Goal: Understand process/instructions: Learn how to perform a task or action

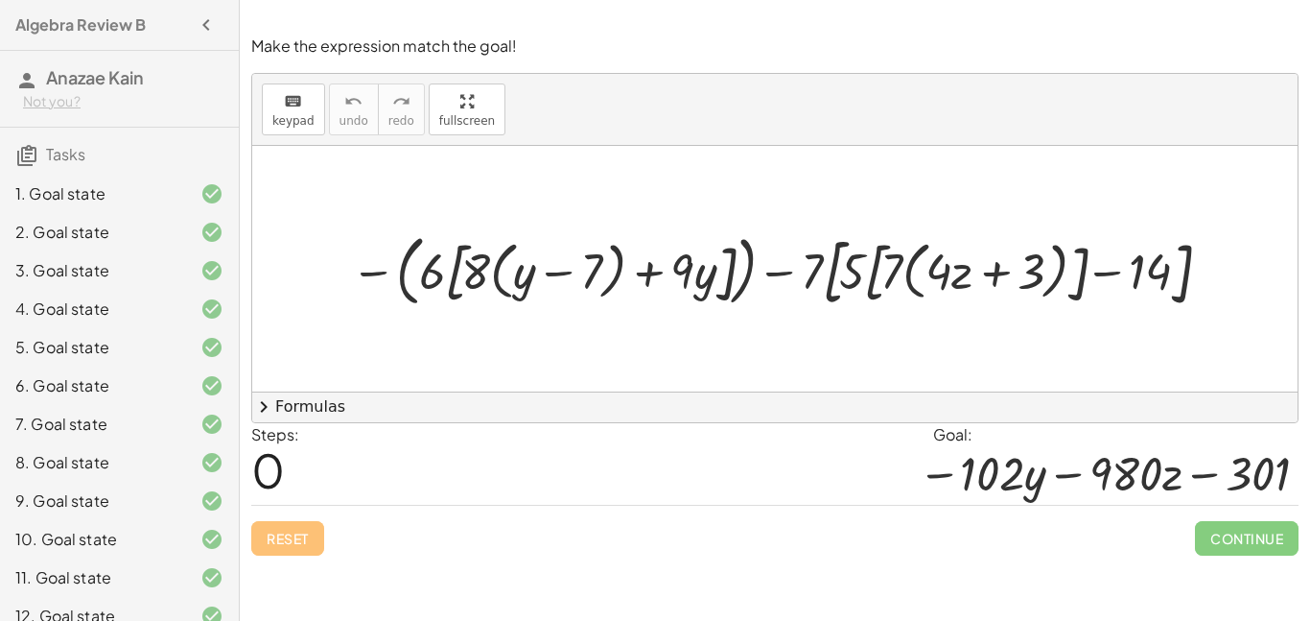
click at [373, 276] on div at bounding box center [783, 268] width 882 height 88
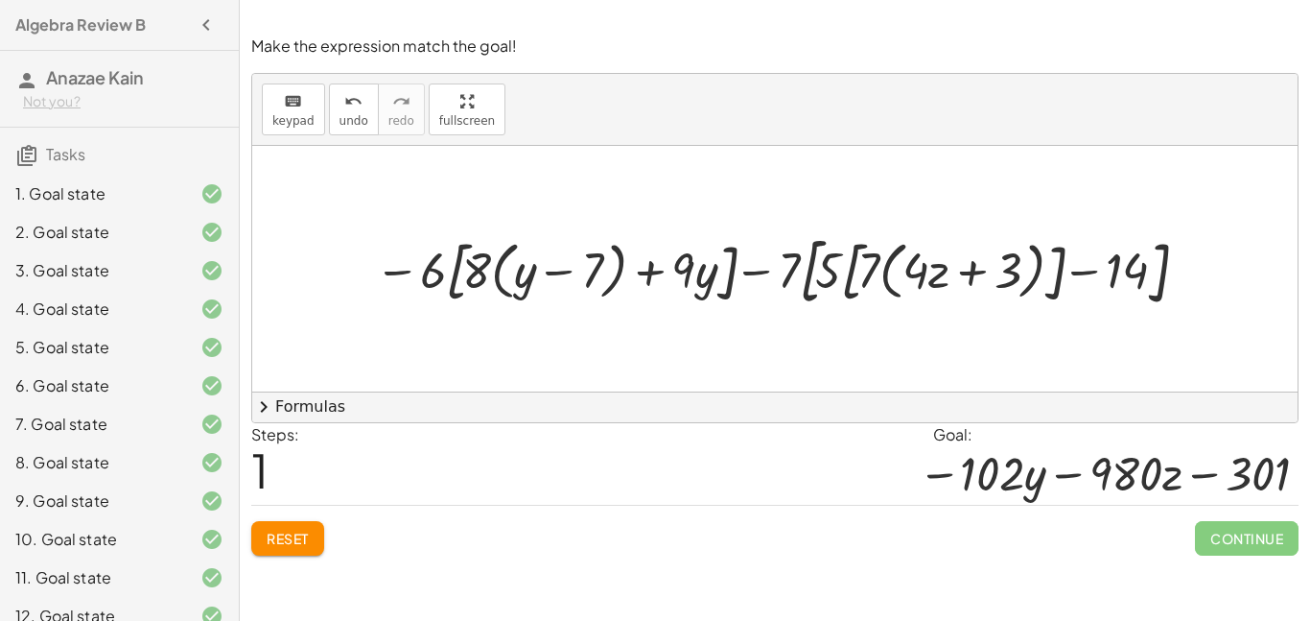
click at [395, 271] on div at bounding box center [783, 268] width 835 height 86
click at [432, 277] on div at bounding box center [783, 268] width 835 height 86
drag, startPoint x: 432, startPoint y: 277, endPoint x: 497, endPoint y: 269, distance: 65.8
click at [497, 269] on div at bounding box center [783, 268] width 835 height 86
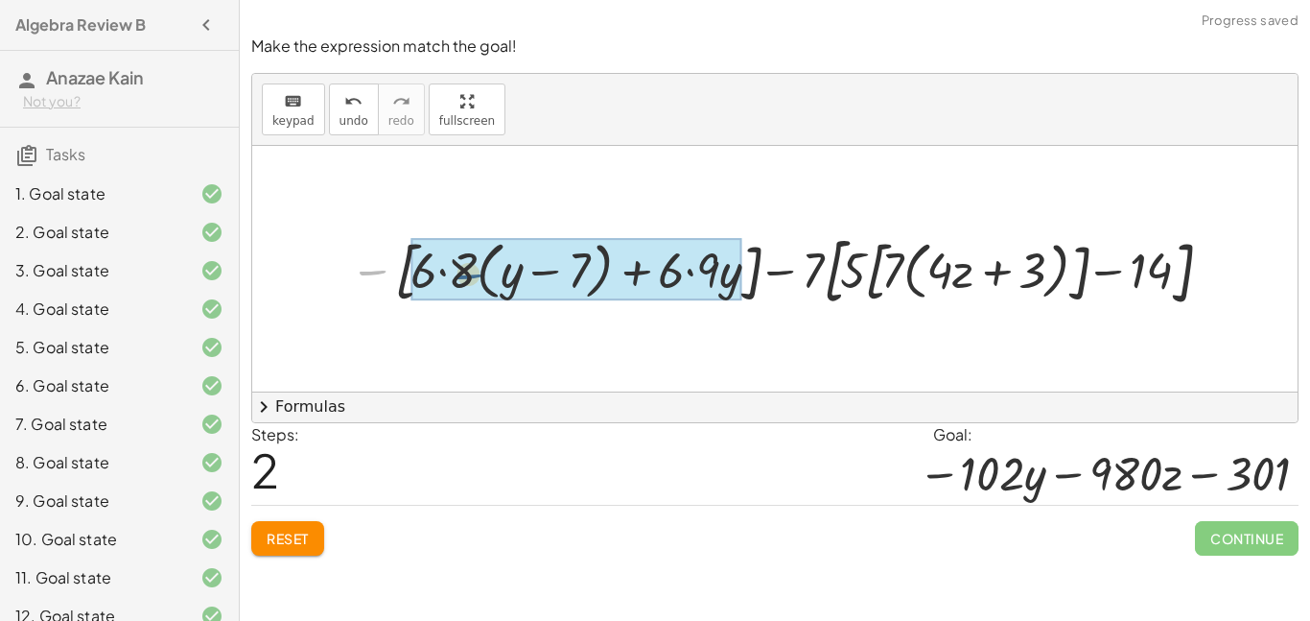
drag, startPoint x: 376, startPoint y: 272, endPoint x: 459, endPoint y: 274, distance: 82.5
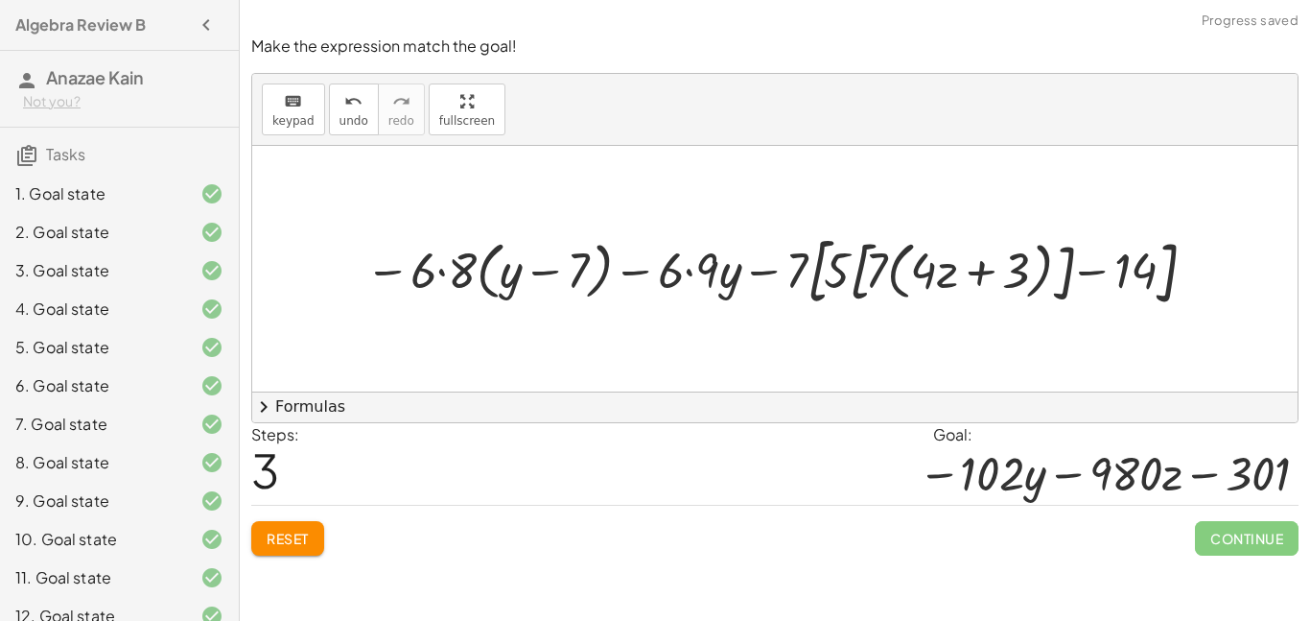
click at [442, 274] on div at bounding box center [782, 268] width 852 height 86
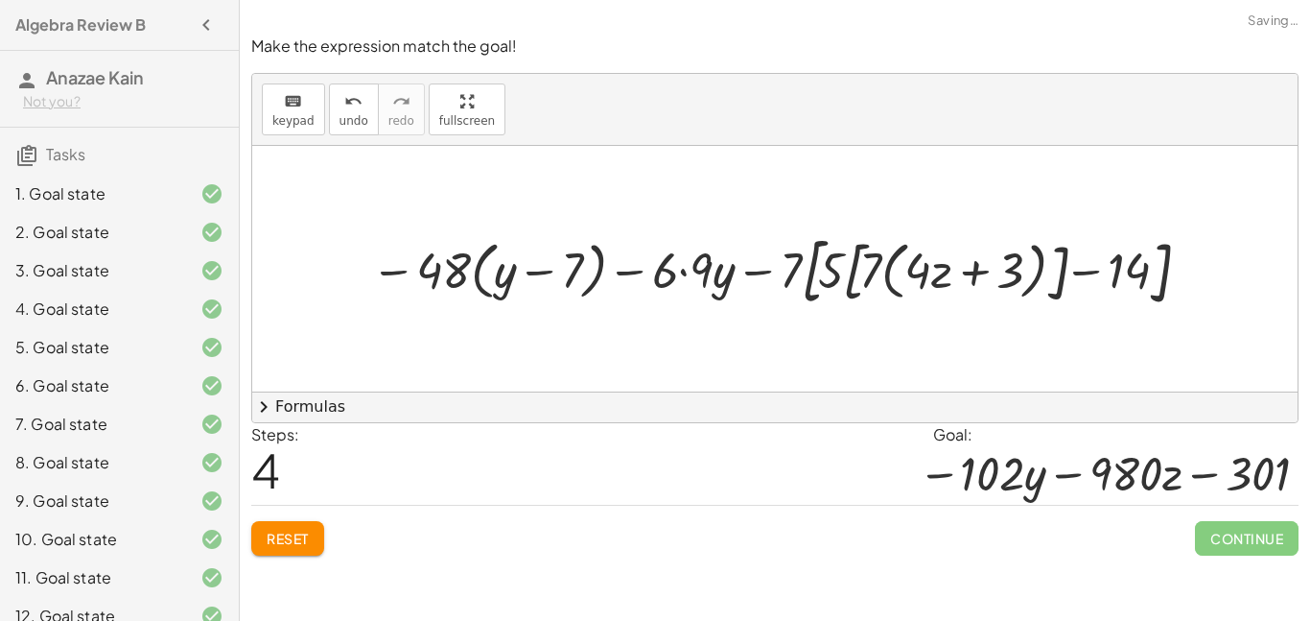
click at [683, 275] on div at bounding box center [782, 268] width 840 height 86
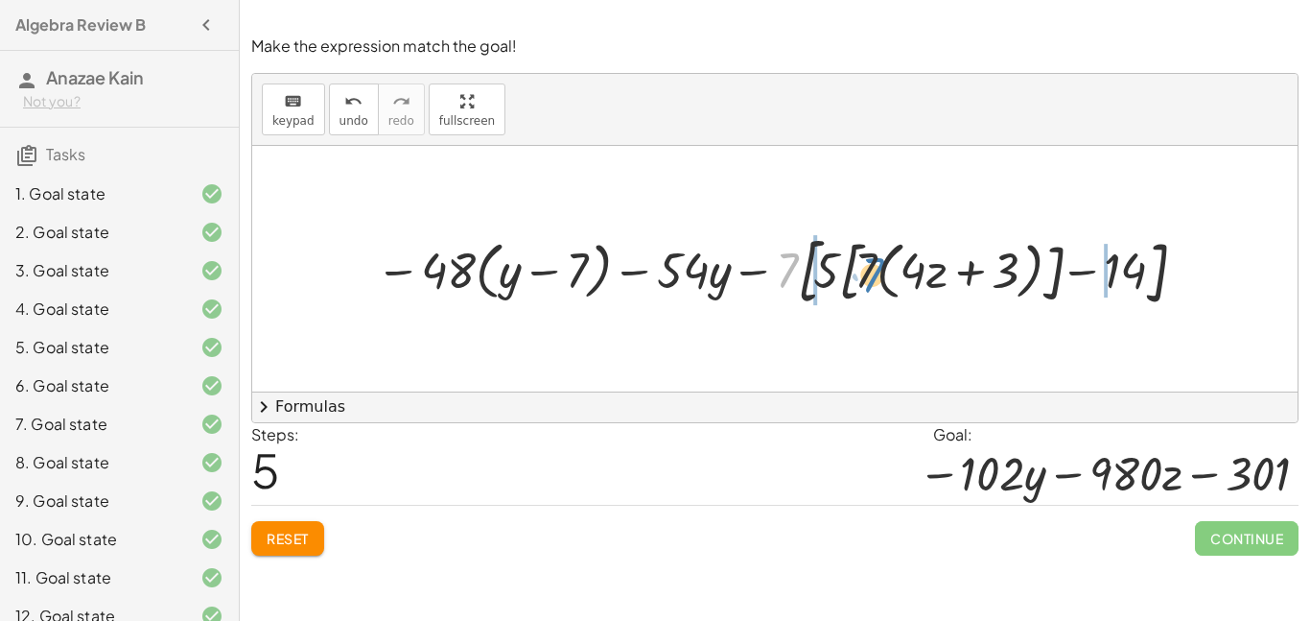
drag, startPoint x: 792, startPoint y: 269, endPoint x: 878, endPoint y: 273, distance: 85.5
click at [878, 273] on div at bounding box center [782, 268] width 832 height 86
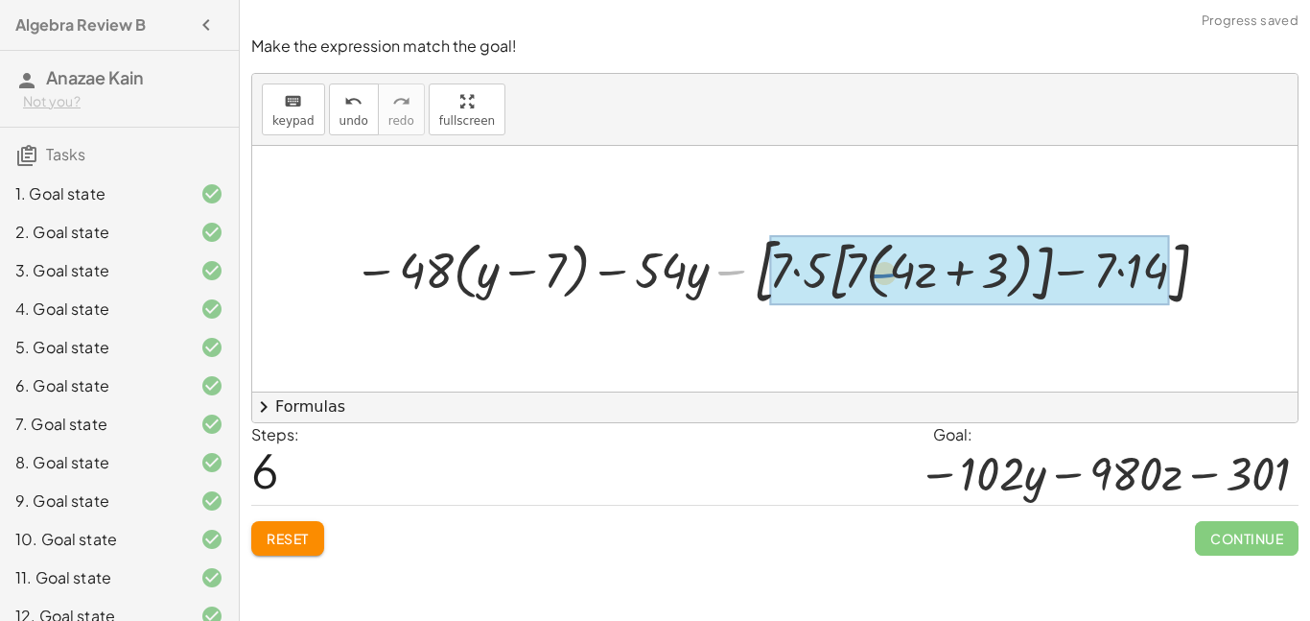
drag, startPoint x: 739, startPoint y: 271, endPoint x: 846, endPoint y: 272, distance: 107.4
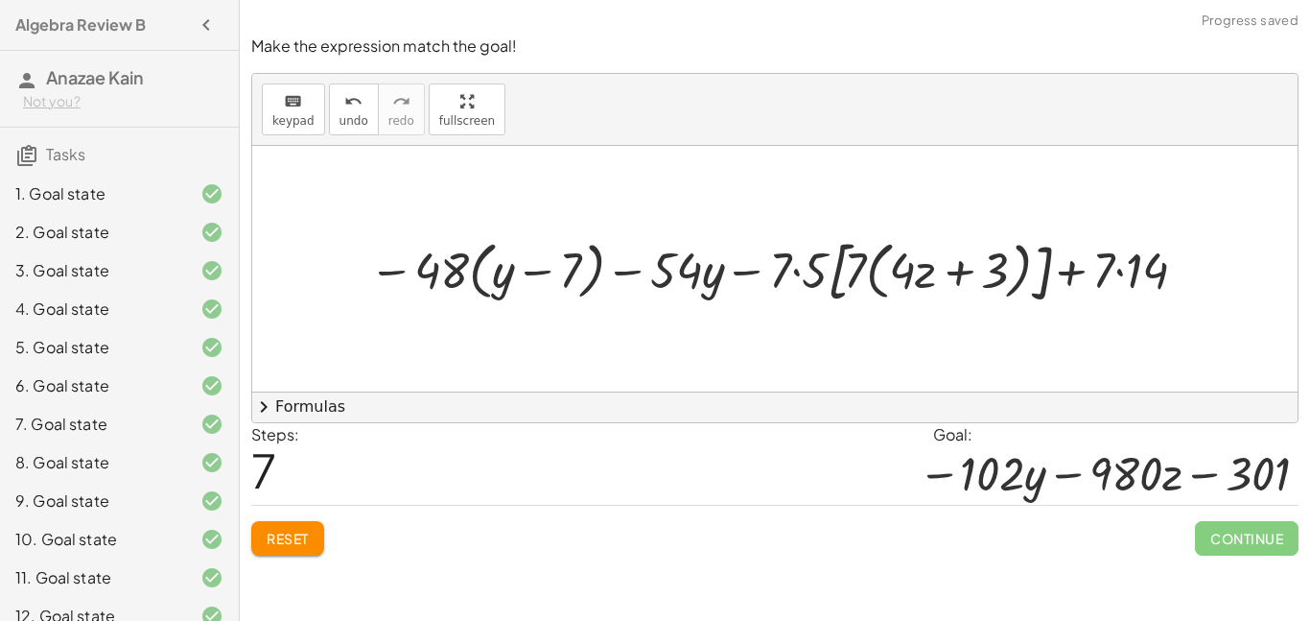
click at [797, 272] on div at bounding box center [782, 269] width 844 height 80
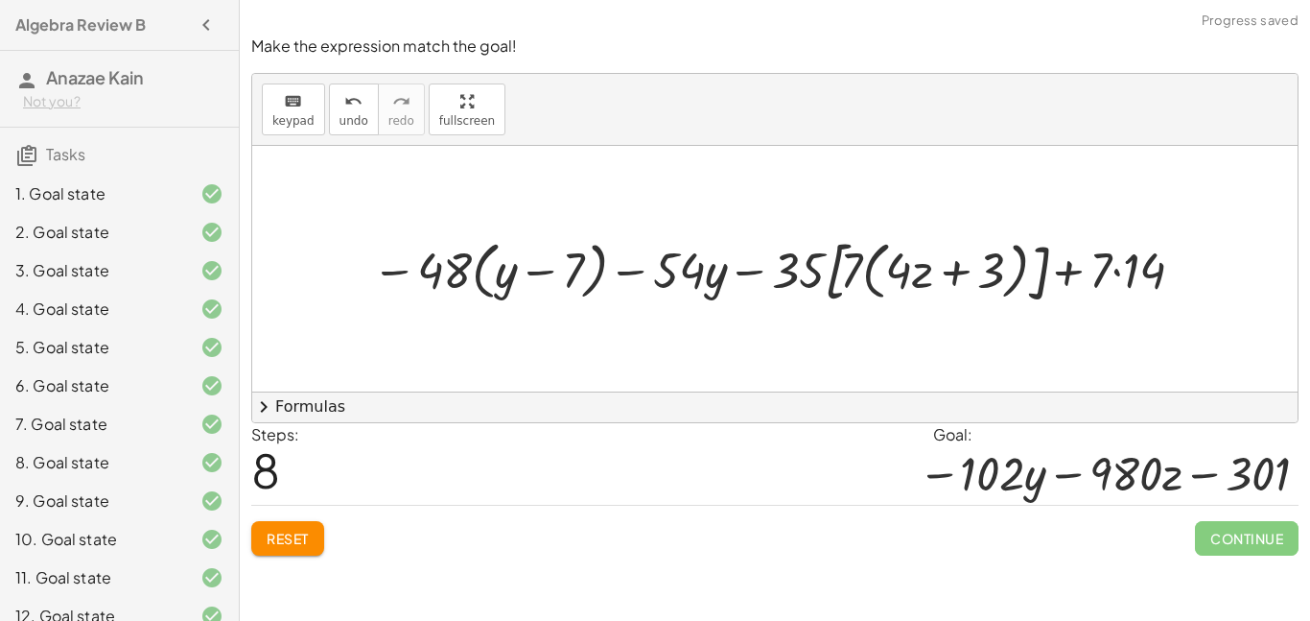
click at [1117, 276] on div at bounding box center [782, 269] width 838 height 80
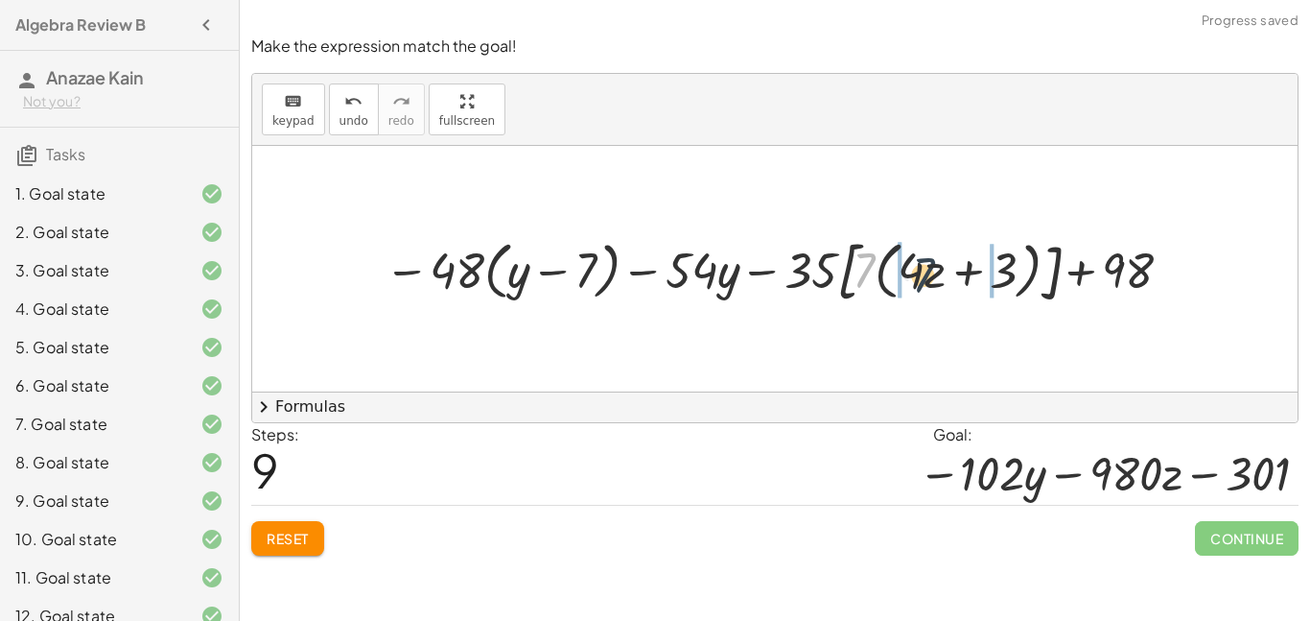
drag, startPoint x: 867, startPoint y: 264, endPoint x: 927, endPoint y: 268, distance: 59.6
click at [927, 268] on div at bounding box center [782, 269] width 814 height 80
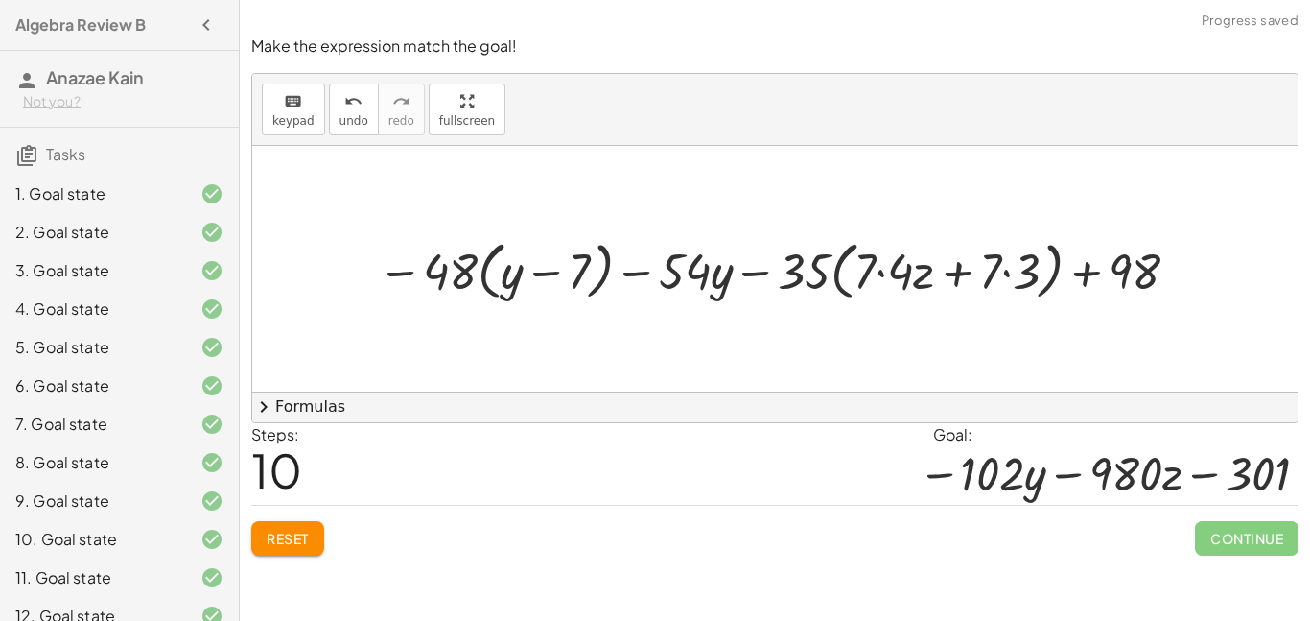
click at [880, 274] on div at bounding box center [782, 268] width 828 height 72
click at [1003, 271] on div at bounding box center [782, 268] width 823 height 72
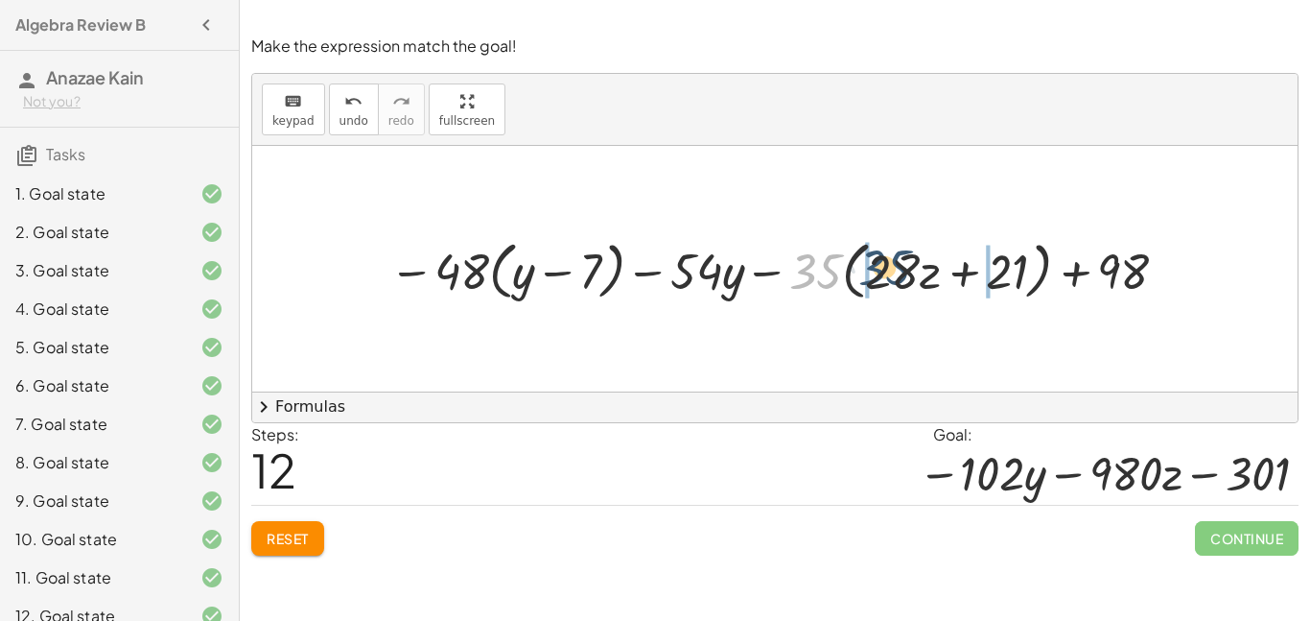
drag, startPoint x: 820, startPoint y: 281, endPoint x: 900, endPoint y: 278, distance: 79.7
click at [900, 278] on div at bounding box center [782, 268] width 805 height 72
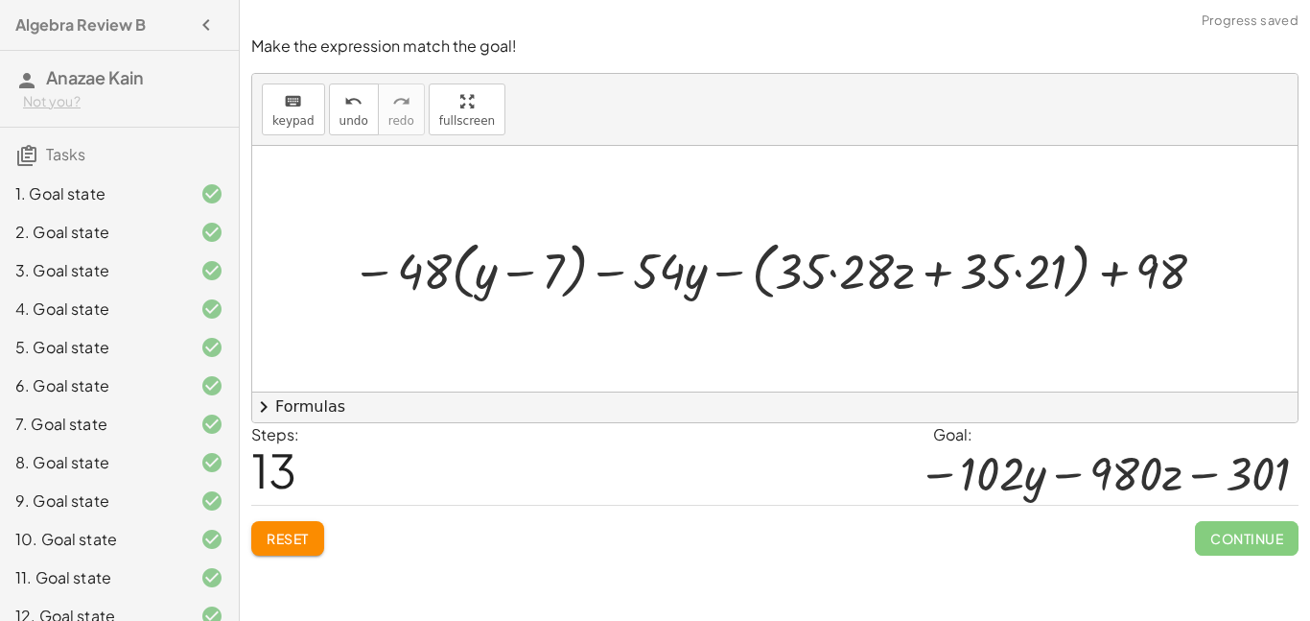
click at [833, 272] on div at bounding box center [782, 268] width 881 height 72
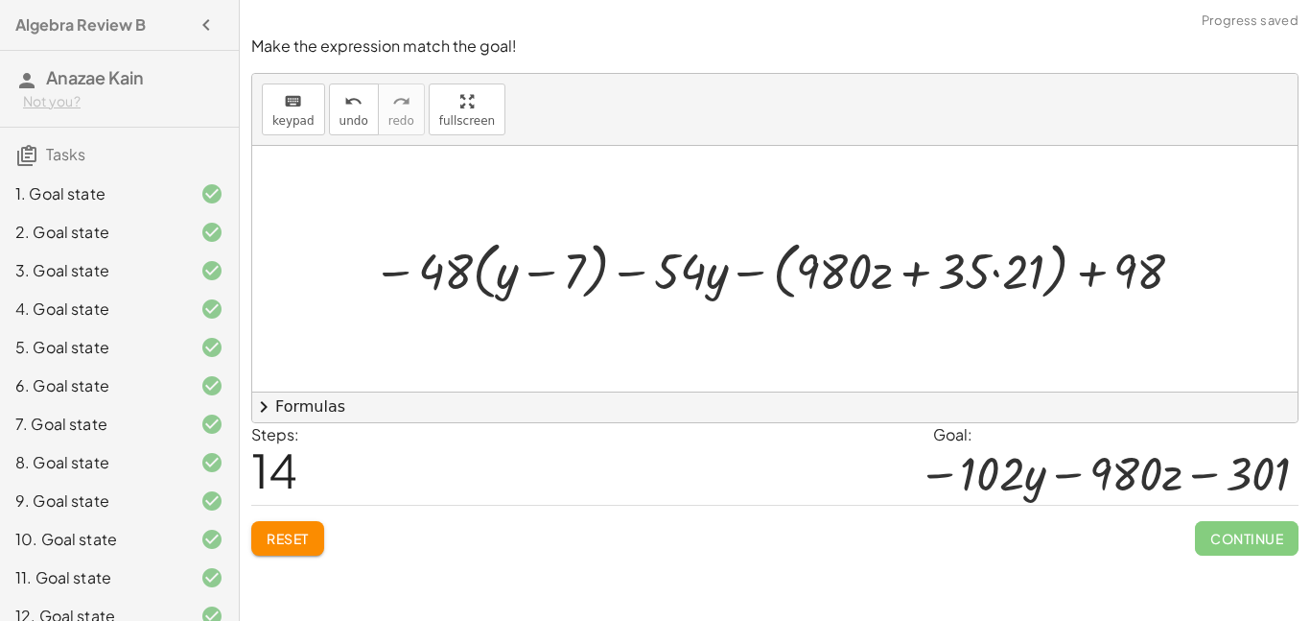
click at [990, 272] on div at bounding box center [782, 268] width 837 height 72
click at [993, 275] on div at bounding box center [782, 268] width 837 height 72
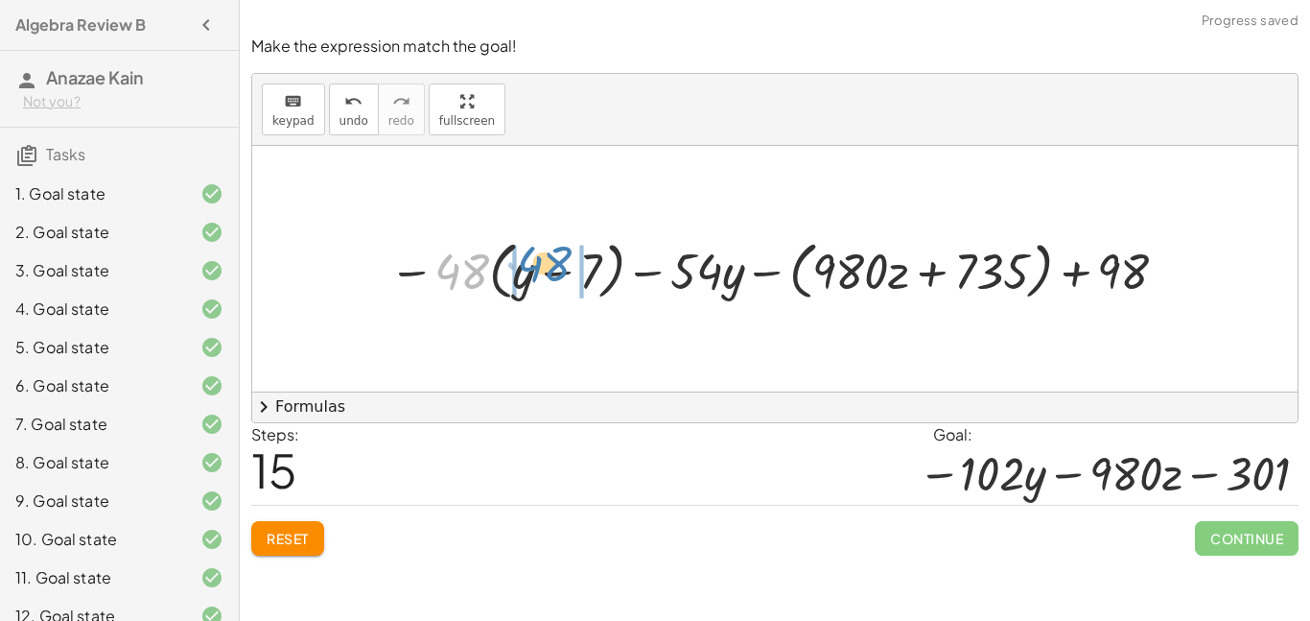
drag, startPoint x: 460, startPoint y: 282, endPoint x: 591, endPoint y: 9, distance: 303.4
click at [533, 272] on div at bounding box center [782, 268] width 805 height 72
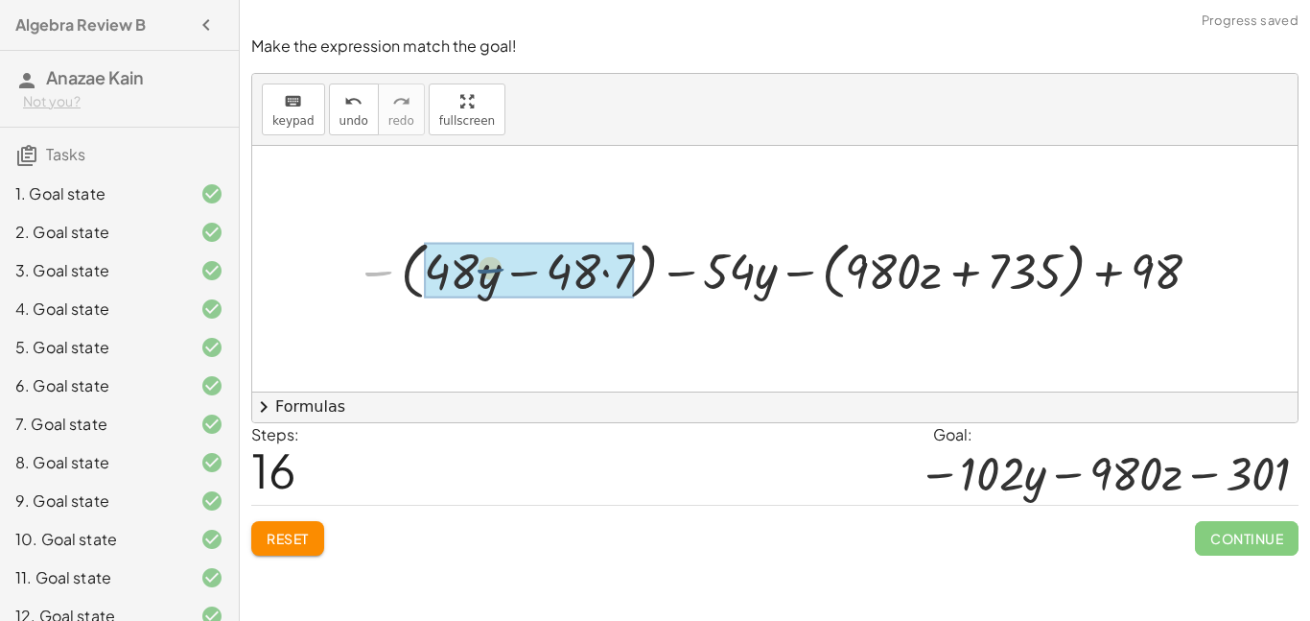
drag, startPoint x: 371, startPoint y: 275, endPoint x: 486, endPoint y: 272, distance: 115.2
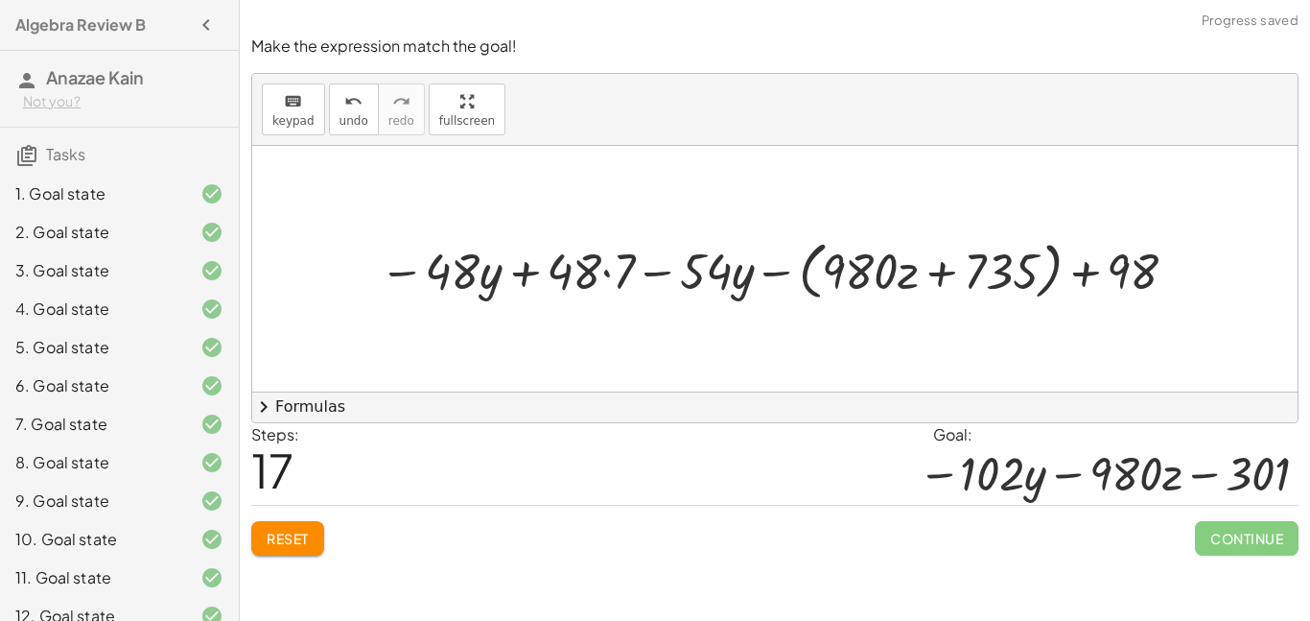
click at [607, 272] on div at bounding box center [782, 268] width 824 height 72
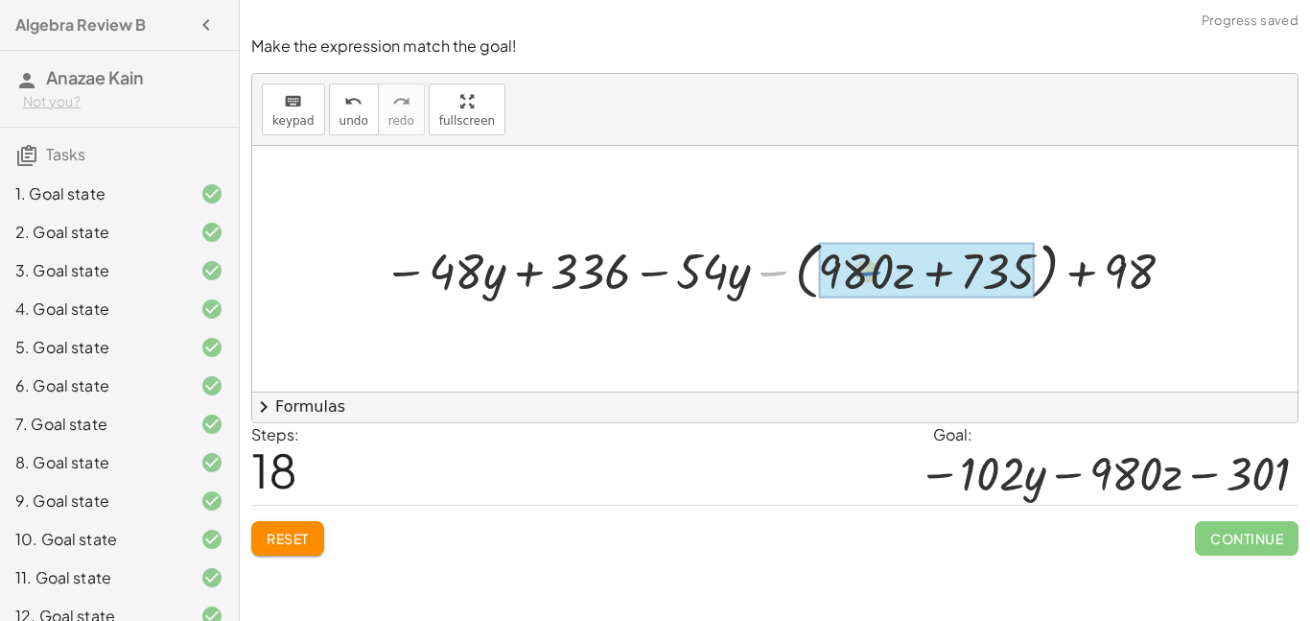
drag, startPoint x: 767, startPoint y: 274, endPoint x: 861, endPoint y: 274, distance: 95.0
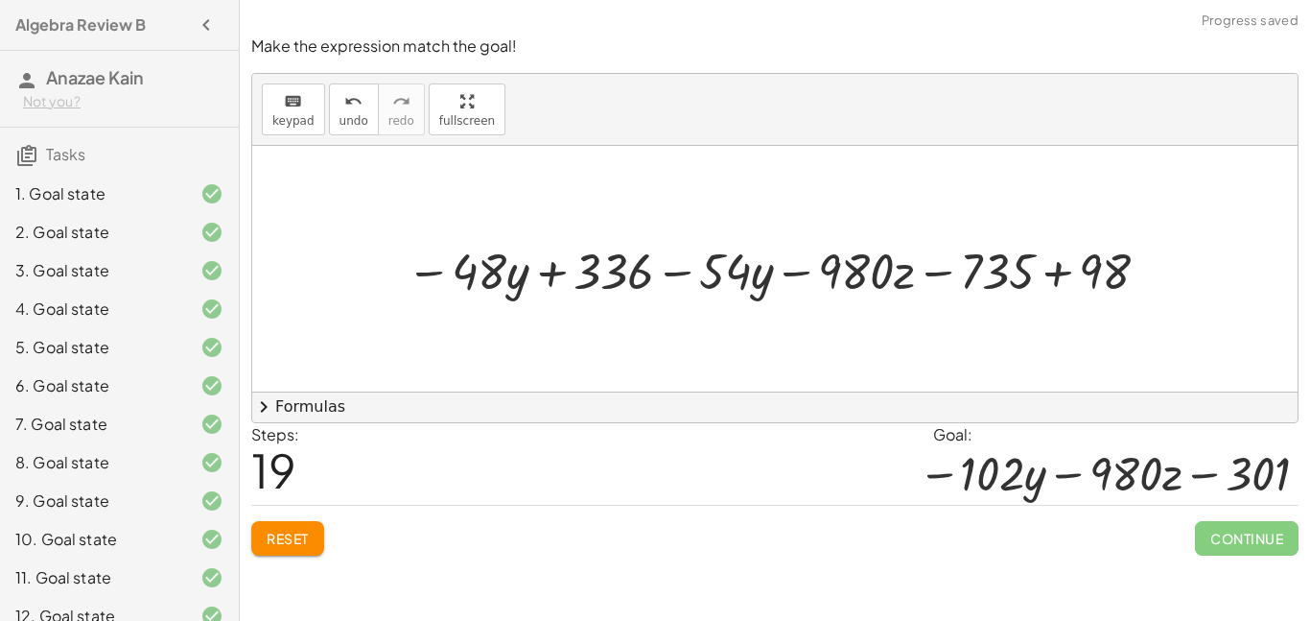
click at [1052, 275] on div at bounding box center [781, 268] width 769 height 65
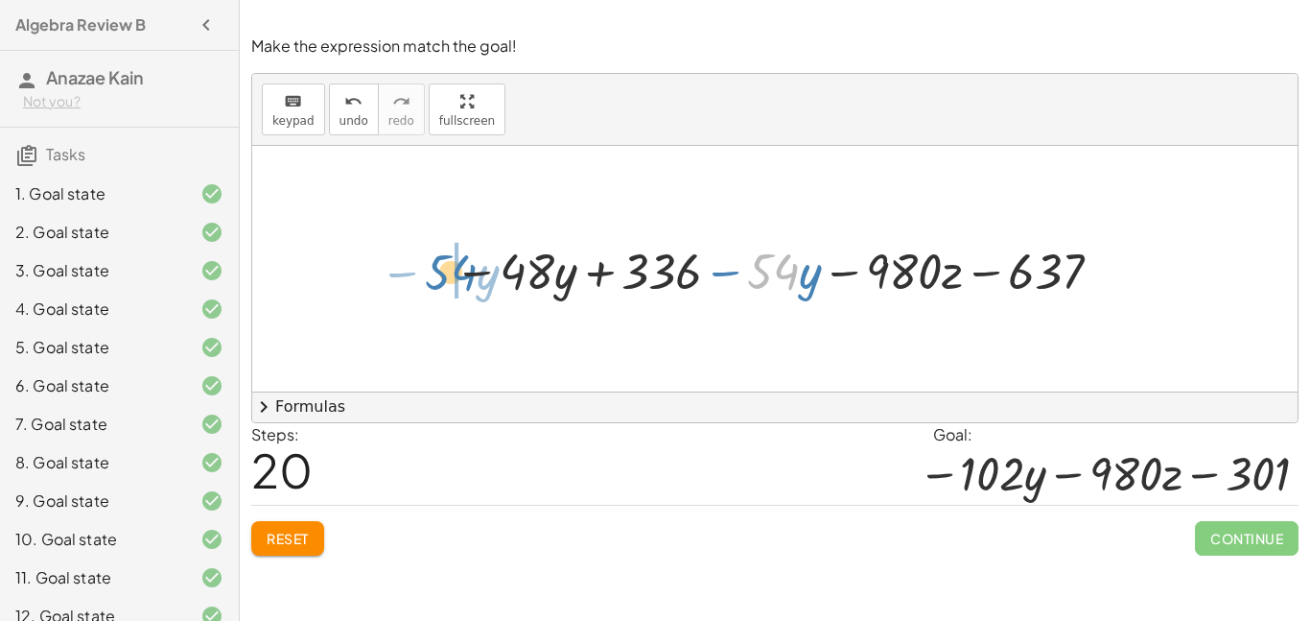
drag, startPoint x: 780, startPoint y: 276, endPoint x: 454, endPoint y: 277, distance: 326.2
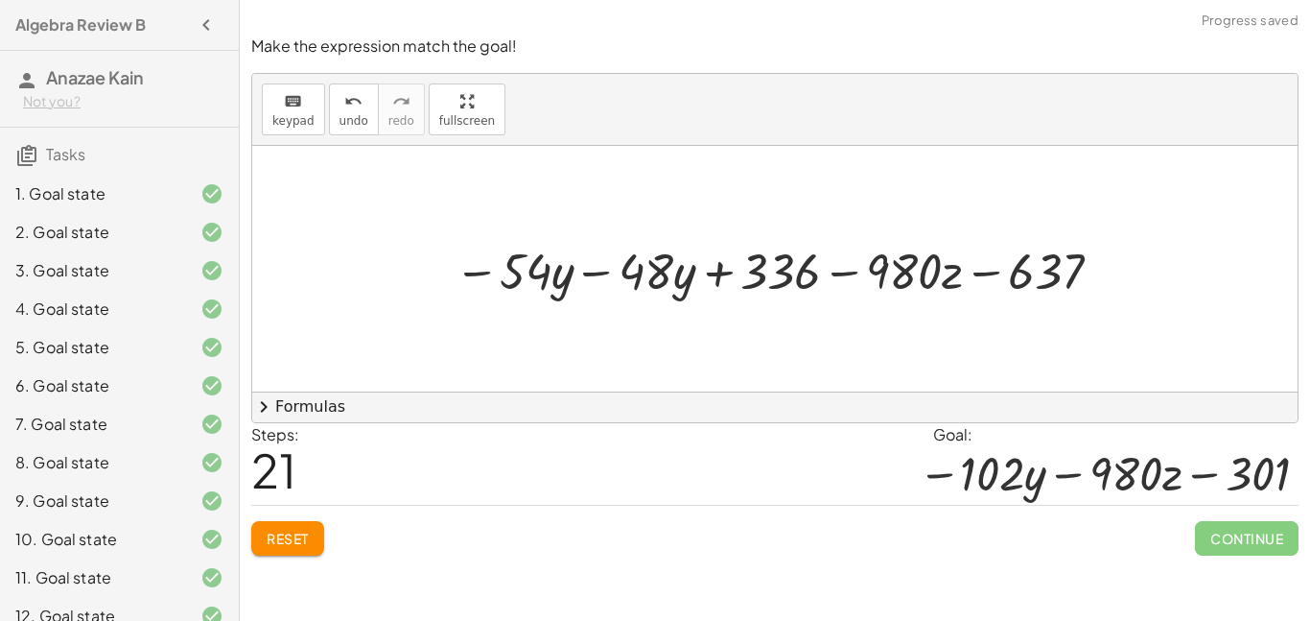
click at [594, 276] on div at bounding box center [782, 268] width 674 height 65
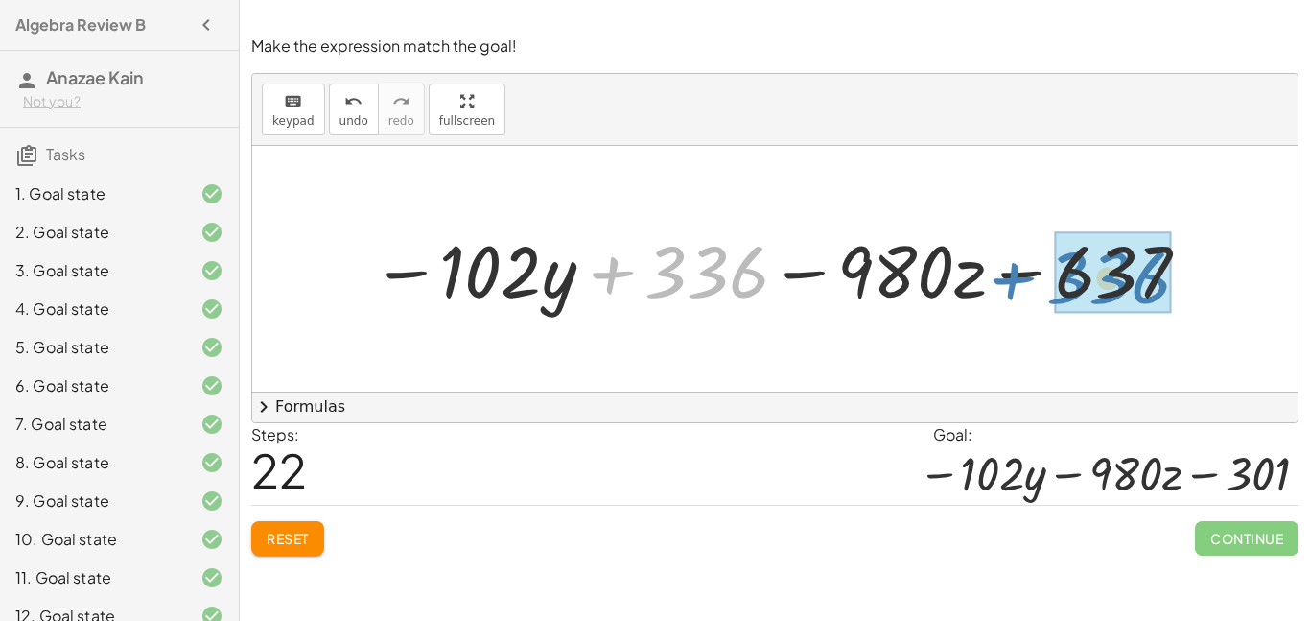
drag, startPoint x: 722, startPoint y: 271, endPoint x: 1124, endPoint y: 275, distance: 402.0
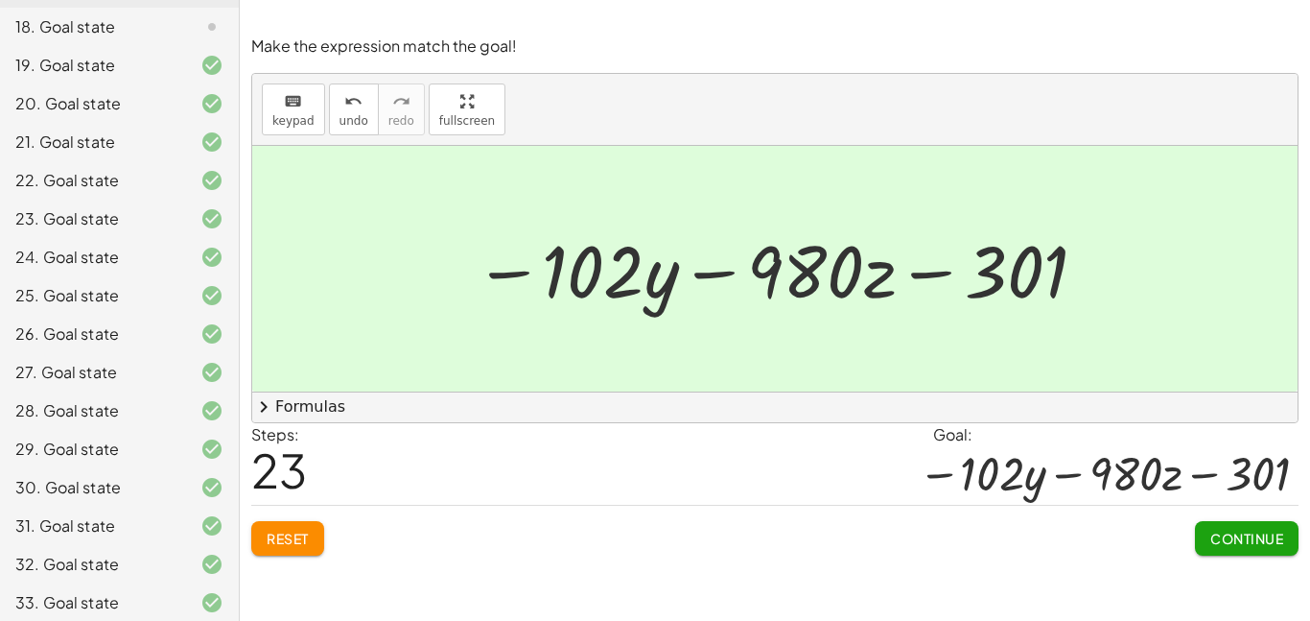
scroll to position [905, 0]
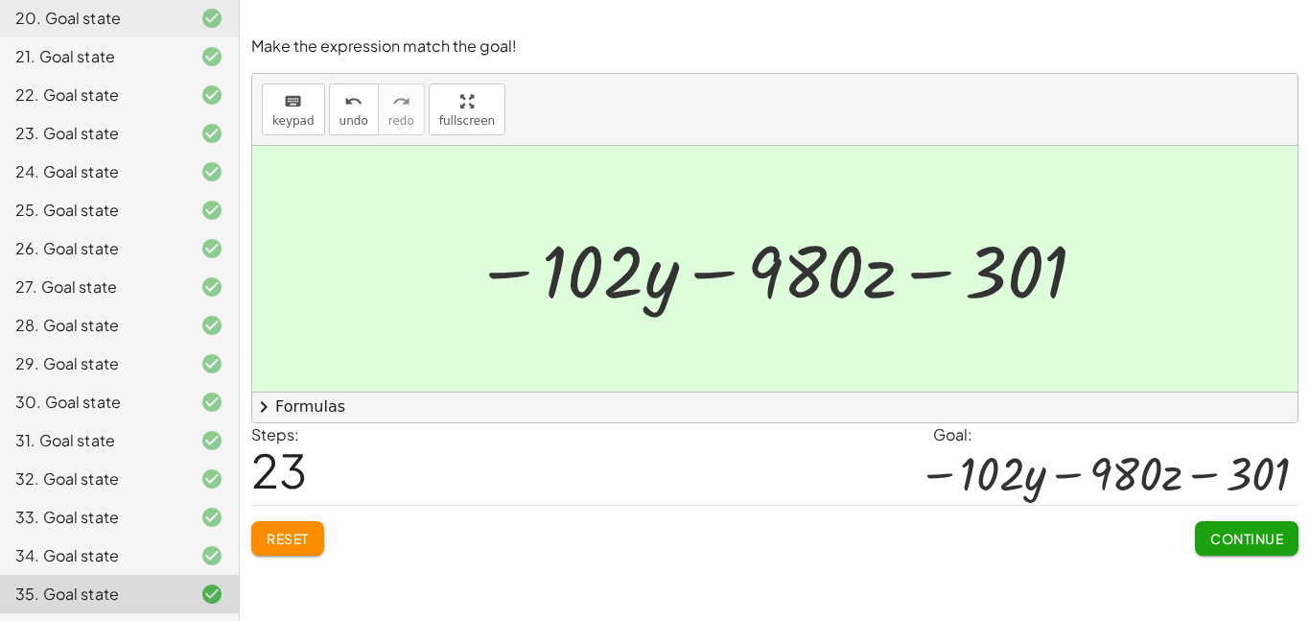
click at [1225, 535] on span "Continue" at bounding box center [1247, 538] width 73 height 17
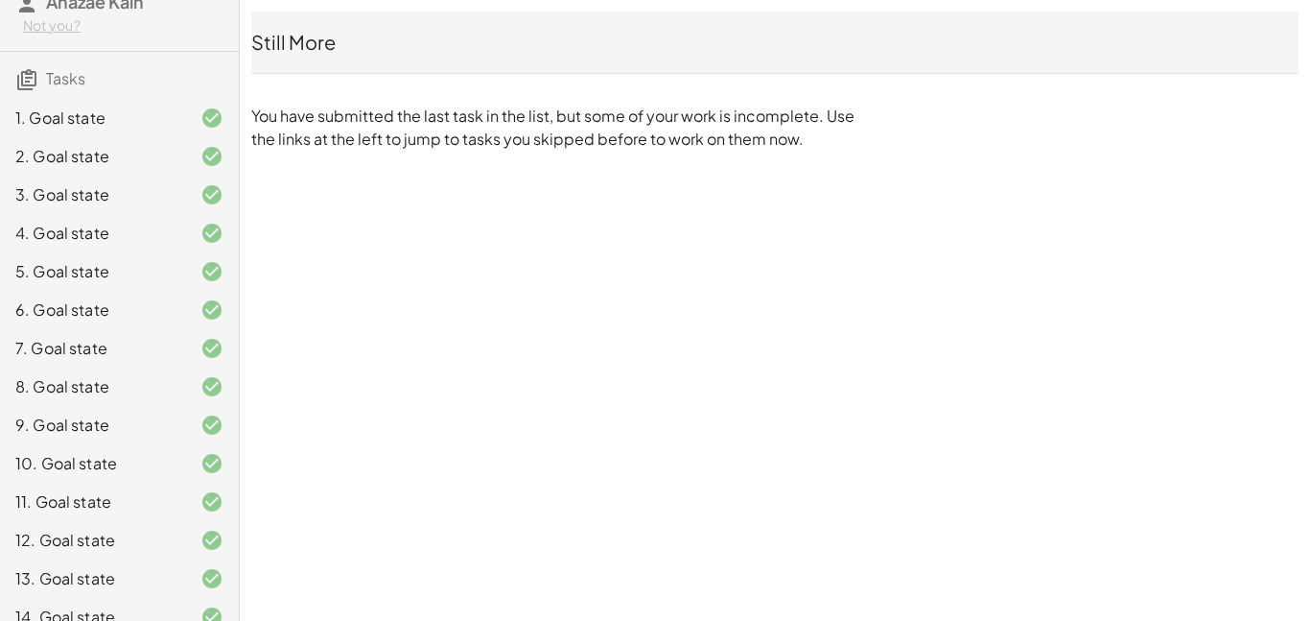
scroll to position [0, 0]
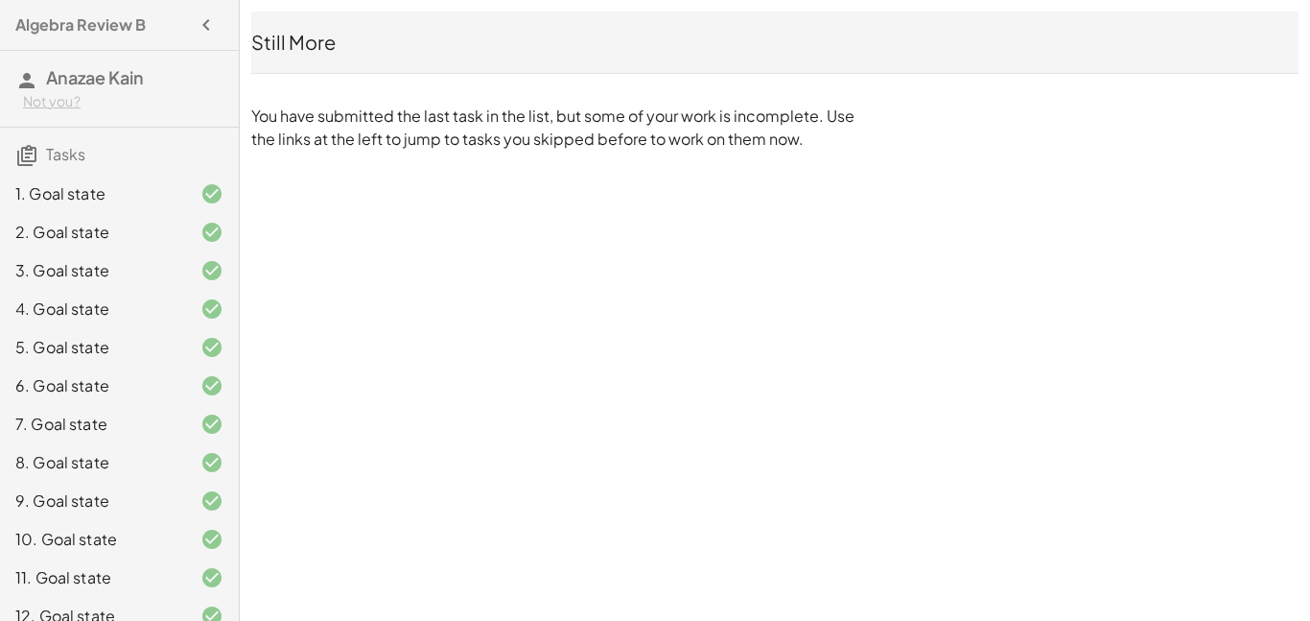
click at [97, 197] on div "1. Goal state" at bounding box center [92, 193] width 154 height 23
click at [85, 225] on div "2. Goal state" at bounding box center [92, 232] width 154 height 23
click at [123, 226] on div "2. Goal state" at bounding box center [92, 232] width 154 height 23
click at [88, 251] on div "1. Goal state" at bounding box center [119, 270] width 239 height 38
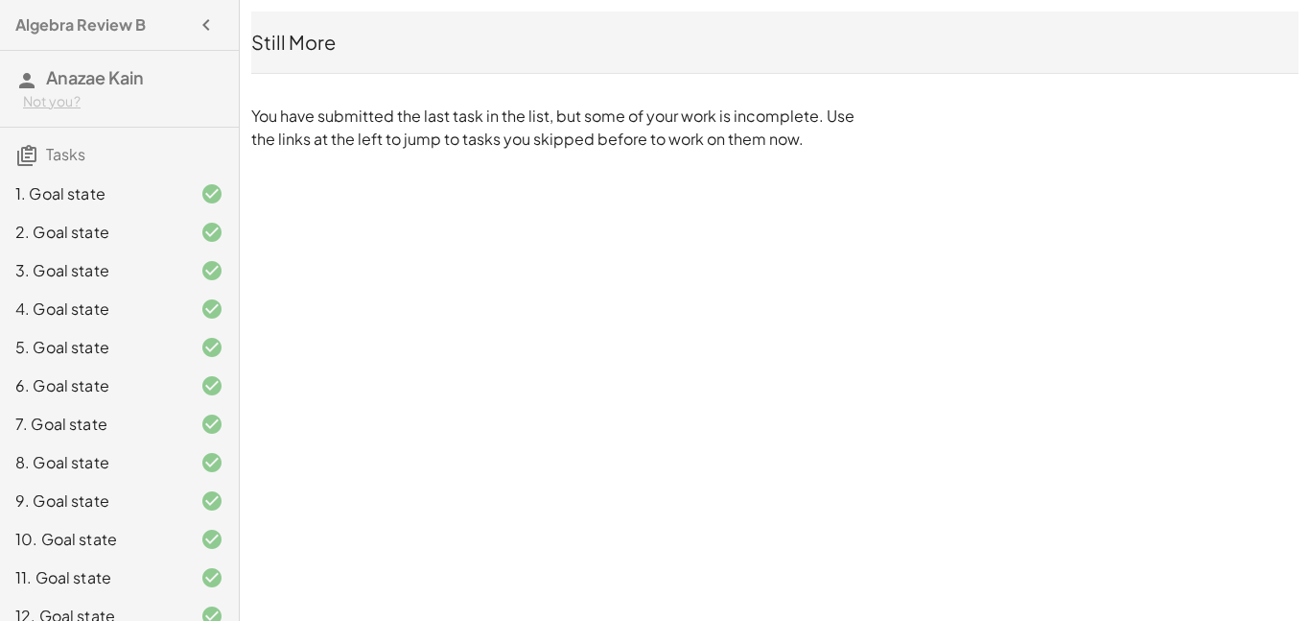
click at [82, 224] on div "2. Goal state" at bounding box center [92, 232] width 154 height 23
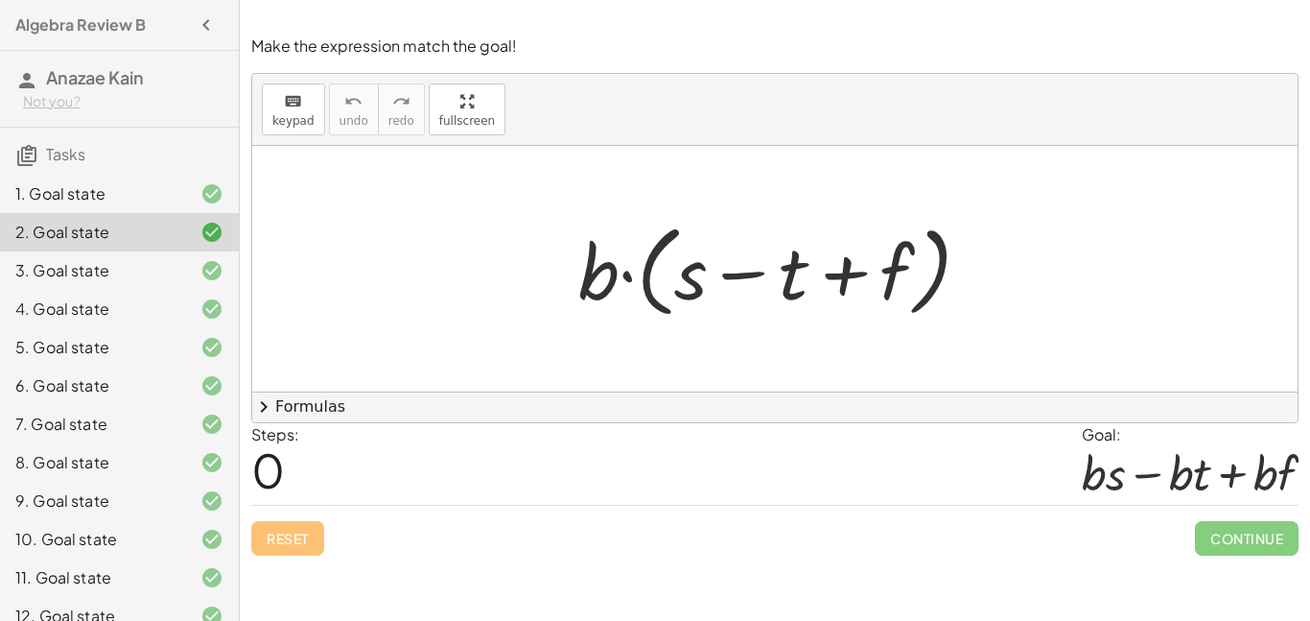
click at [112, 196] on div "1. Goal state" at bounding box center [92, 193] width 154 height 23
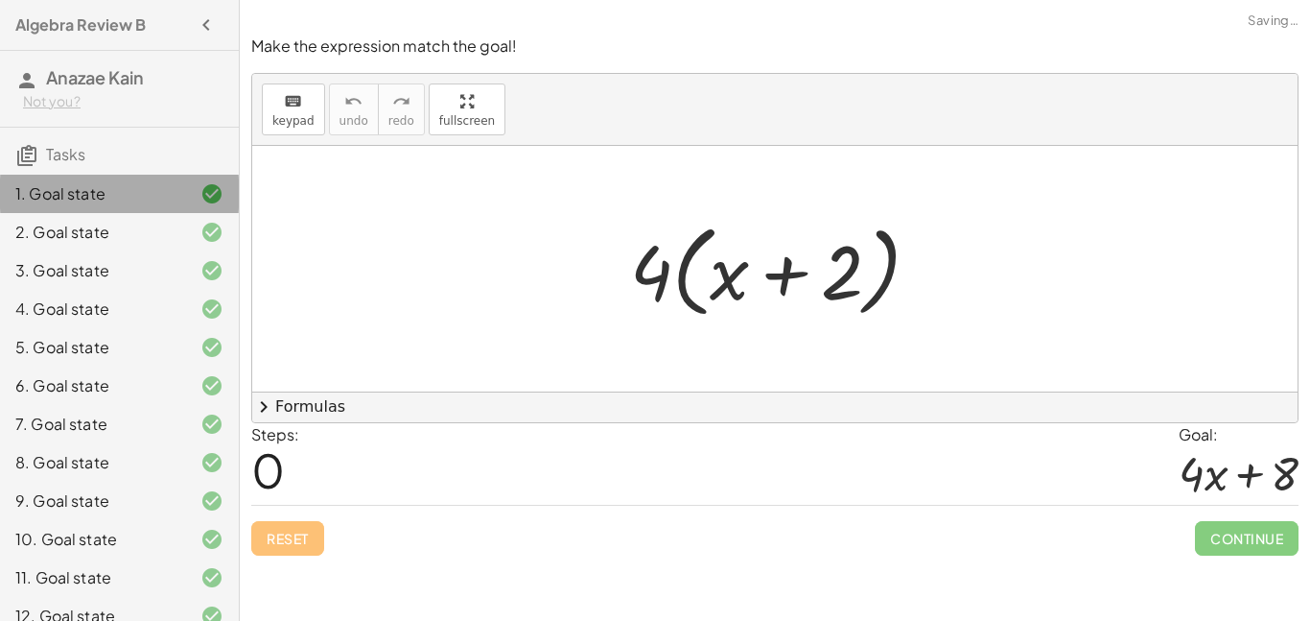
click at [112, 228] on div "2. Goal state" at bounding box center [92, 232] width 154 height 23
click at [118, 290] on div "2. Goal state" at bounding box center [119, 309] width 239 height 38
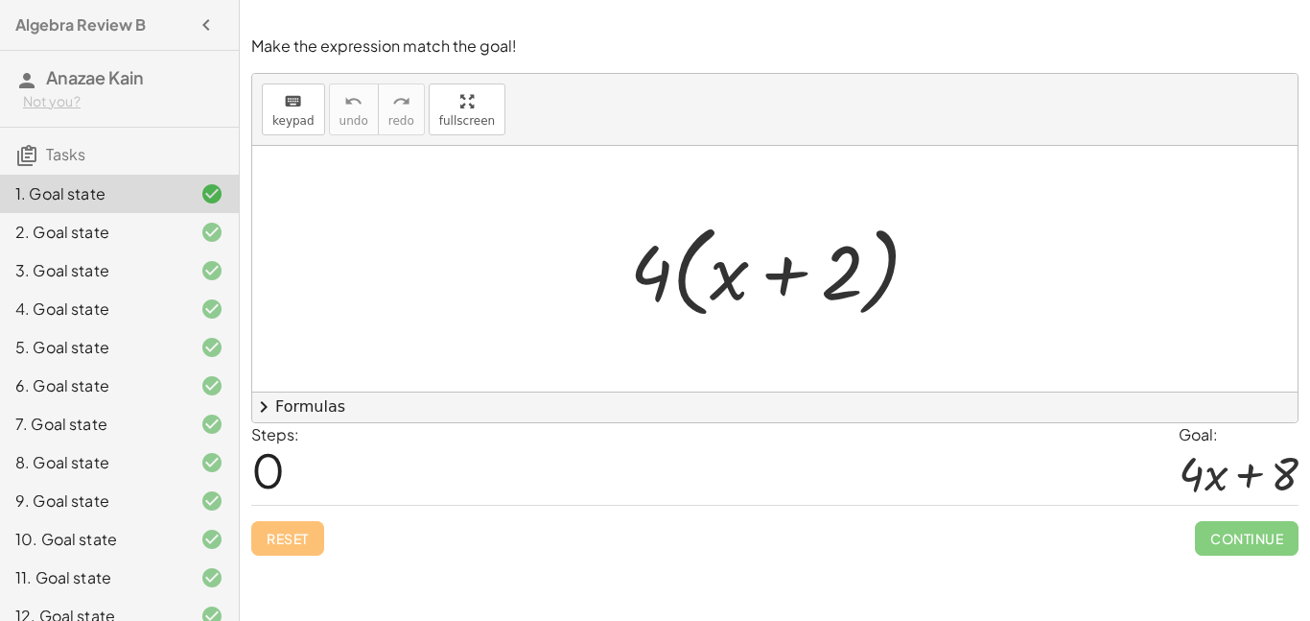
click at [156, 290] on div "2. Goal state" at bounding box center [119, 309] width 239 height 38
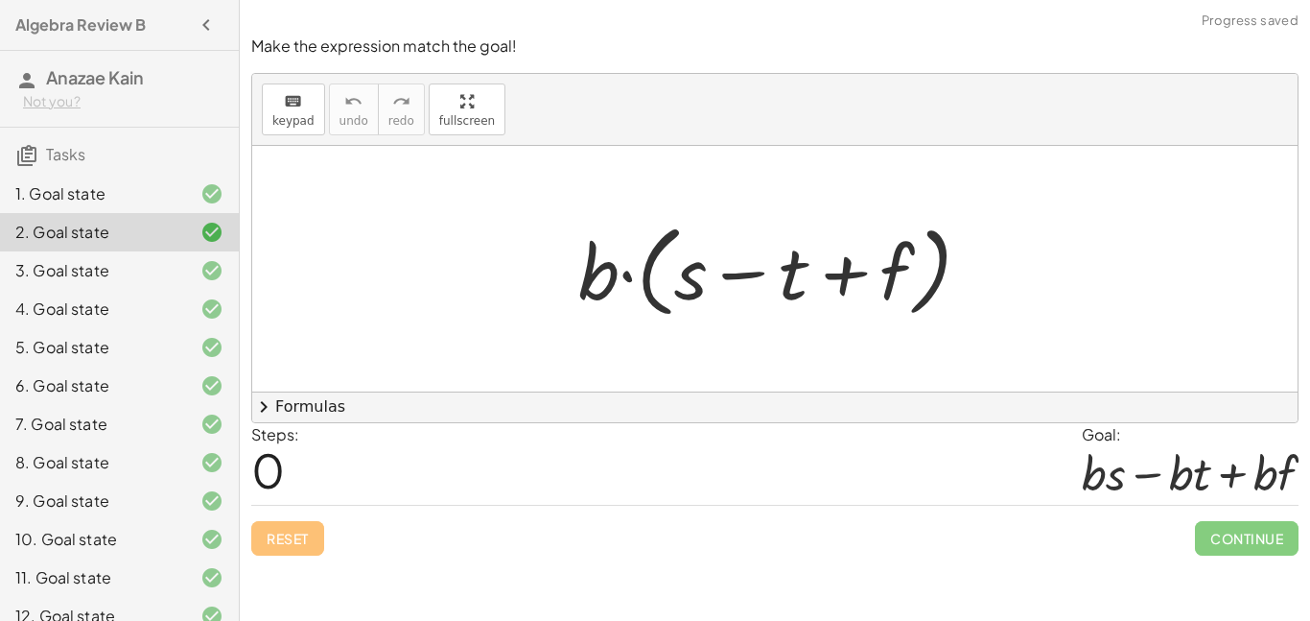
click at [129, 271] on div "3. Goal state" at bounding box center [92, 270] width 154 height 23
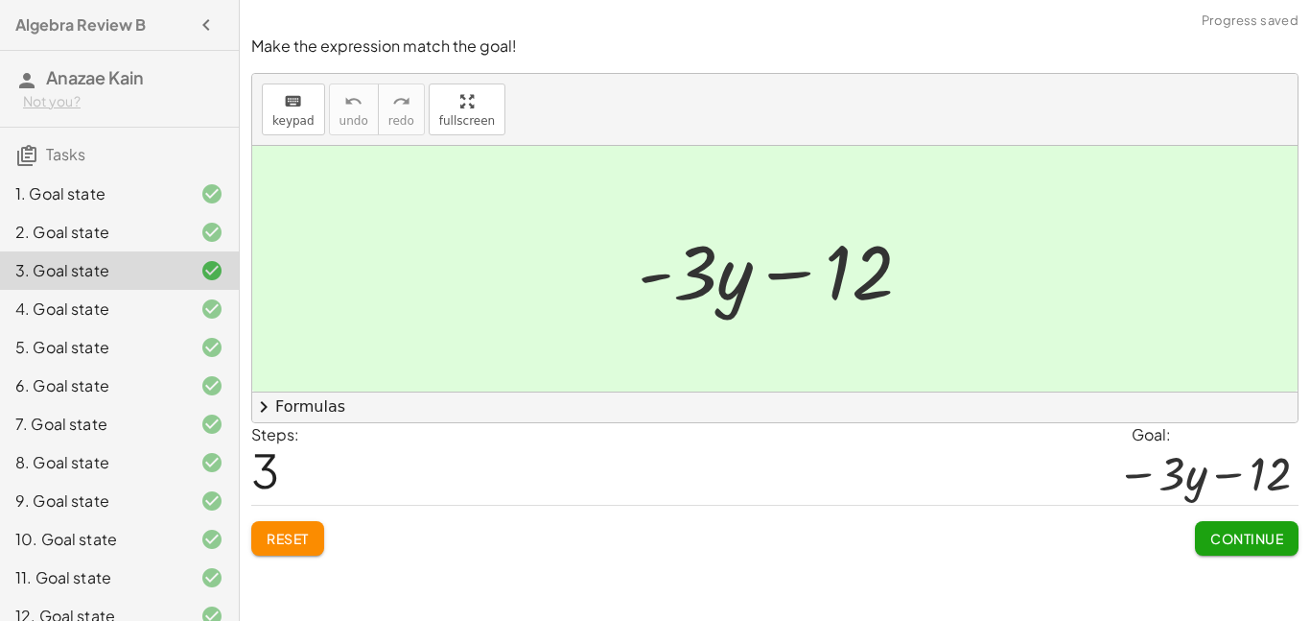
click at [103, 227] on div "2. Goal state" at bounding box center [92, 232] width 154 height 23
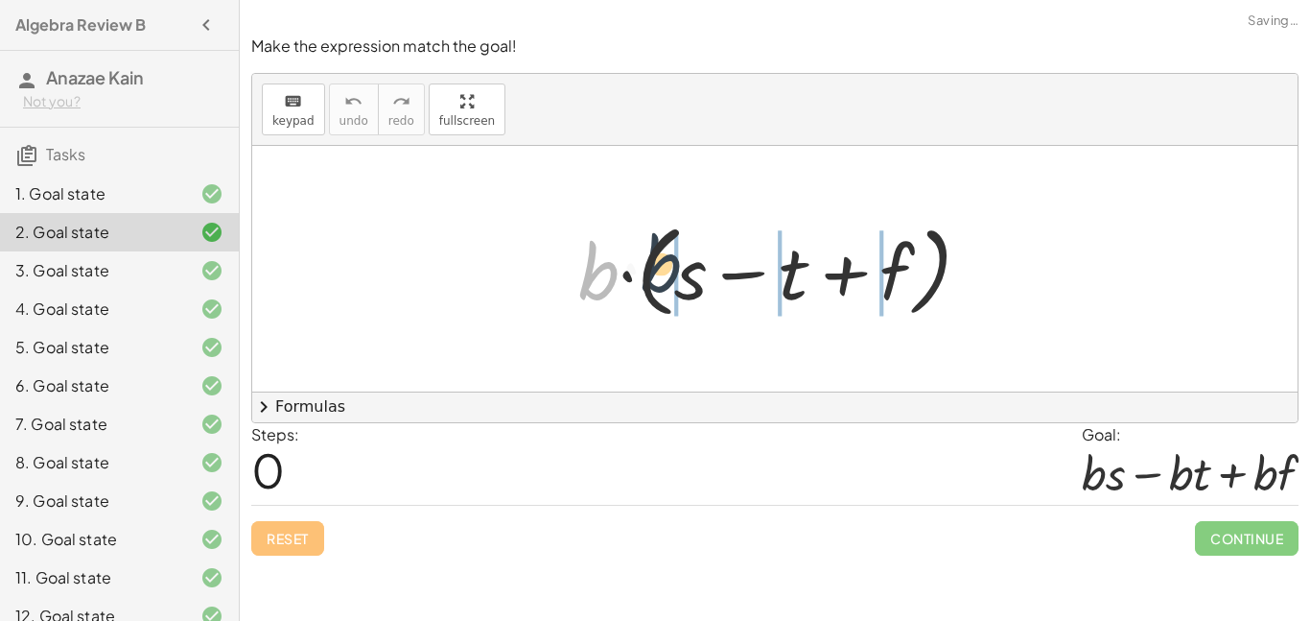
drag, startPoint x: 606, startPoint y: 282, endPoint x: 660, endPoint y: 278, distance: 53.9
click at [692, 279] on div at bounding box center [782, 269] width 427 height 110
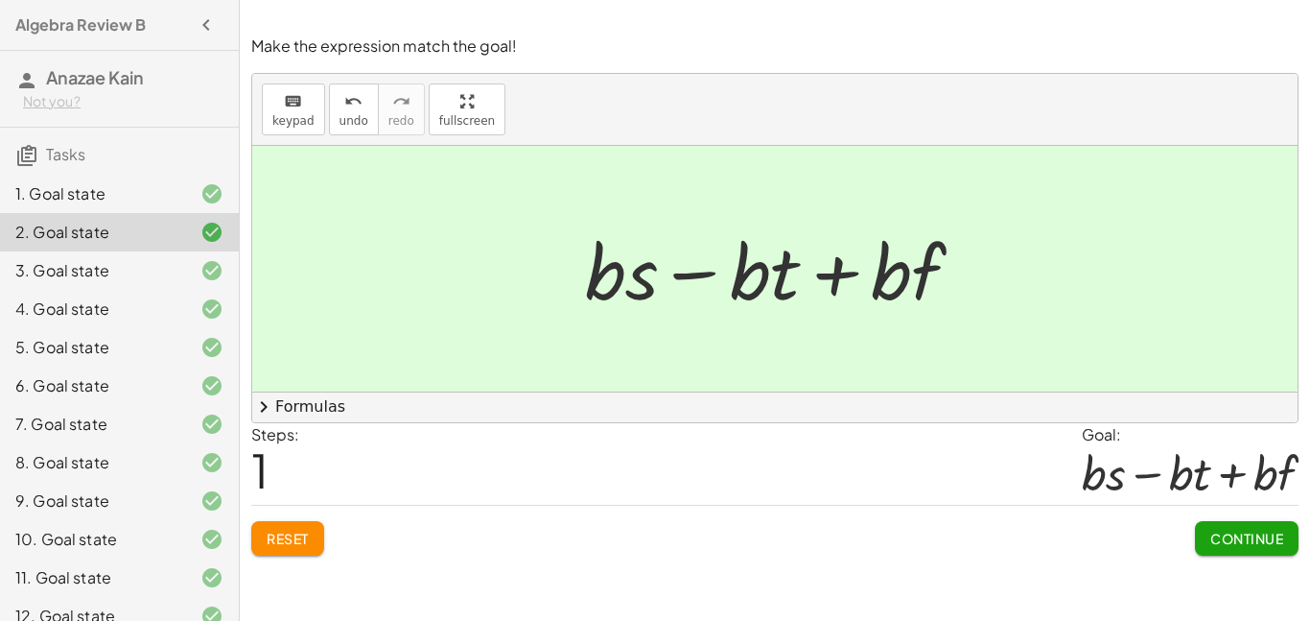
click at [1216, 525] on button "Continue" at bounding box center [1247, 538] width 104 height 35
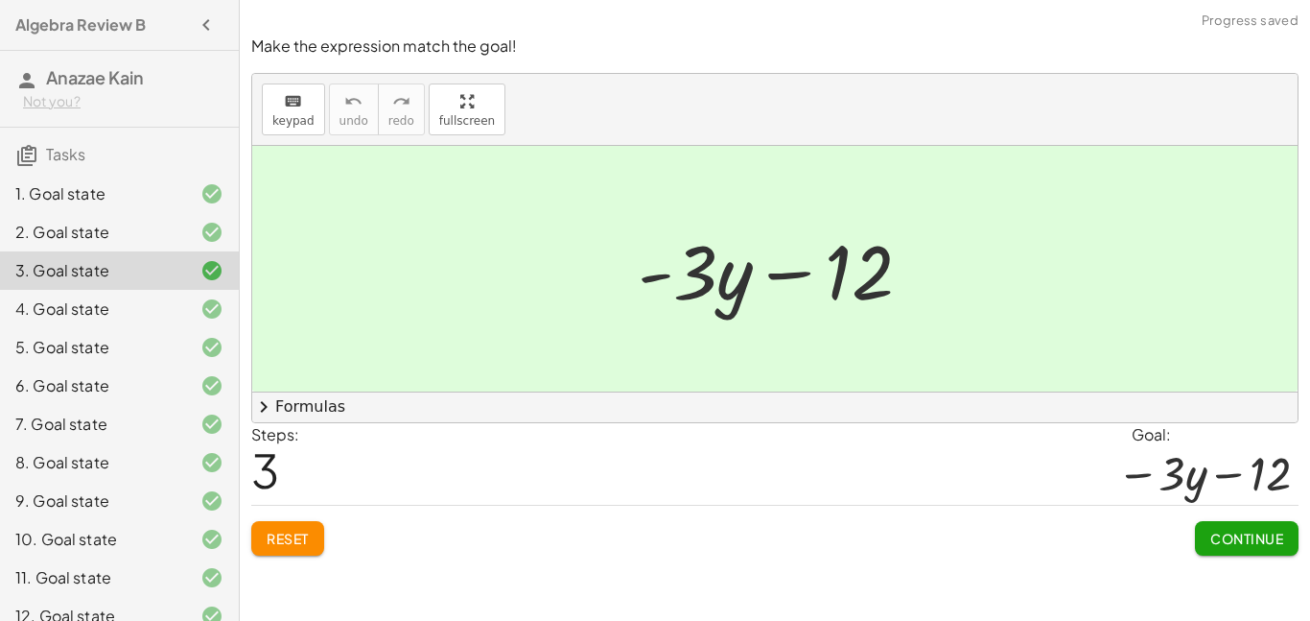
click at [66, 188] on div "1. Goal state" at bounding box center [92, 193] width 154 height 23
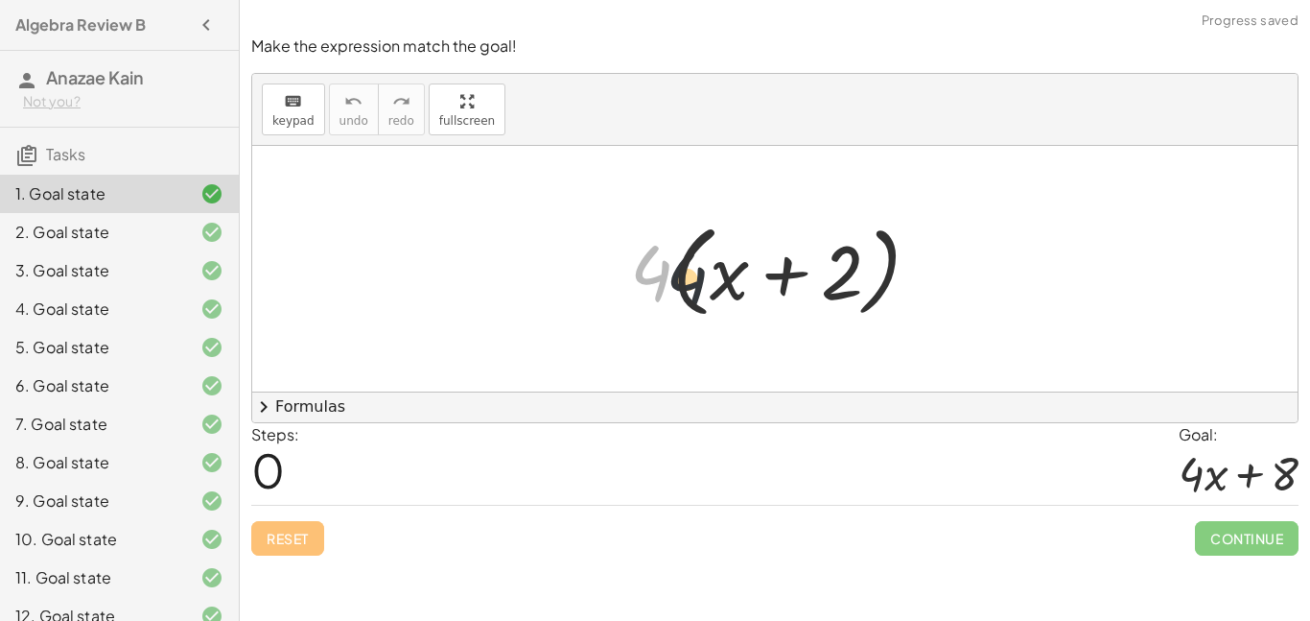
drag, startPoint x: 669, startPoint y: 266, endPoint x: 742, endPoint y: 276, distance: 73.7
click at [742, 276] on div at bounding box center [783, 269] width 324 height 110
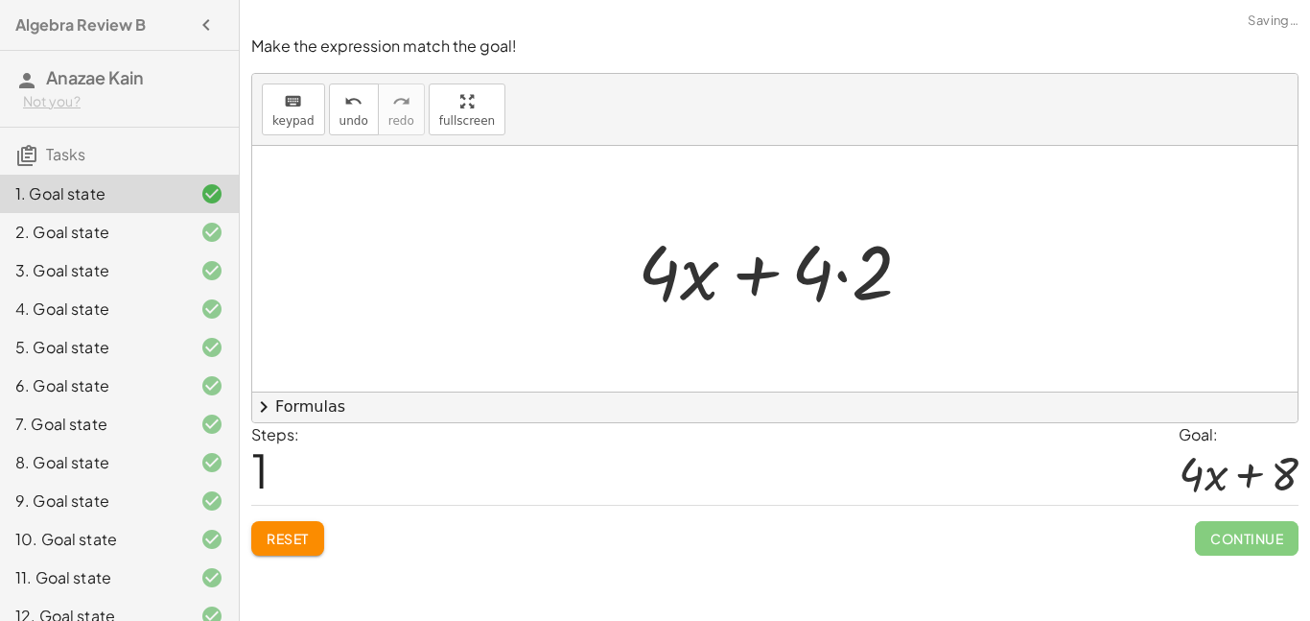
click at [837, 275] on div at bounding box center [782, 269] width 309 height 99
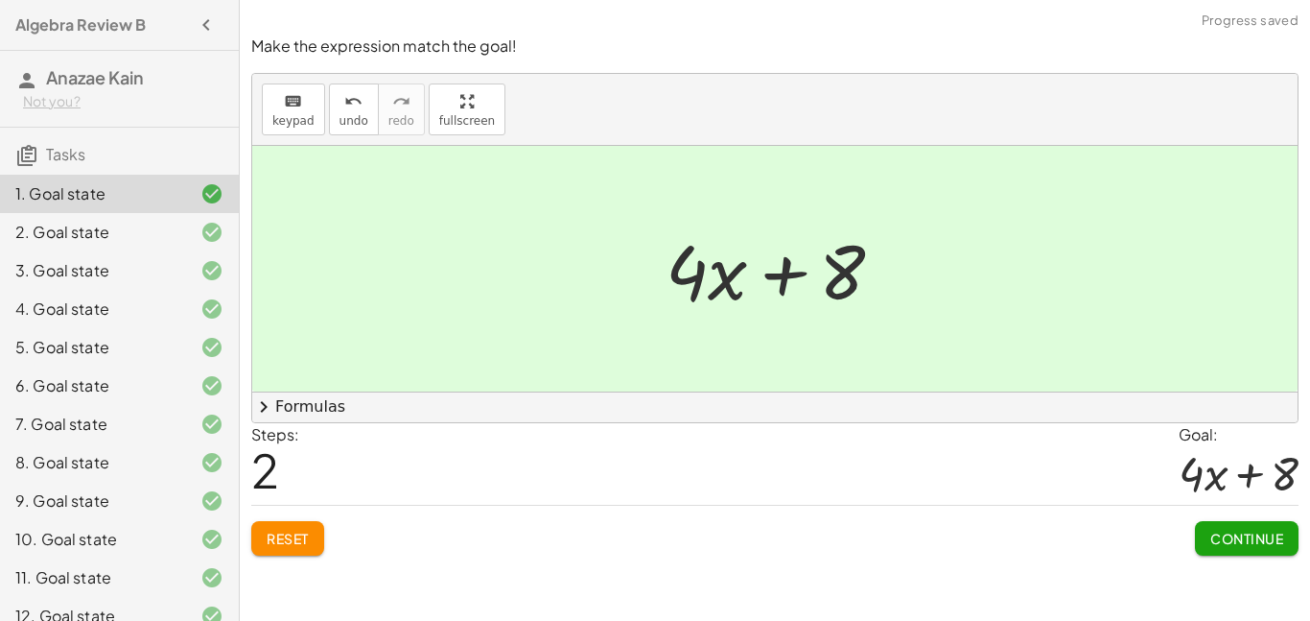
click at [1238, 531] on span "Continue" at bounding box center [1247, 538] width 73 height 17
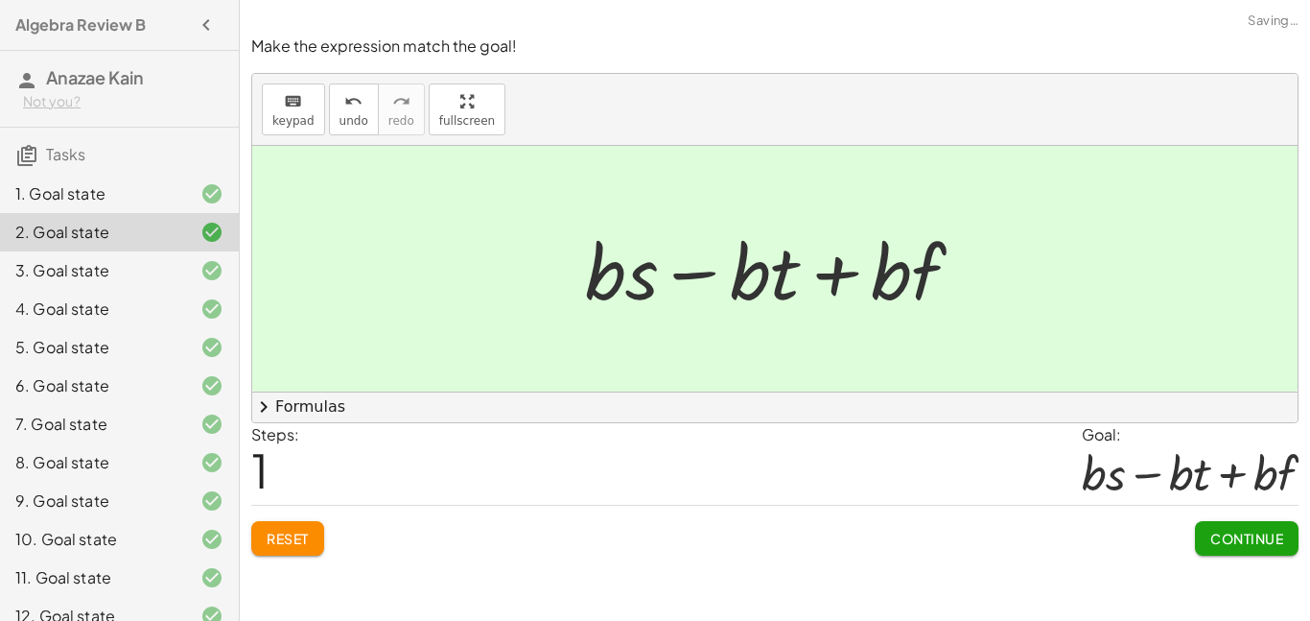
click at [1234, 548] on button "Continue" at bounding box center [1247, 538] width 104 height 35
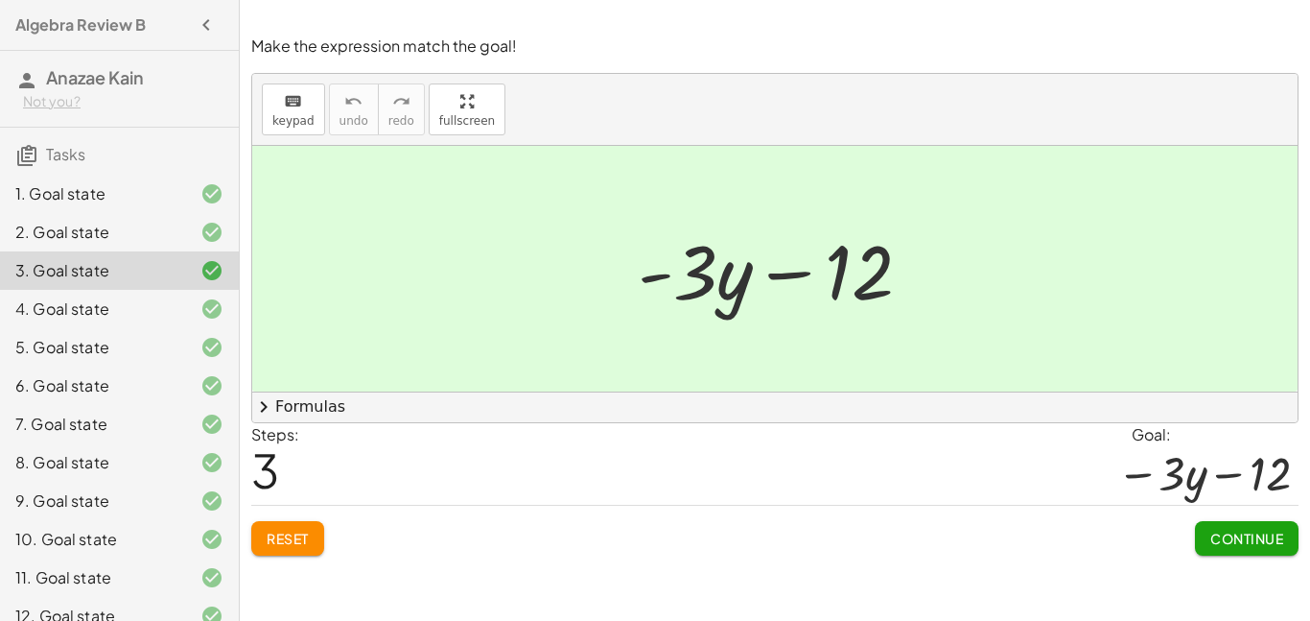
click at [1234, 548] on button "Continue" at bounding box center [1247, 538] width 104 height 35
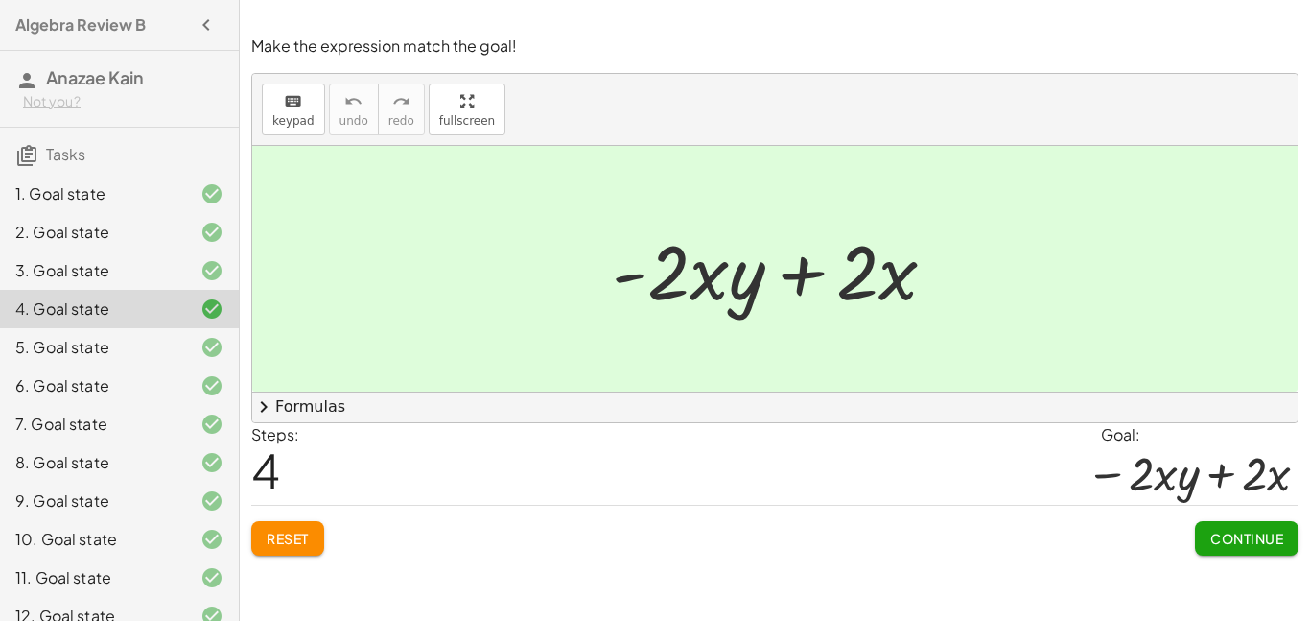
click at [1234, 548] on button "Continue" at bounding box center [1247, 538] width 104 height 35
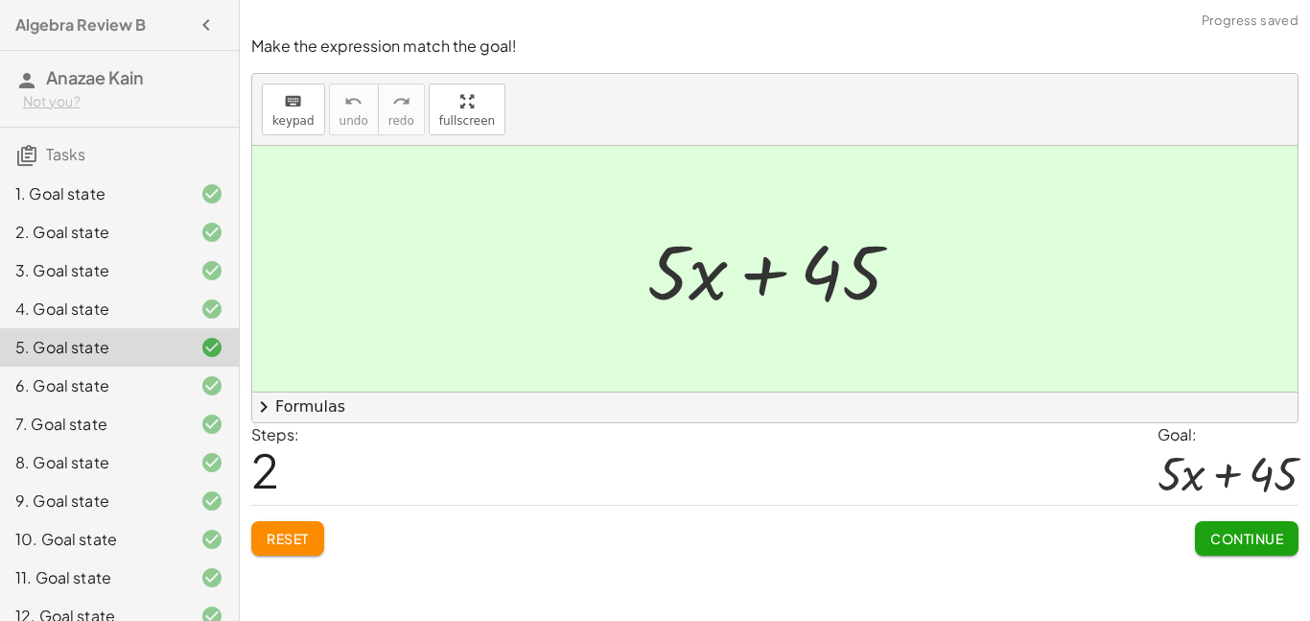
click at [1231, 546] on span "Continue" at bounding box center [1247, 538] width 73 height 17
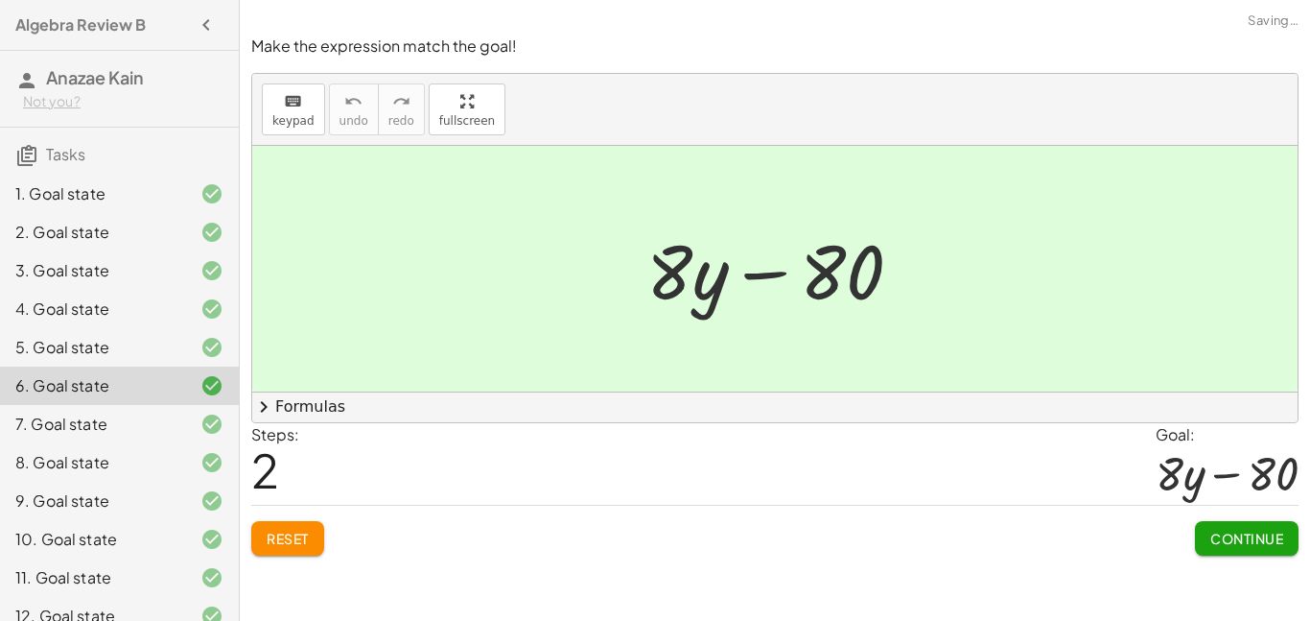
click at [1226, 531] on span "Continue" at bounding box center [1247, 538] width 73 height 17
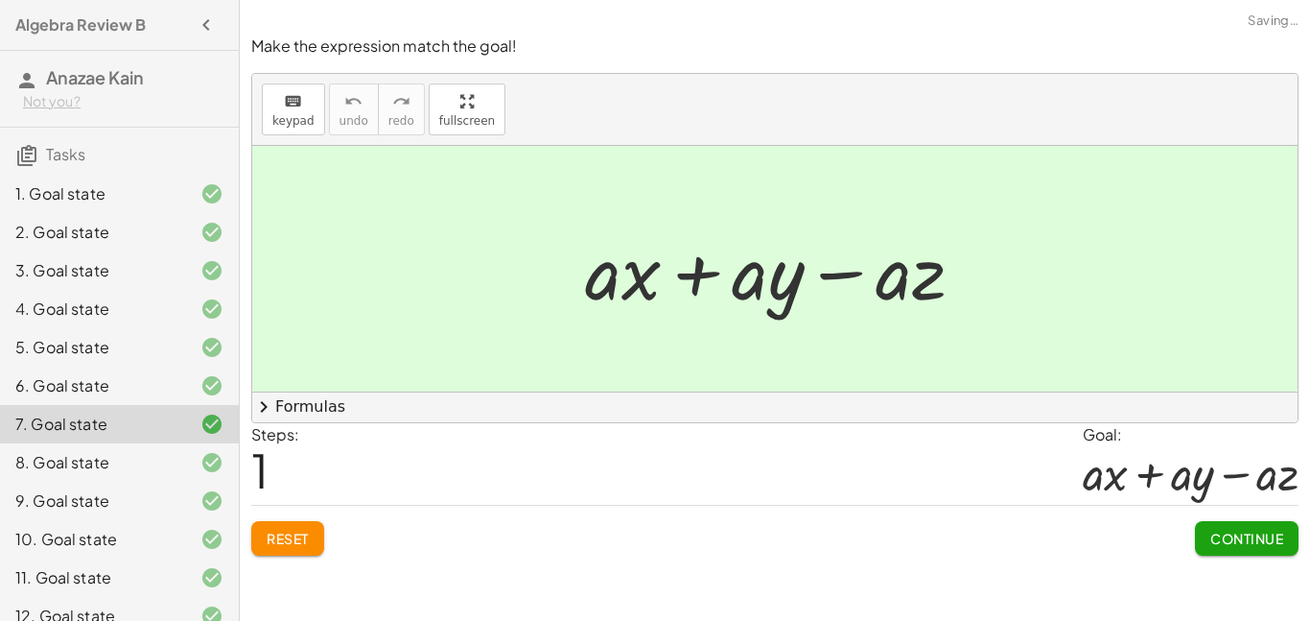
click at [1226, 531] on span "Continue" at bounding box center [1247, 538] width 73 height 17
click at [0, 0] on span "Continue" at bounding box center [0, 0] width 0 height 0
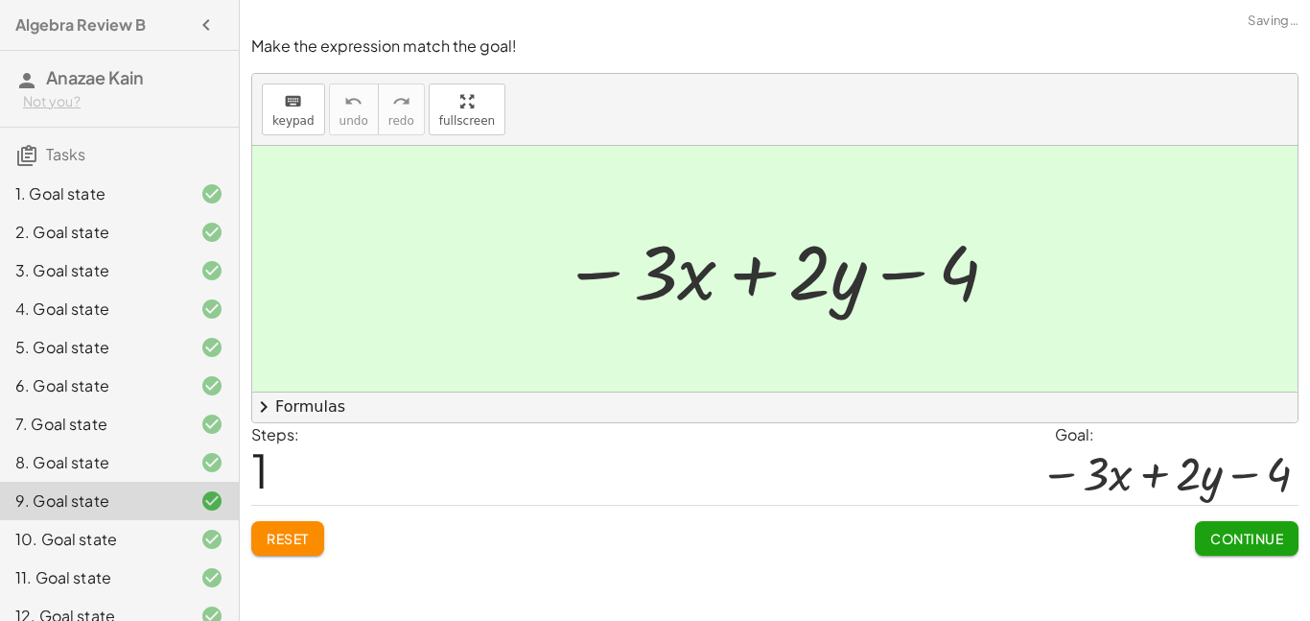
click at [1226, 531] on span "Continue" at bounding box center [1247, 538] width 73 height 17
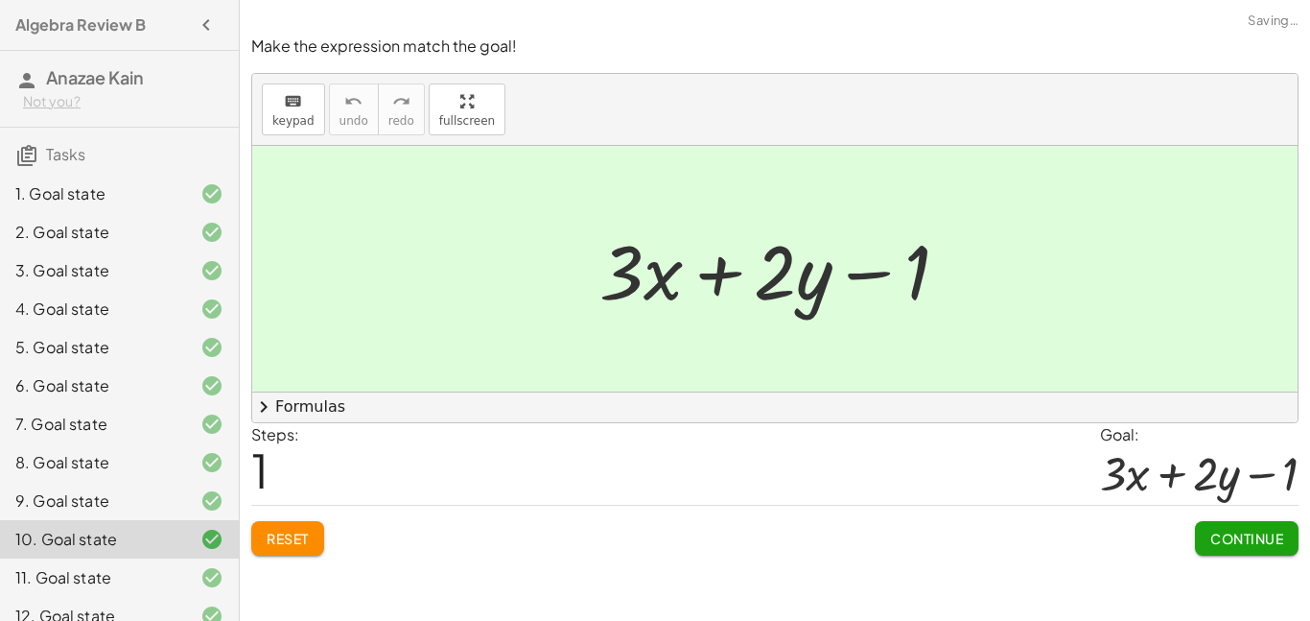
click at [1226, 531] on span "Continue" at bounding box center [1247, 538] width 73 height 17
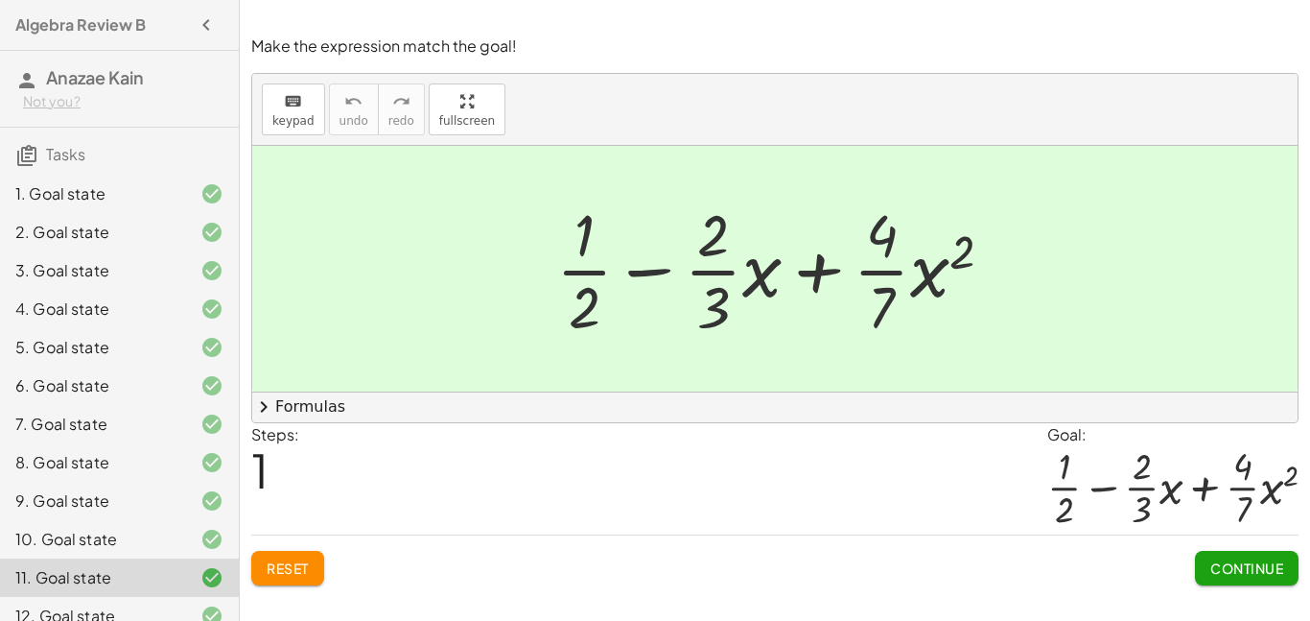
click at [1226, 561] on span "Continue" at bounding box center [1247, 567] width 73 height 17
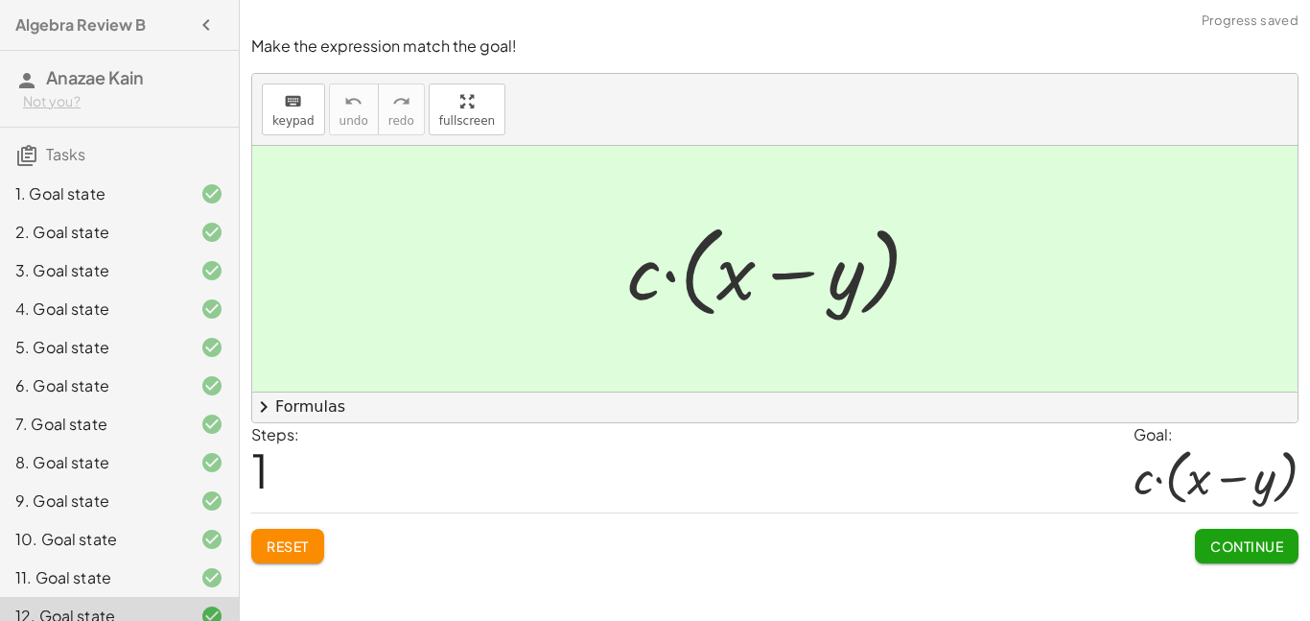
click at [1220, 553] on span "Continue" at bounding box center [1247, 545] width 73 height 17
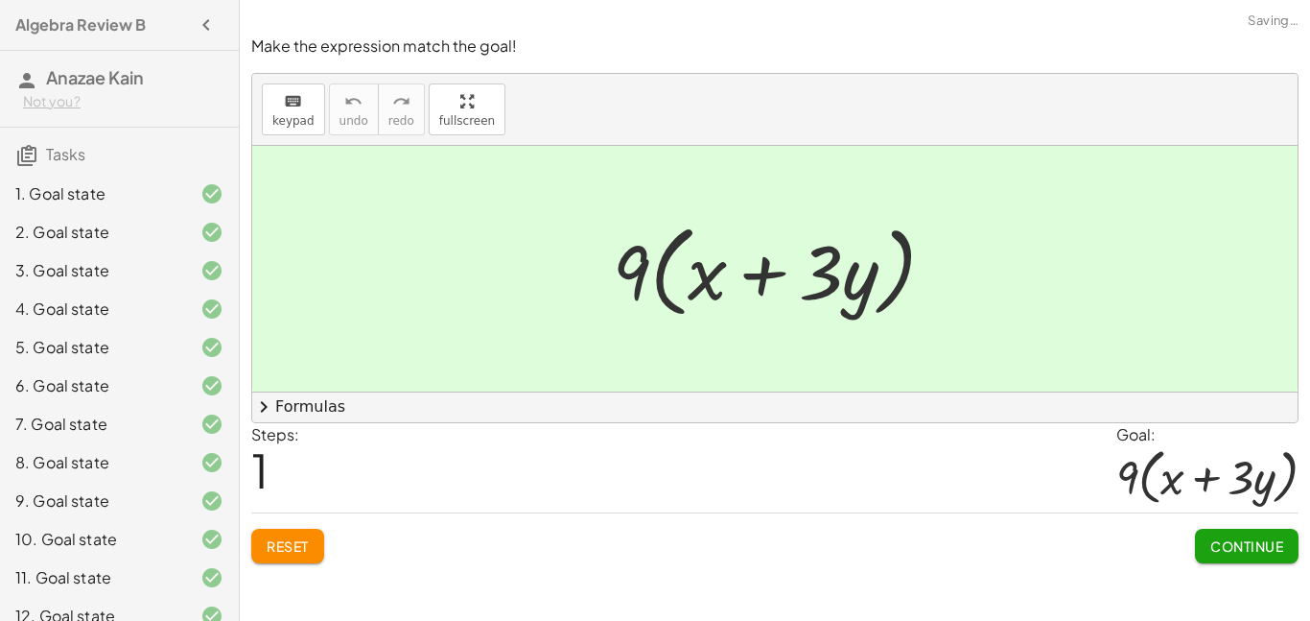
click at [1220, 553] on span "Continue" at bounding box center [1247, 545] width 73 height 17
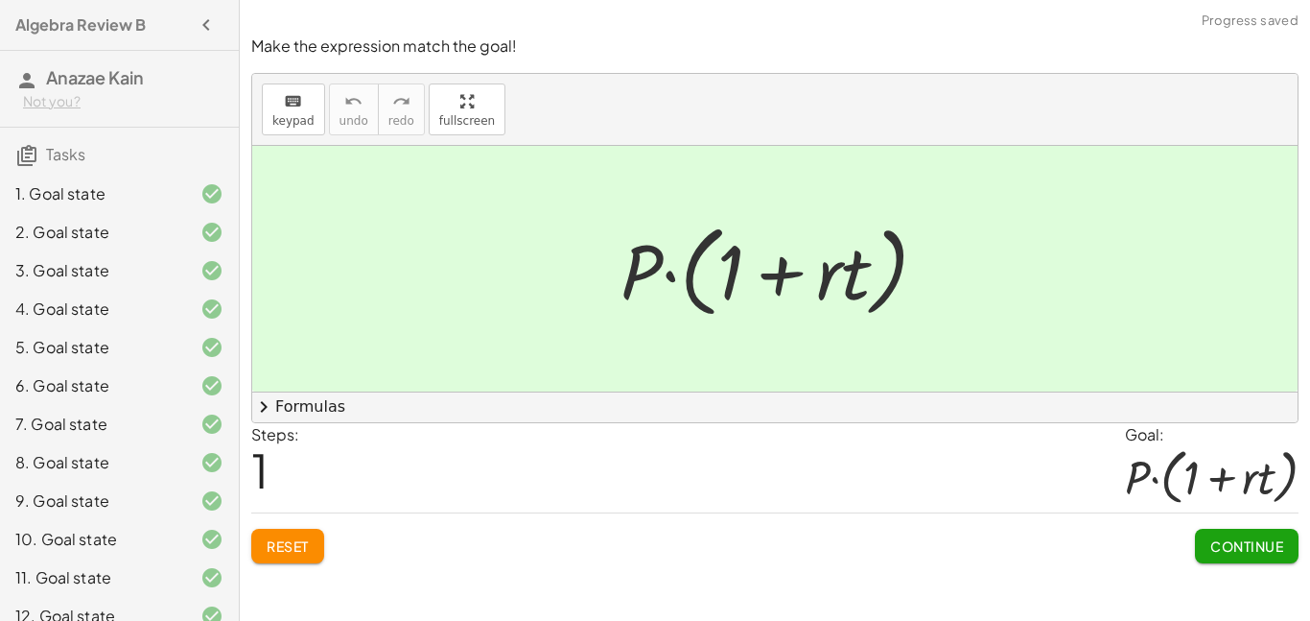
click at [1220, 553] on span "Continue" at bounding box center [1247, 545] width 73 height 17
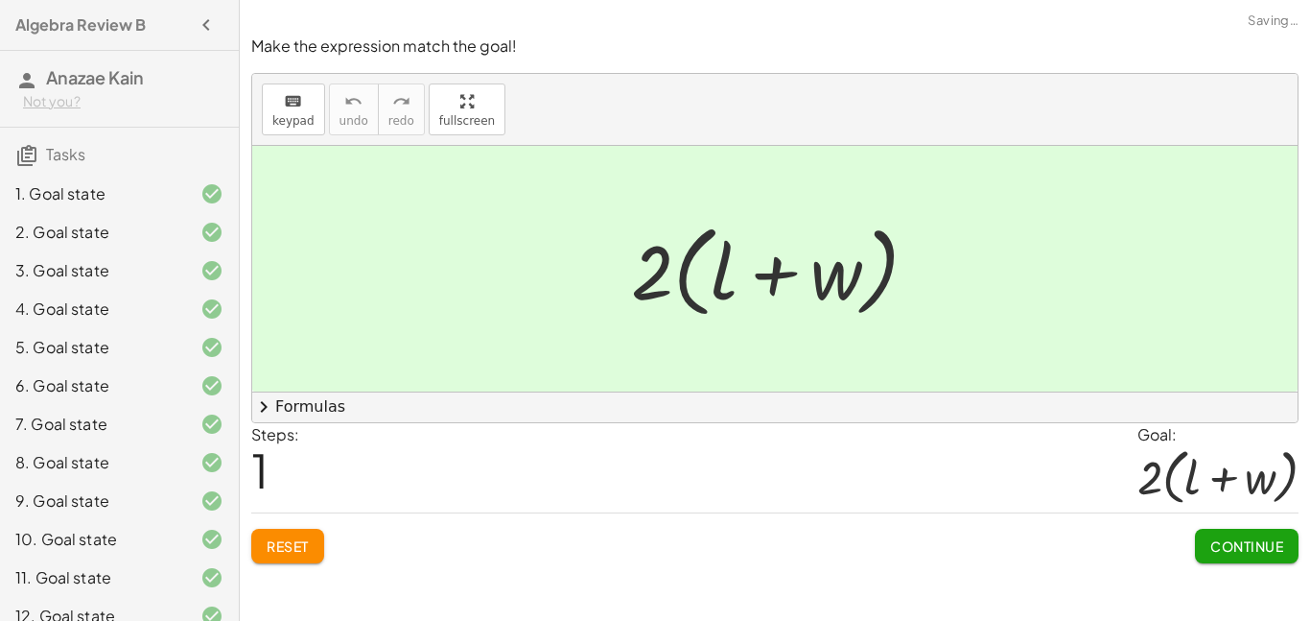
click at [1220, 553] on span "Continue" at bounding box center [1247, 545] width 73 height 17
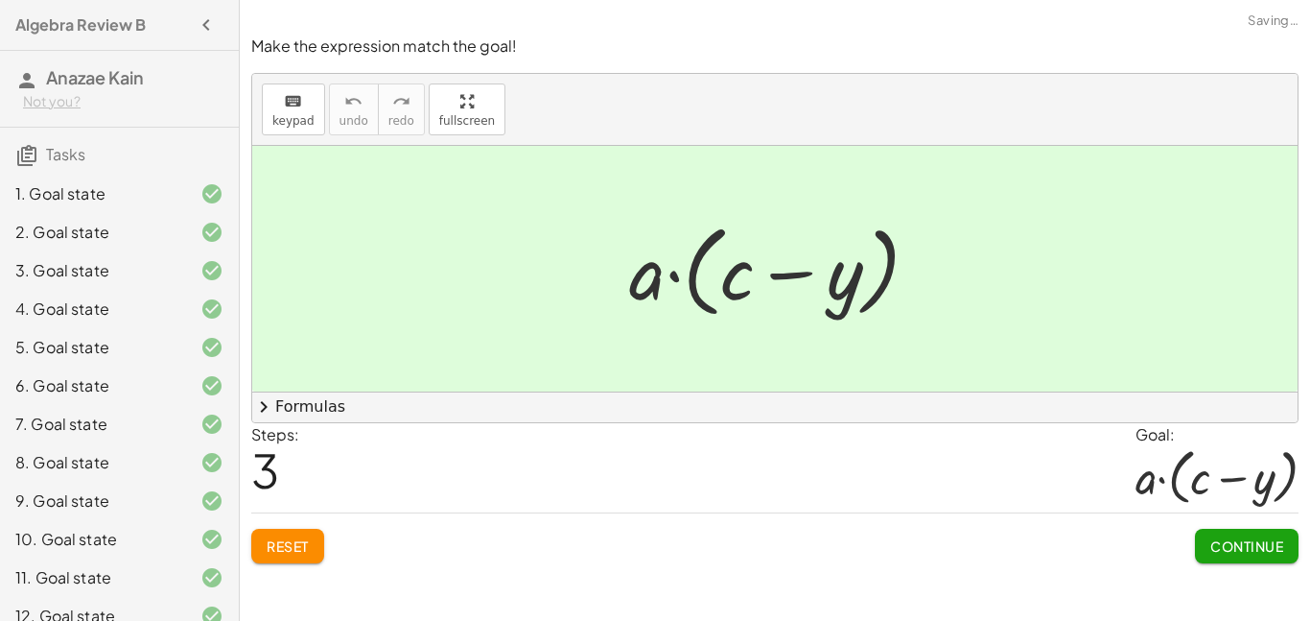
click at [1220, 553] on span "Continue" at bounding box center [1247, 545] width 73 height 17
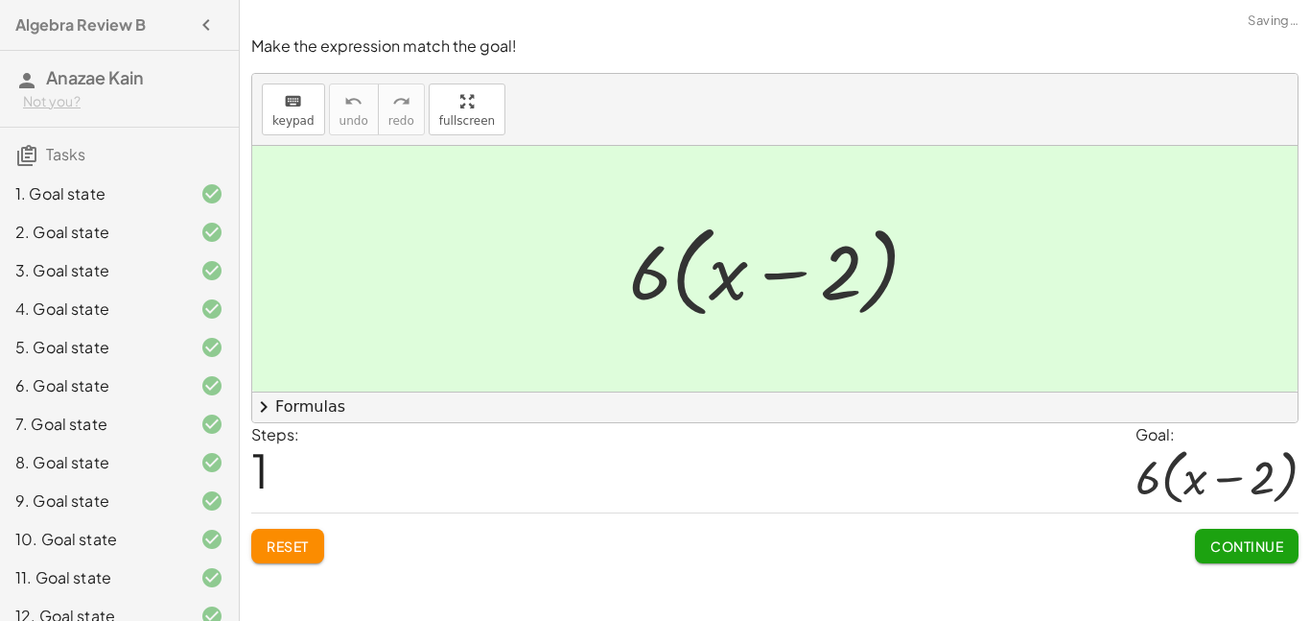
click at [1220, 553] on span "Continue" at bounding box center [1247, 545] width 73 height 17
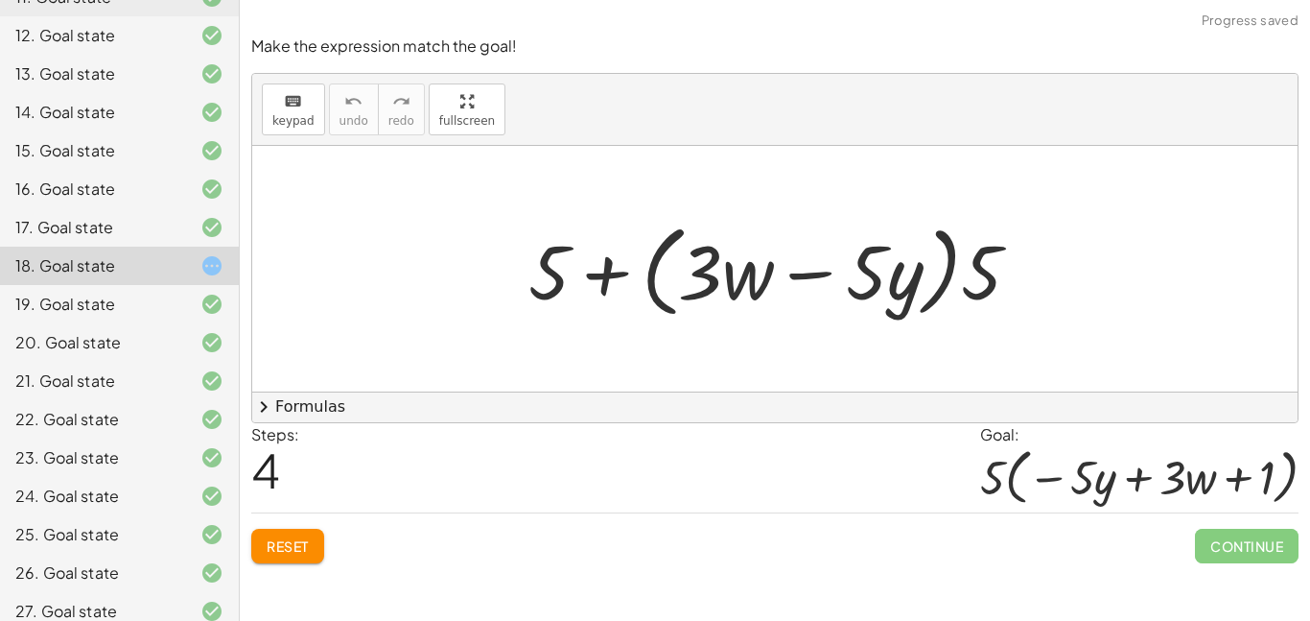
scroll to position [572, 0]
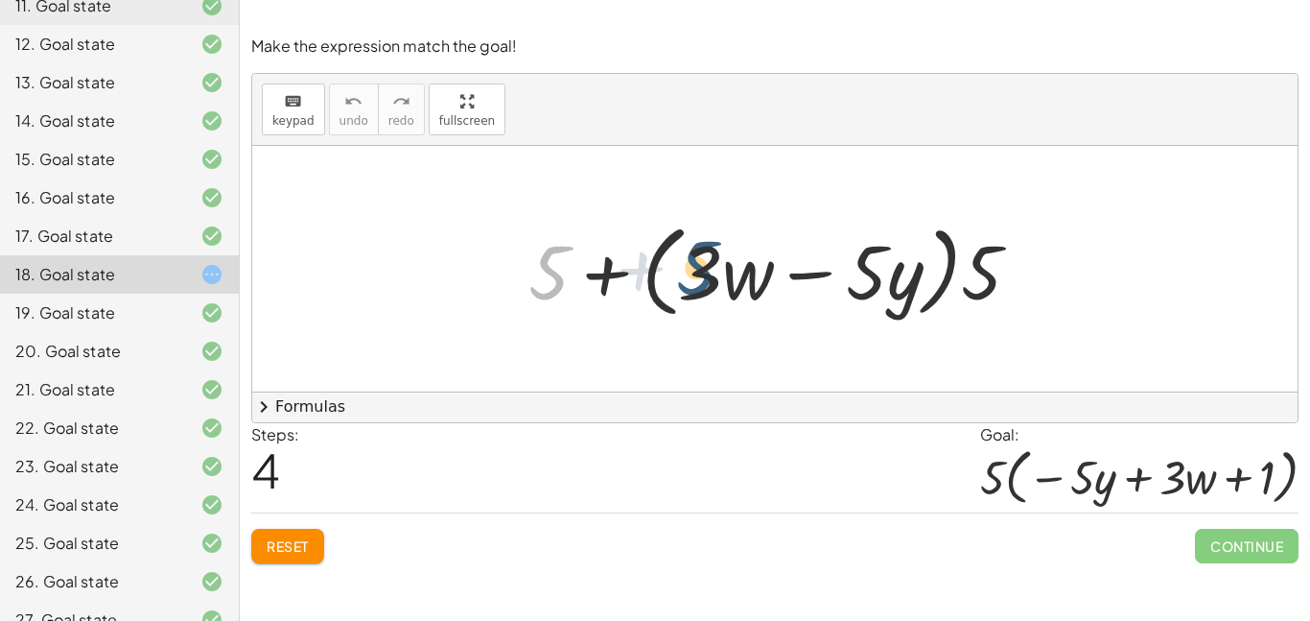
drag, startPoint x: 543, startPoint y: 284, endPoint x: 696, endPoint y: 279, distance: 153.6
click at [696, 279] on div at bounding box center [782, 269] width 527 height 110
drag, startPoint x: 543, startPoint y: 282, endPoint x: 846, endPoint y: 282, distance: 303.1
click at [846, 282] on div at bounding box center [782, 269] width 527 height 110
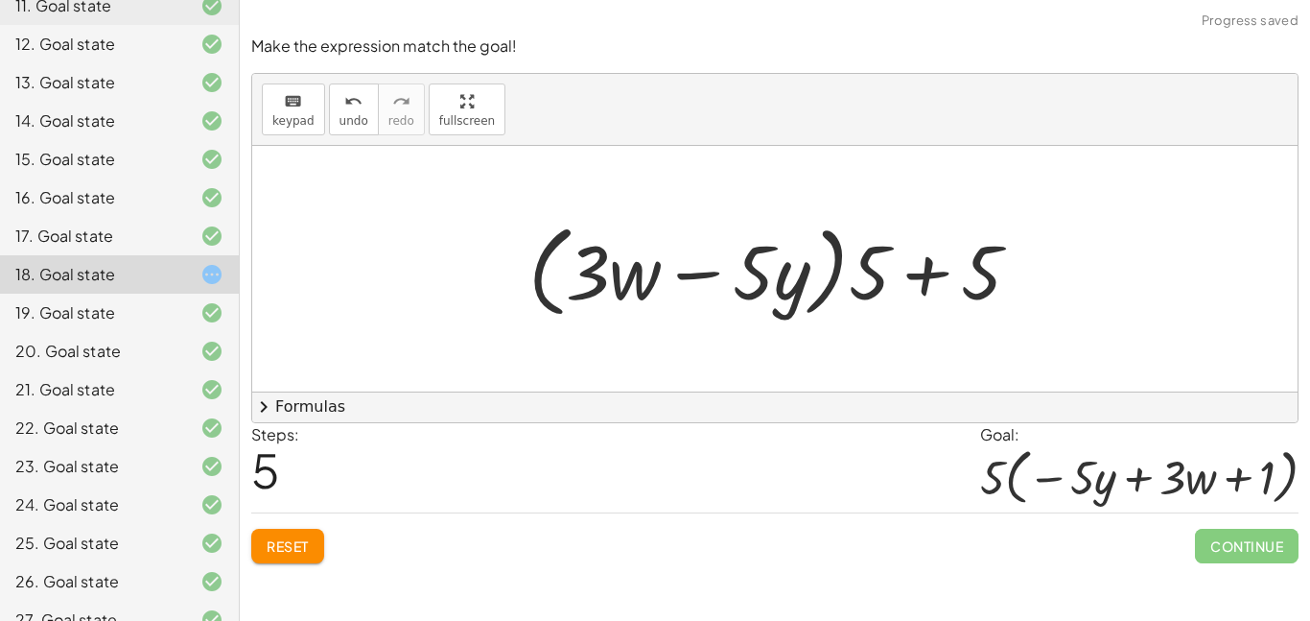
click at [919, 273] on div at bounding box center [782, 269] width 527 height 110
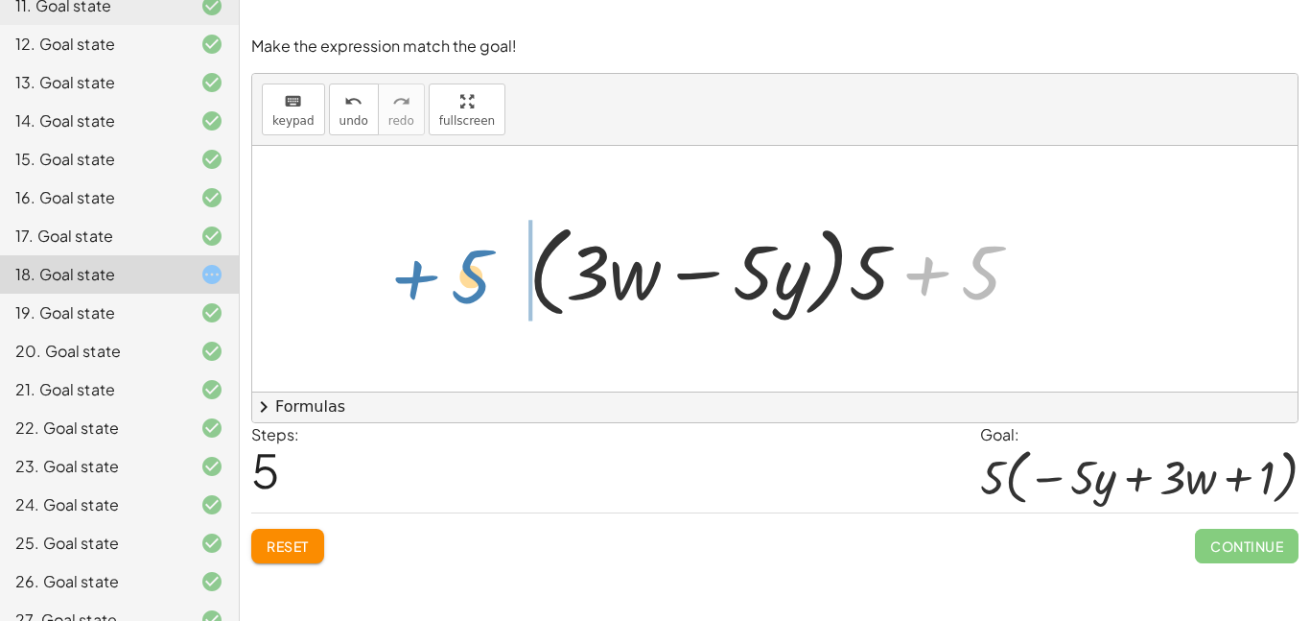
drag, startPoint x: 975, startPoint y: 284, endPoint x: 466, endPoint y: 291, distance: 508.5
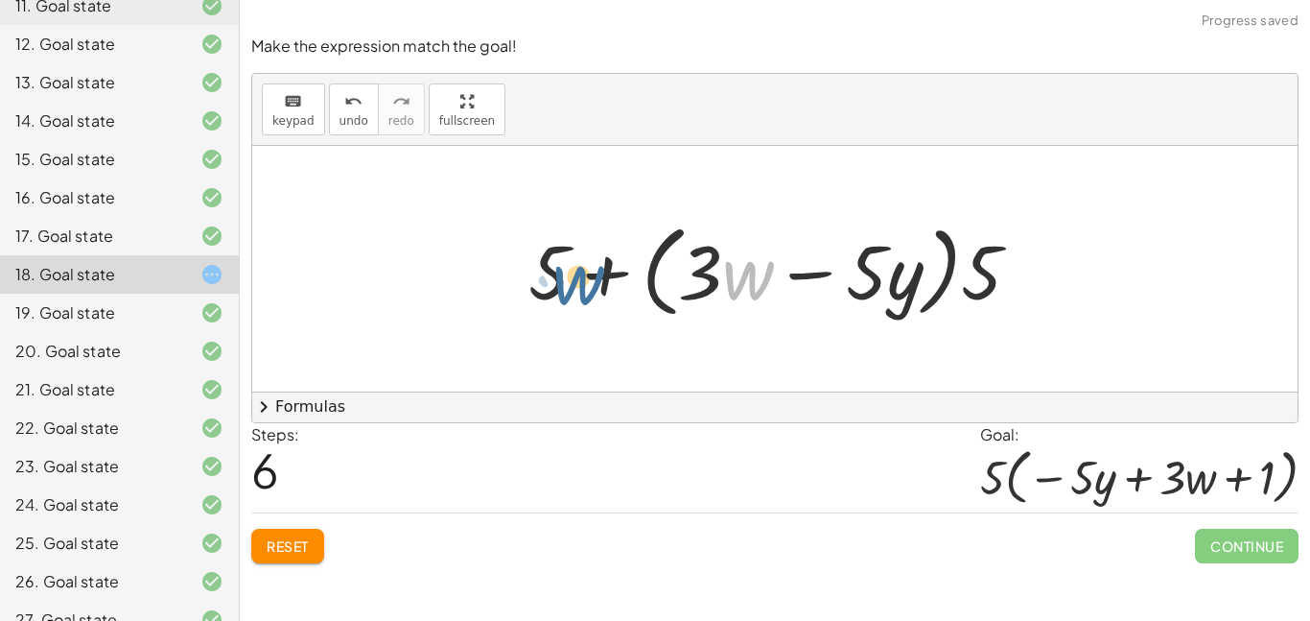
drag, startPoint x: 723, startPoint y: 275, endPoint x: 550, endPoint y: 280, distance: 173.7
click at [550, 280] on div at bounding box center [782, 269] width 527 height 110
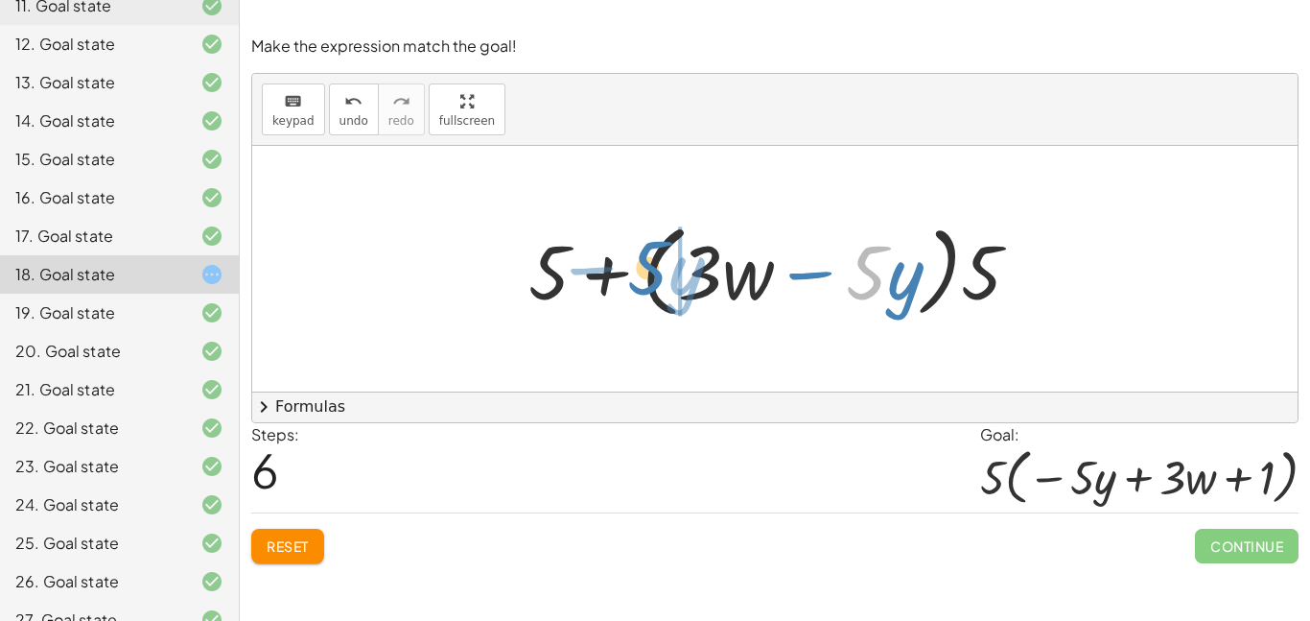
drag, startPoint x: 879, startPoint y: 276, endPoint x: 669, endPoint y: 271, distance: 210.1
click at [669, 271] on div at bounding box center [782, 269] width 527 height 110
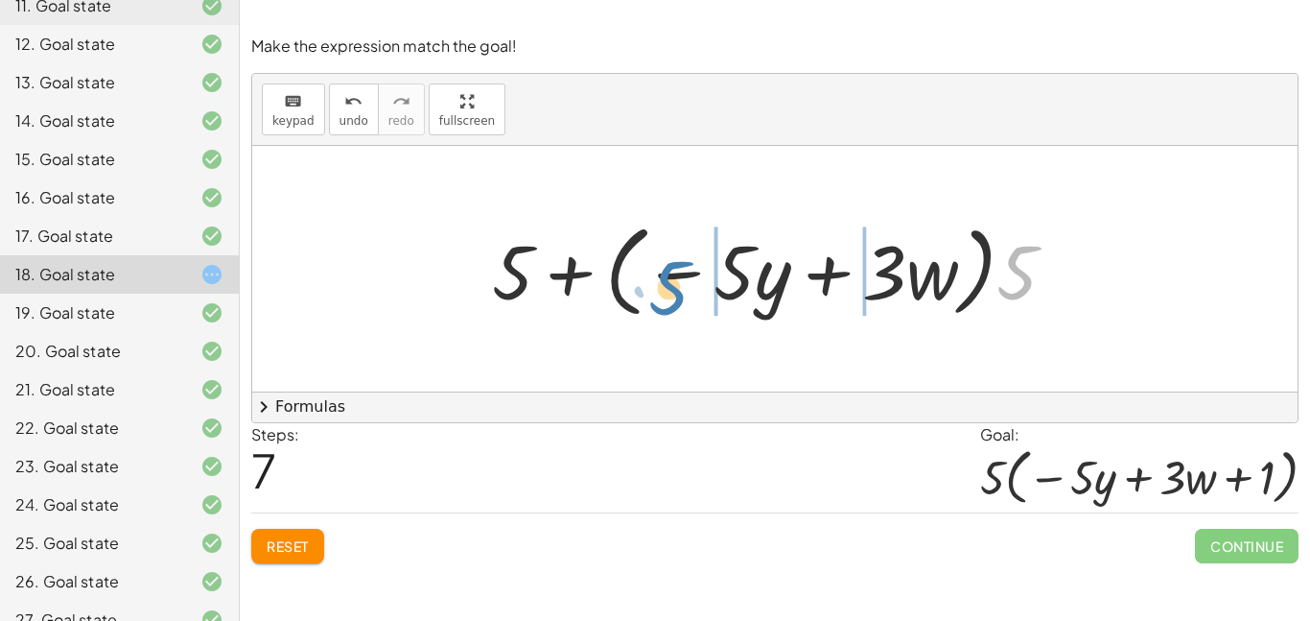
drag, startPoint x: 1018, startPoint y: 275, endPoint x: 671, endPoint y: 288, distance: 347.5
click at [671, 288] on div at bounding box center [782, 269] width 599 height 110
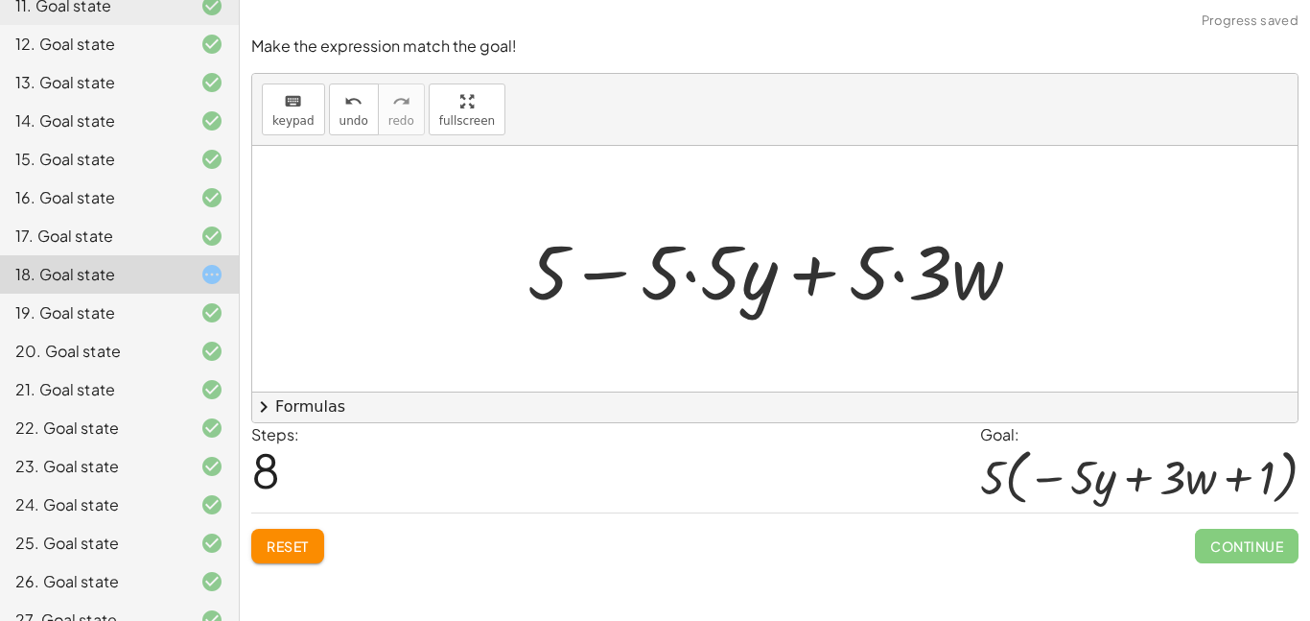
click at [685, 279] on div at bounding box center [782, 269] width 529 height 99
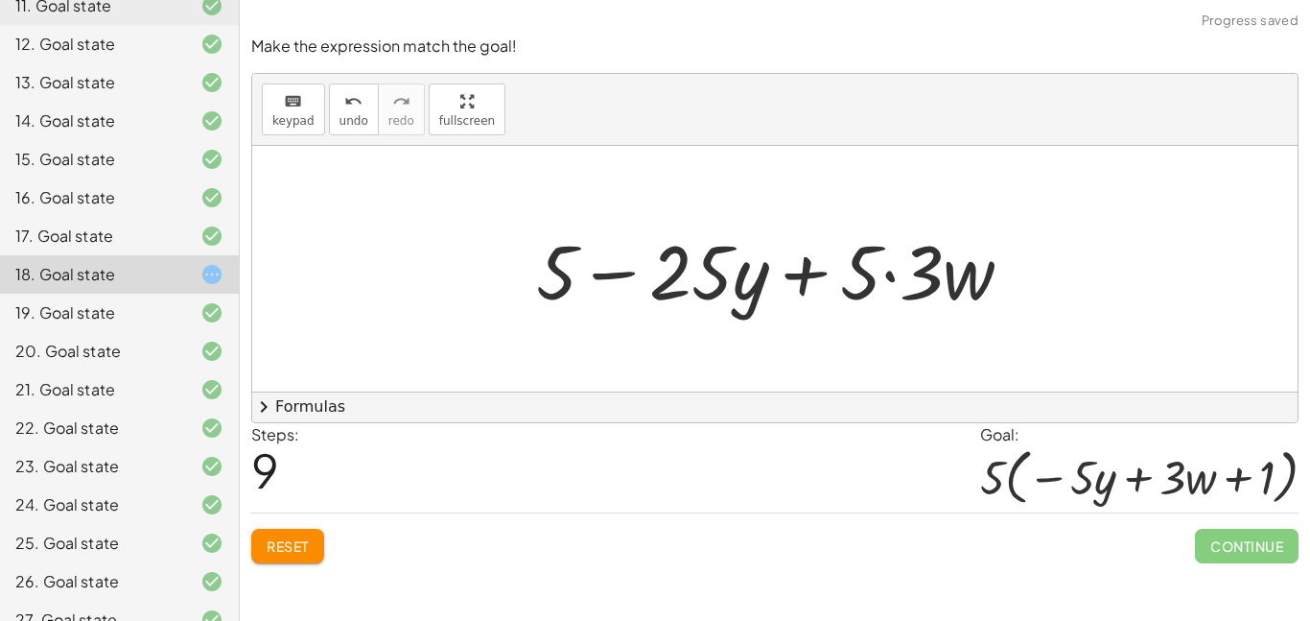
click at [884, 275] on div at bounding box center [782, 269] width 511 height 99
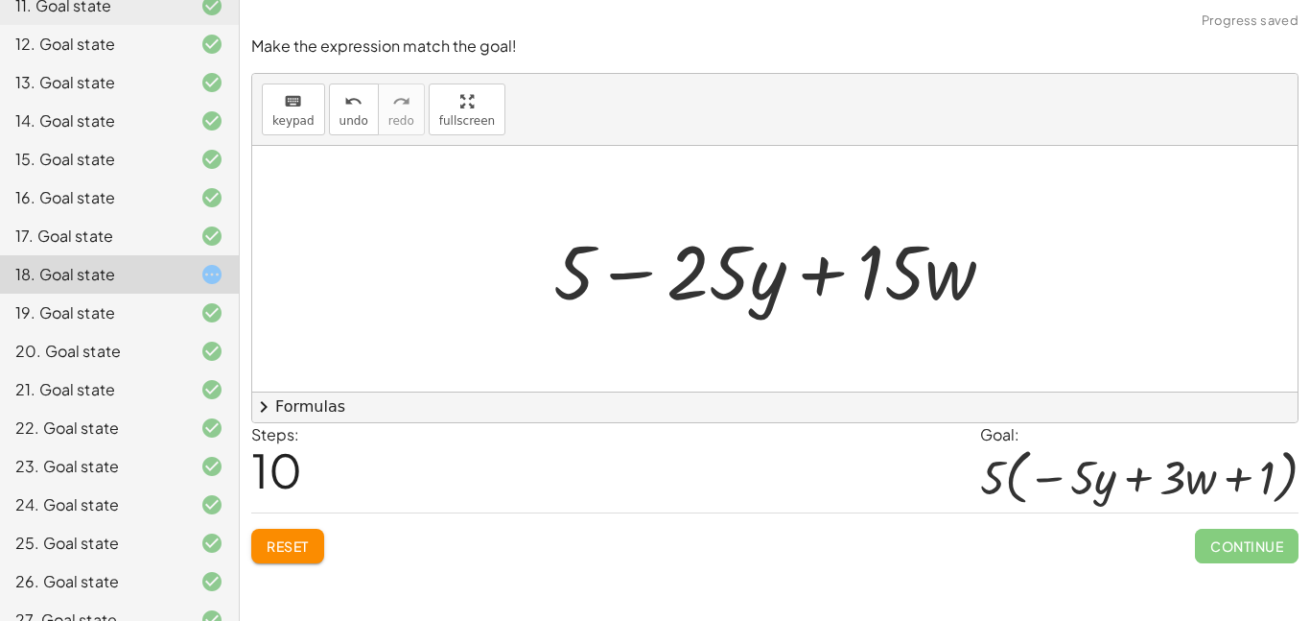
click at [635, 277] on div at bounding box center [782, 269] width 476 height 99
click at [297, 550] on span "Reset" at bounding box center [288, 545] width 42 height 17
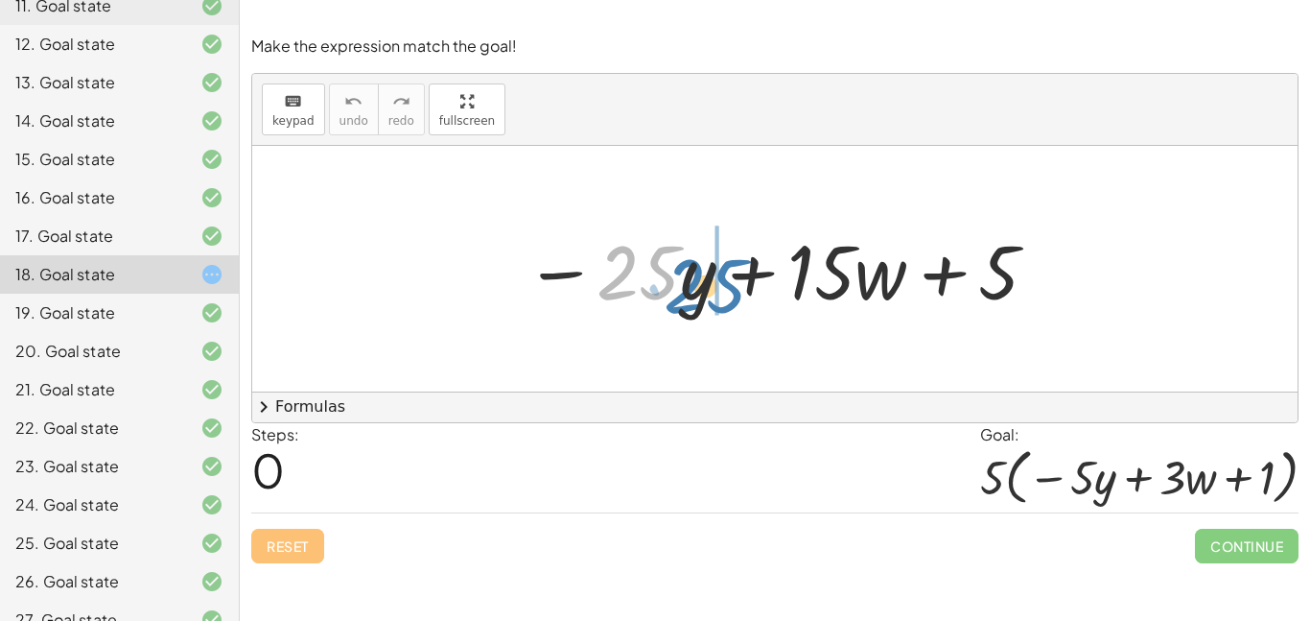
drag, startPoint x: 671, startPoint y: 268, endPoint x: 719, endPoint y: 277, distance: 48.9
click at [719, 277] on div at bounding box center [782, 269] width 535 height 99
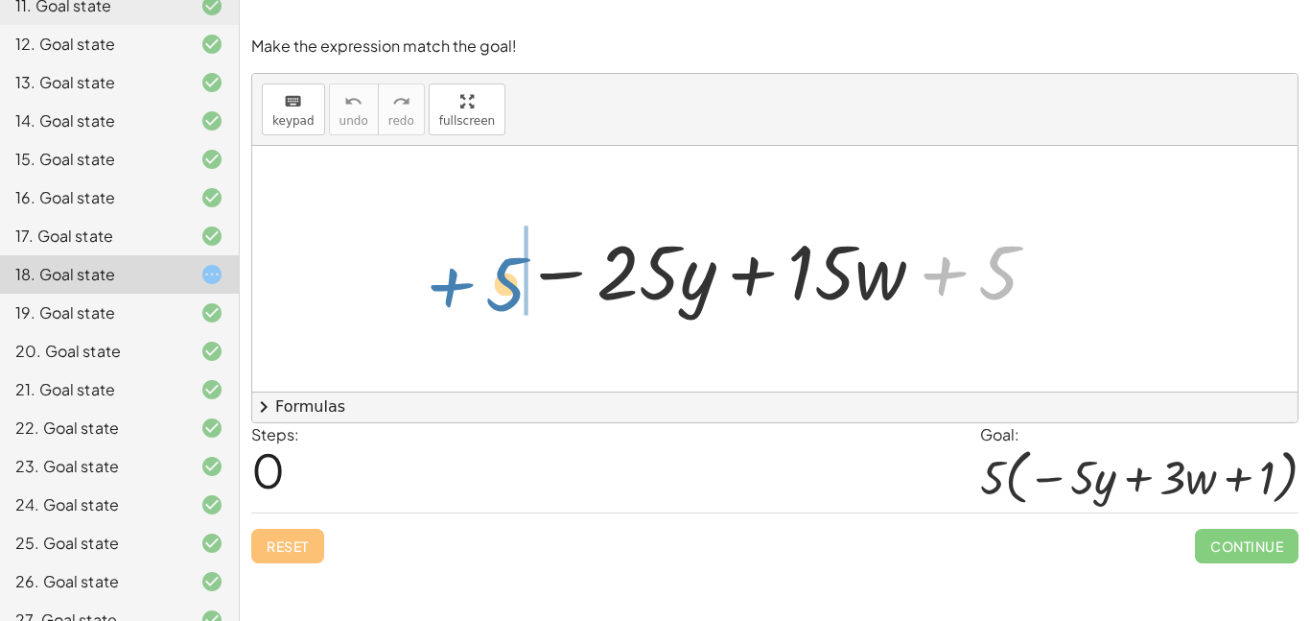
drag, startPoint x: 1011, startPoint y: 276, endPoint x: 521, endPoint y: 284, distance: 490.3
click at [521, 284] on div at bounding box center [782, 269] width 535 height 99
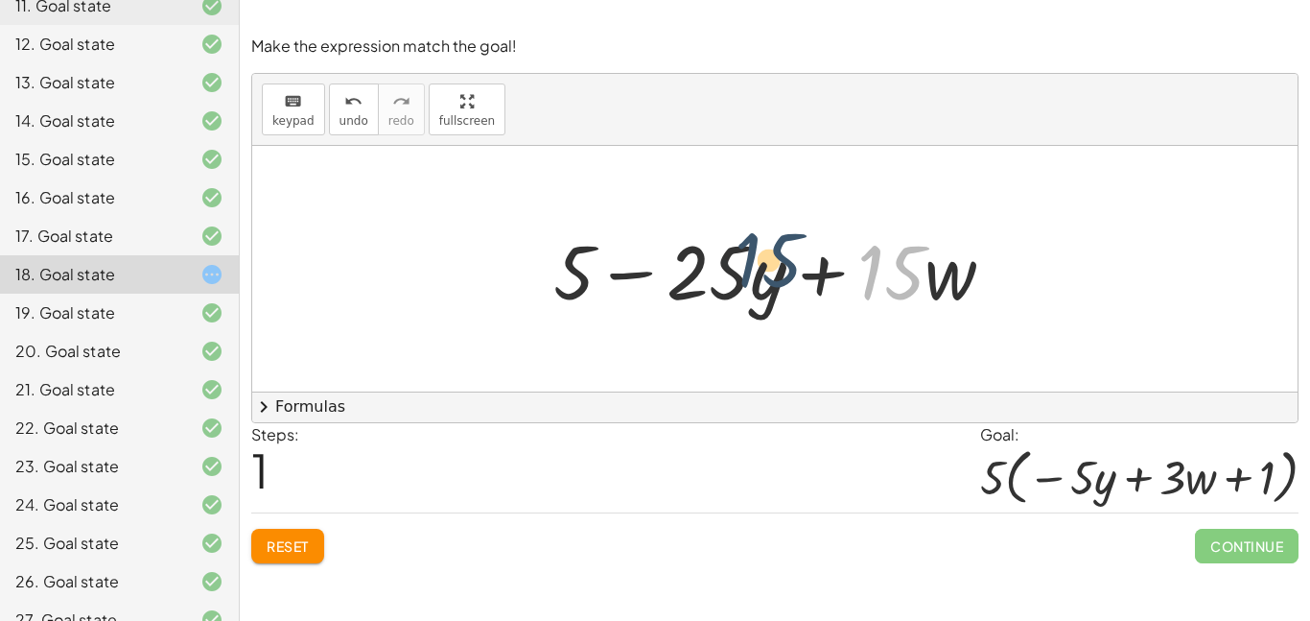
drag, startPoint x: 896, startPoint y: 279, endPoint x: 770, endPoint y: 268, distance: 126.2
click at [770, 268] on div at bounding box center [782, 269] width 476 height 99
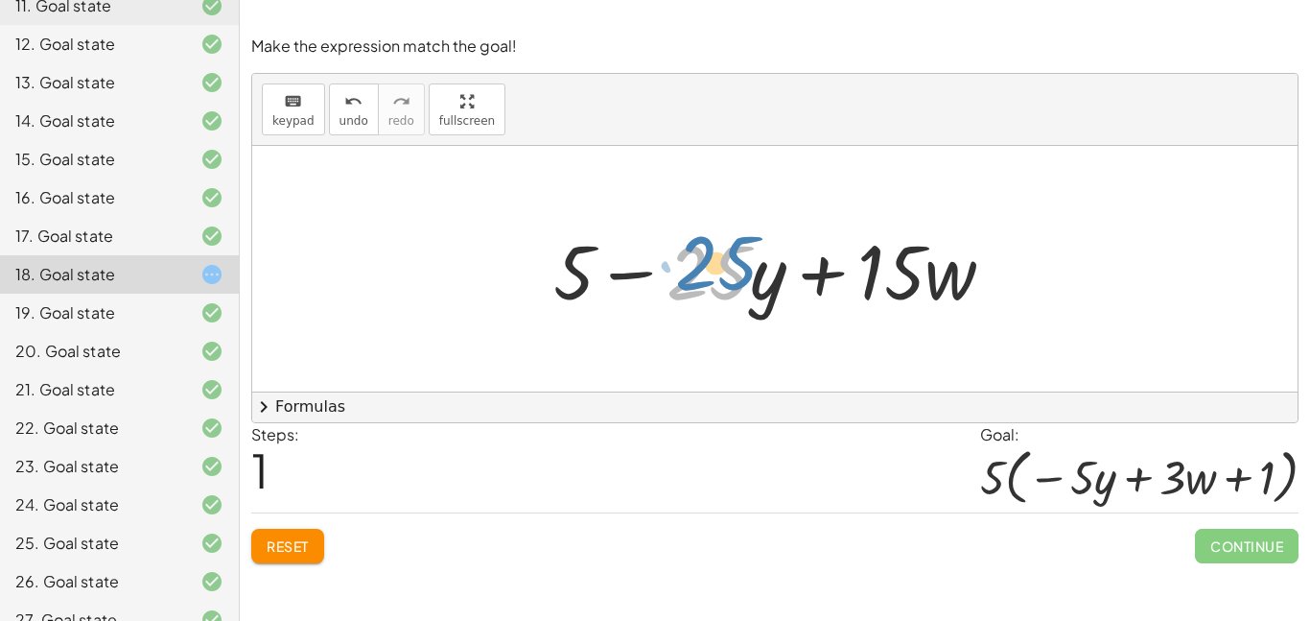
drag, startPoint x: 709, startPoint y: 279, endPoint x: 719, endPoint y: 271, distance: 12.3
click at [719, 271] on div at bounding box center [782, 269] width 476 height 99
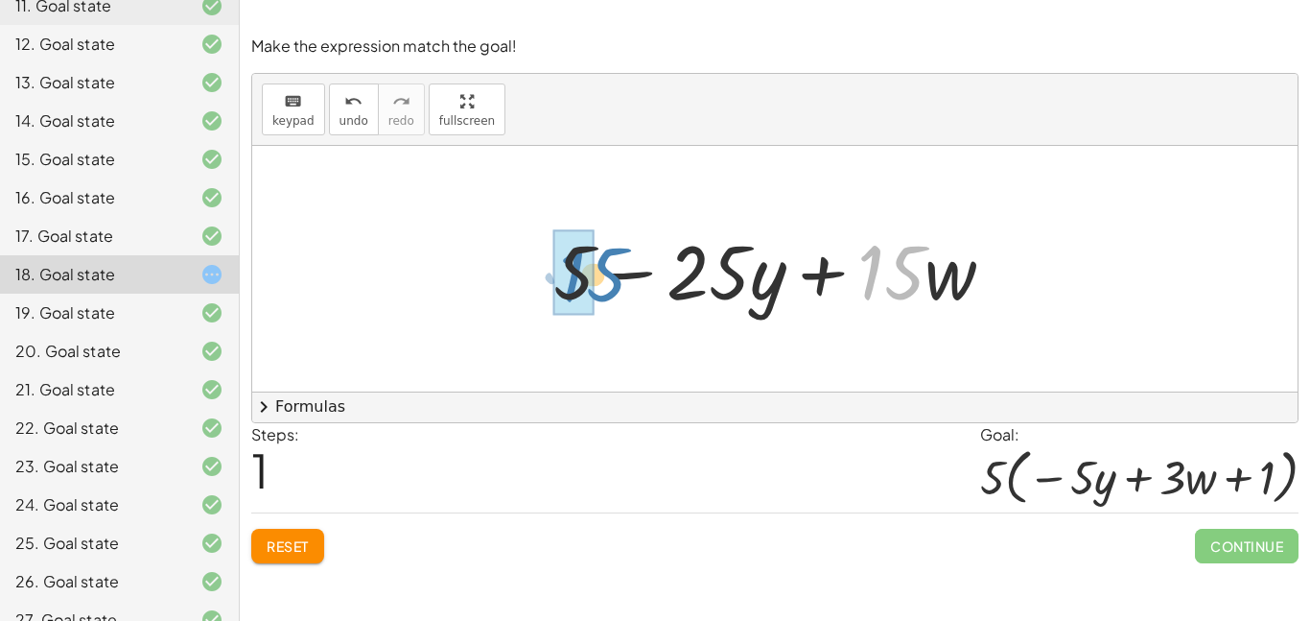
drag, startPoint x: 879, startPoint y: 274, endPoint x: 580, endPoint y: 276, distance: 298.4
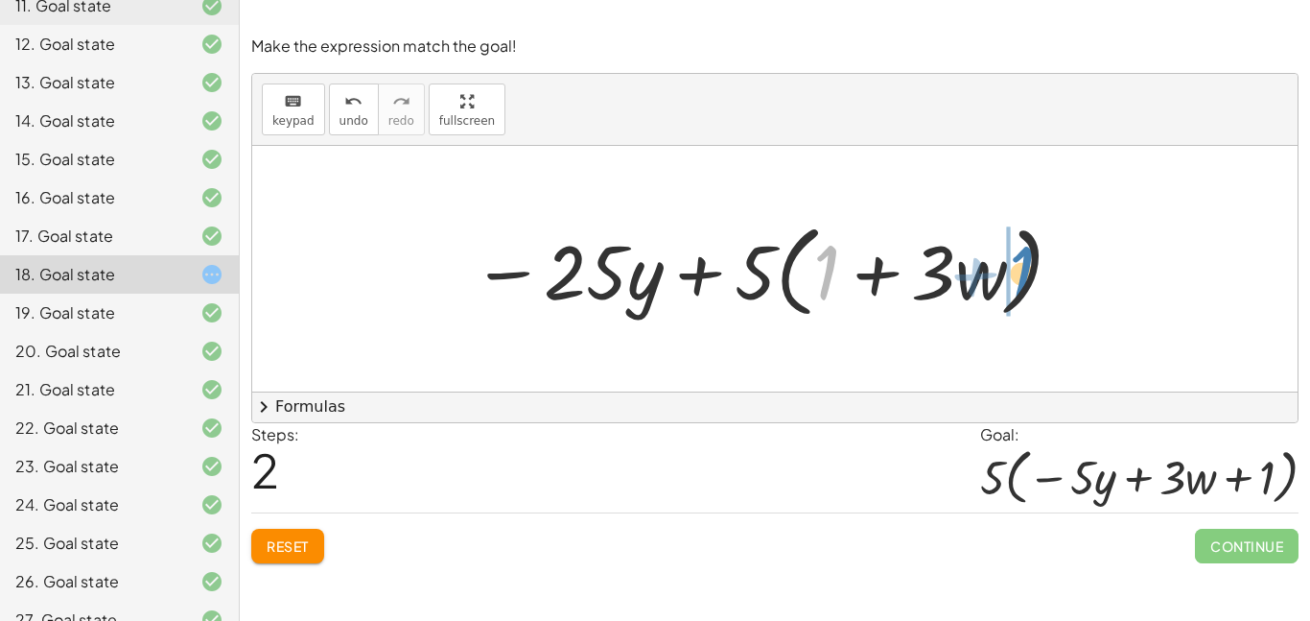
drag, startPoint x: 833, startPoint y: 270, endPoint x: 1027, endPoint y: 271, distance: 194.7
click at [1027, 271] on div at bounding box center [768, 269] width 613 height 110
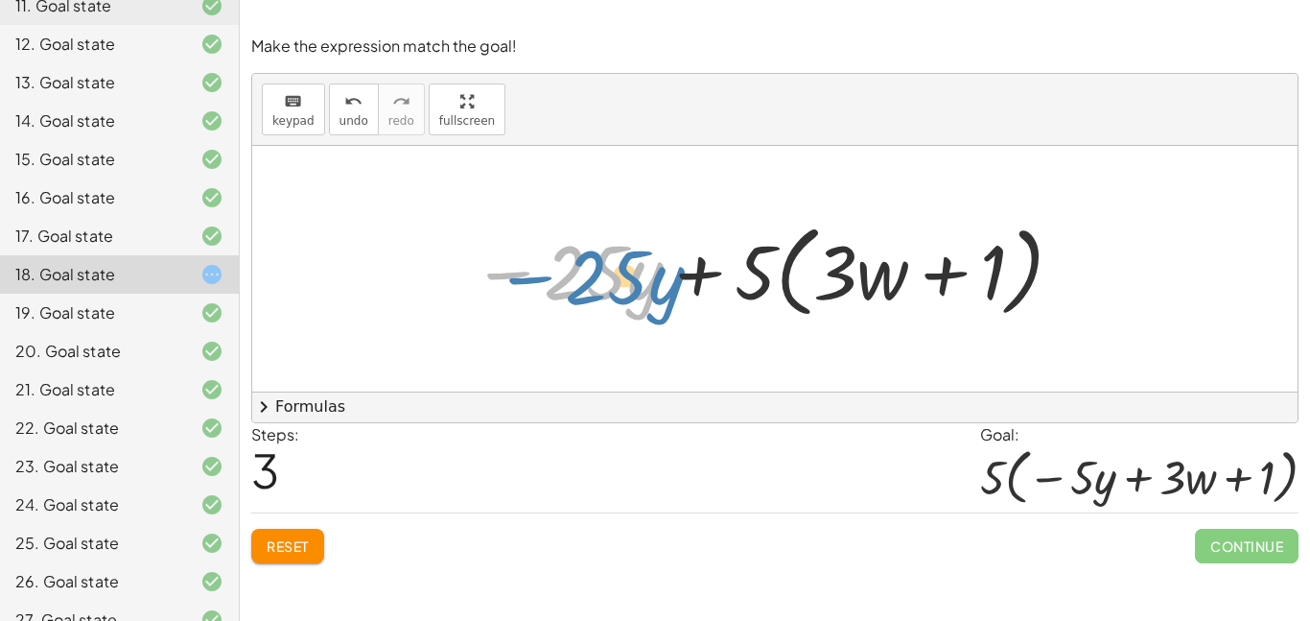
drag, startPoint x: 523, startPoint y: 272, endPoint x: 540, endPoint y: 277, distance: 17.9
click at [540, 277] on div at bounding box center [768, 269] width 613 height 110
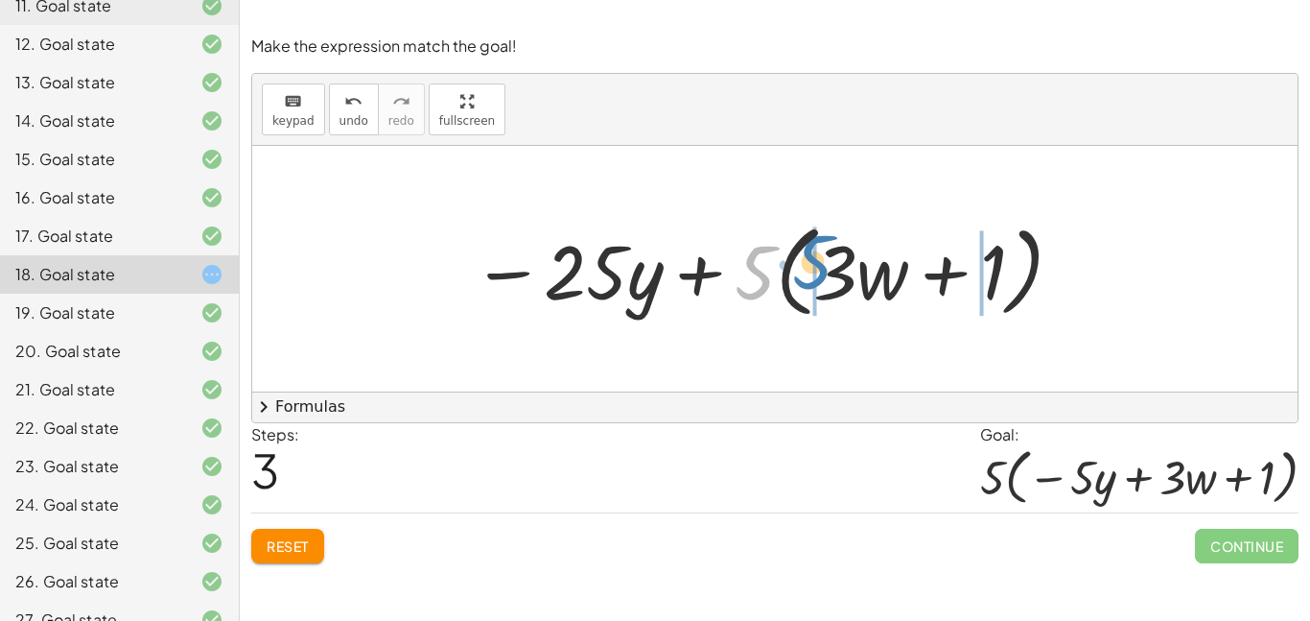
drag, startPoint x: 747, startPoint y: 277, endPoint x: 804, endPoint y: 266, distance: 57.8
click at [804, 266] on div at bounding box center [768, 269] width 613 height 110
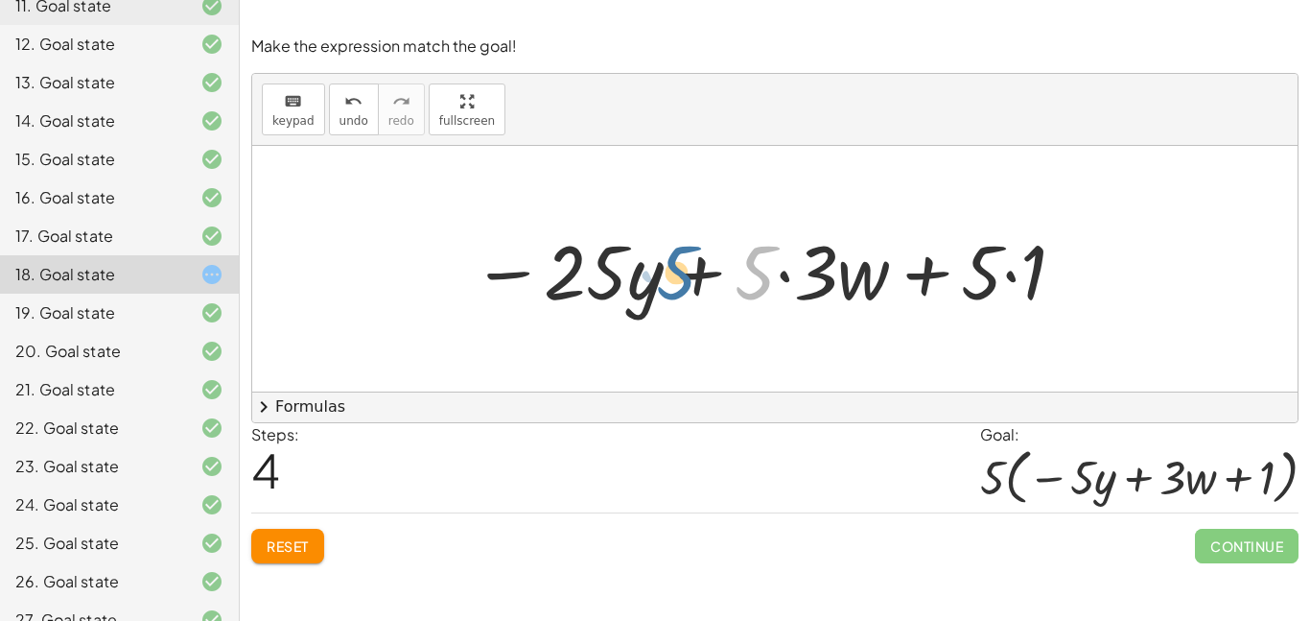
drag, startPoint x: 759, startPoint y: 275, endPoint x: 674, endPoint y: 275, distance: 84.4
click at [674, 275] on div at bounding box center [769, 269] width 615 height 99
click at [295, 549] on span "Reset" at bounding box center [288, 545] width 42 height 17
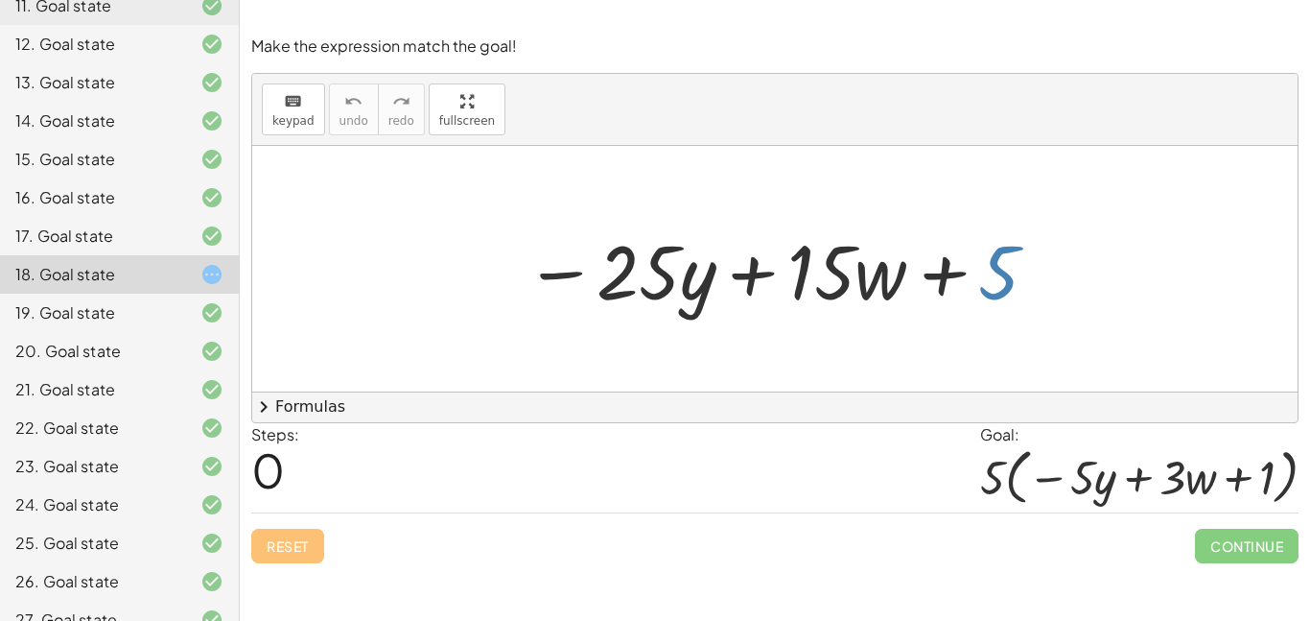
click at [992, 270] on div at bounding box center [782, 269] width 535 height 99
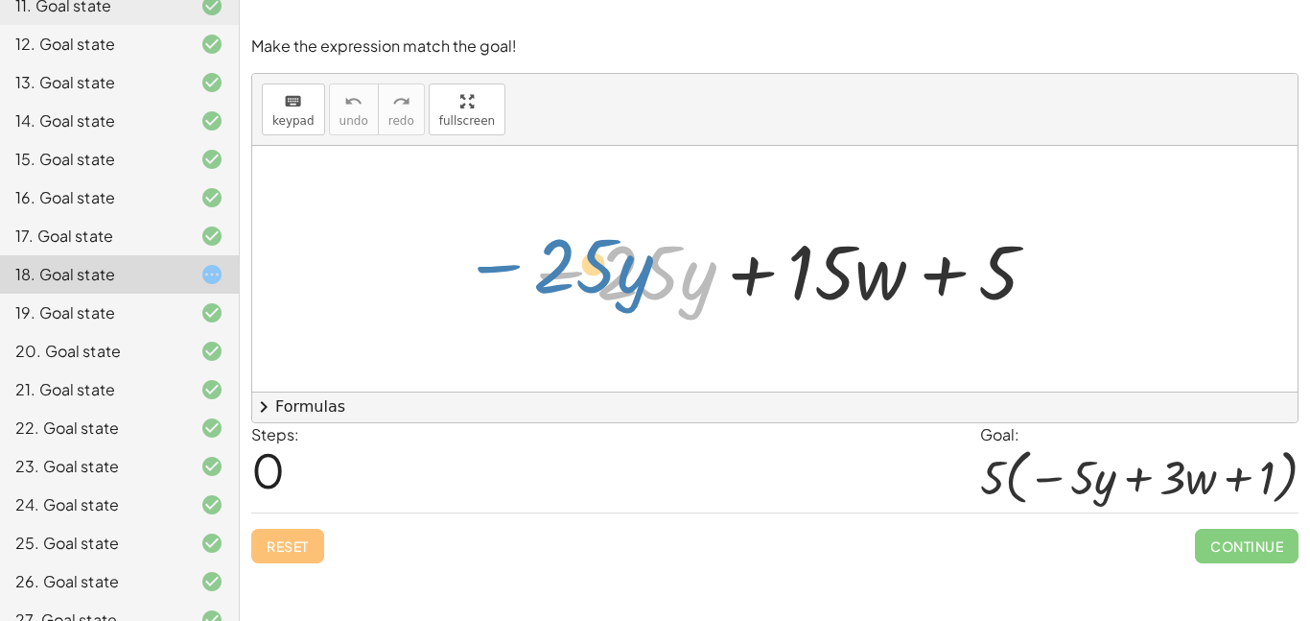
click at [570, 264] on div at bounding box center [782, 269] width 535 height 99
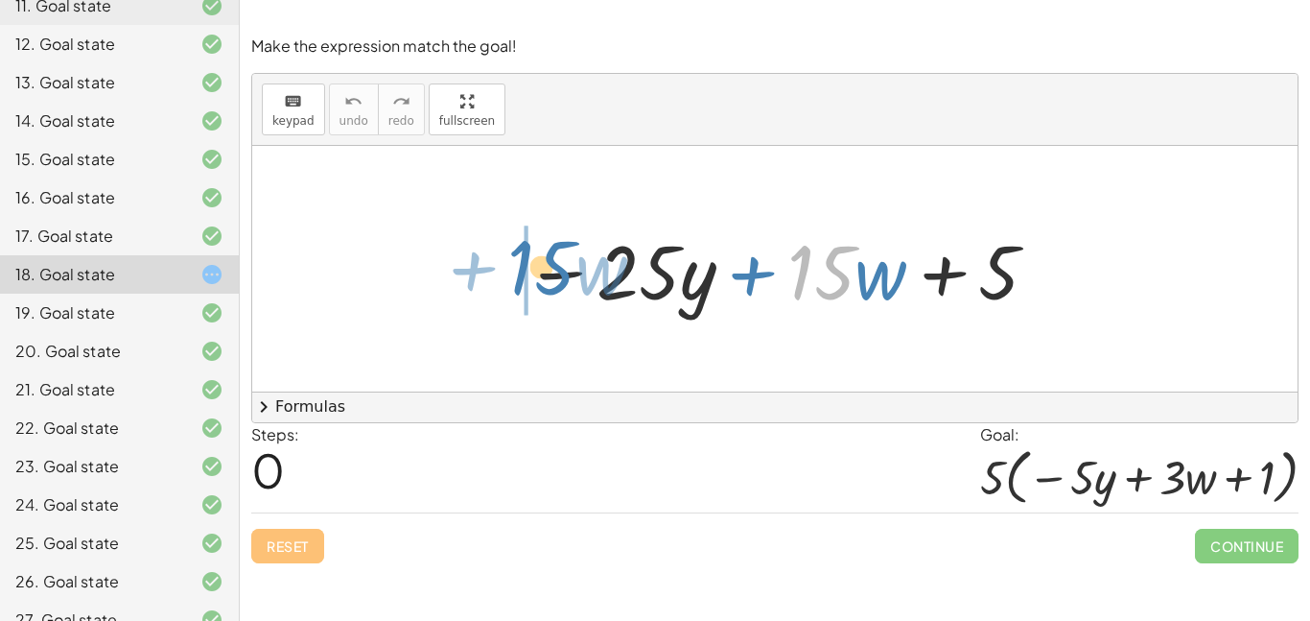
drag, startPoint x: 808, startPoint y: 294, endPoint x: 530, endPoint y: 292, distance: 278.2
click at [530, 292] on div at bounding box center [782, 269] width 535 height 99
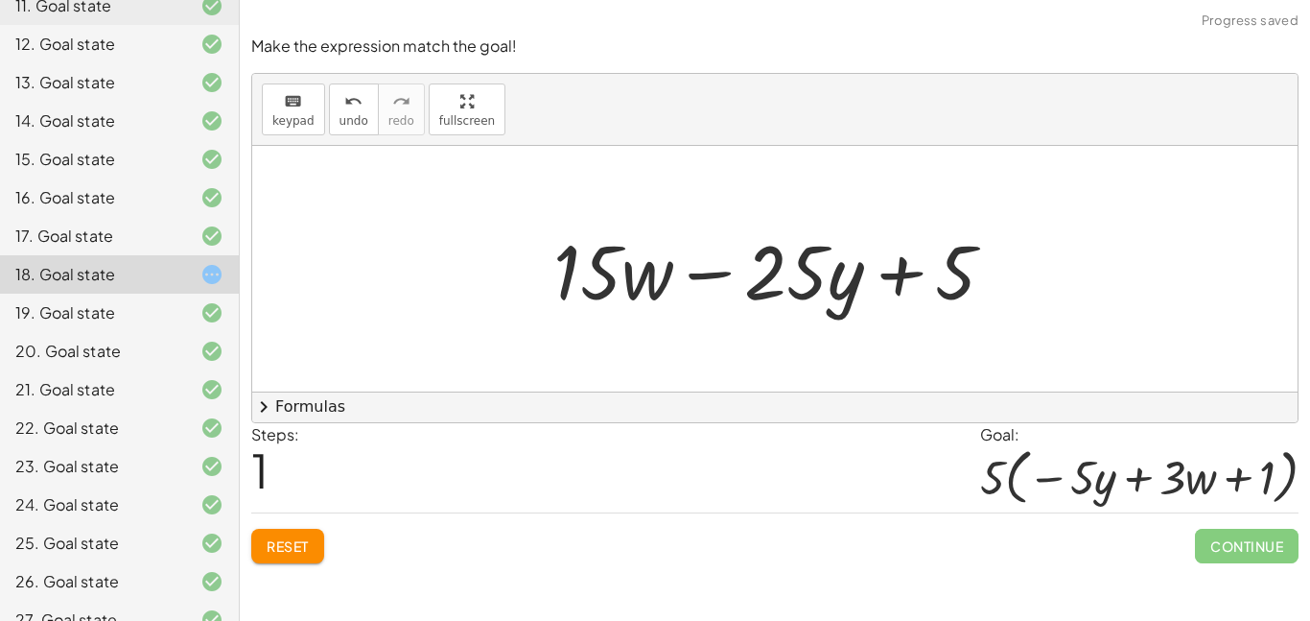
click at [708, 281] on div at bounding box center [782, 269] width 476 height 99
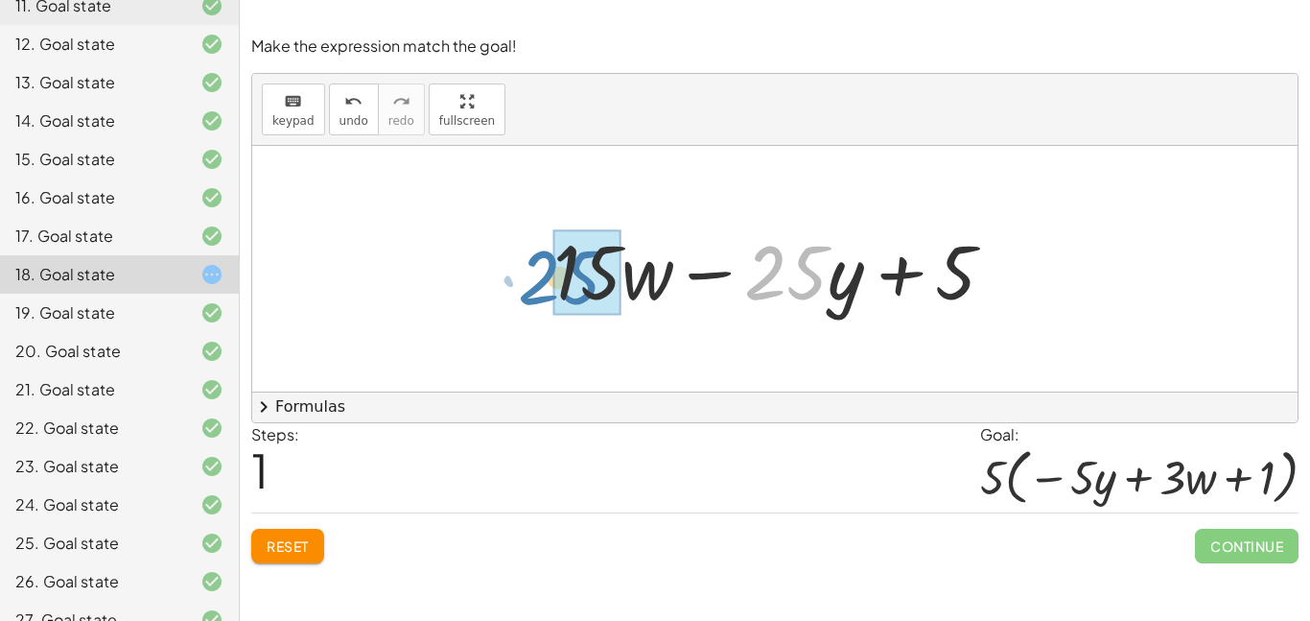
drag, startPoint x: 786, startPoint y: 274, endPoint x: 558, endPoint y: 279, distance: 227.4
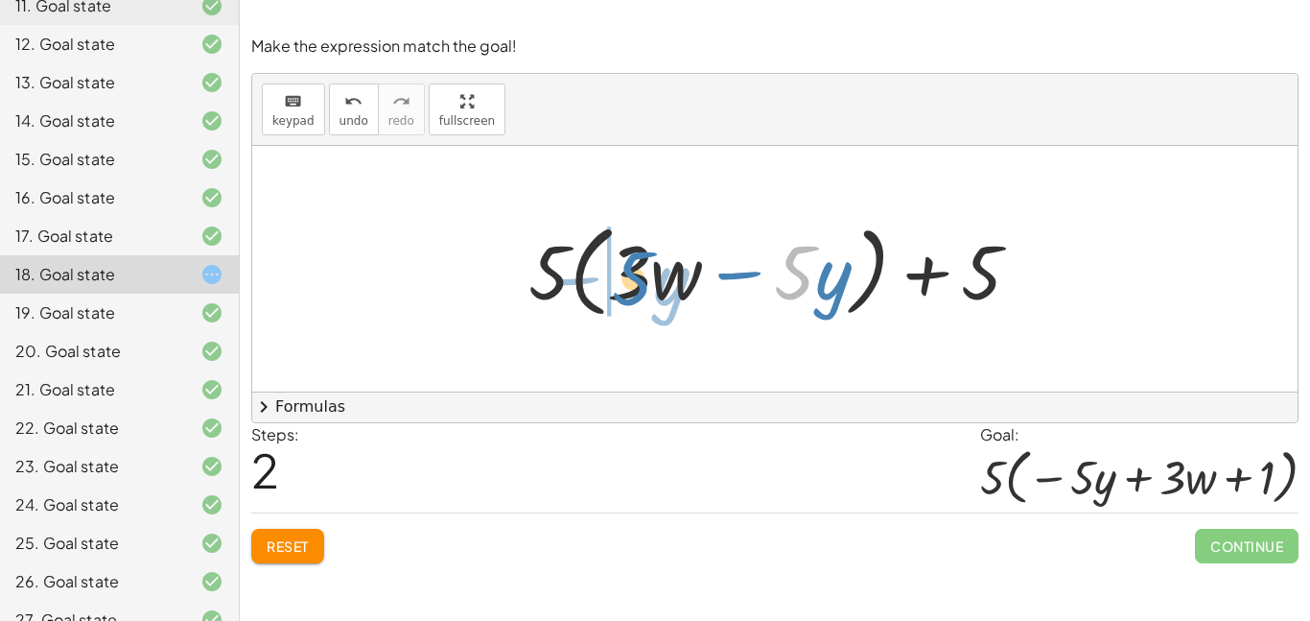
drag, startPoint x: 813, startPoint y: 283, endPoint x: 556, endPoint y: 285, distance: 256.1
click at [630, 284] on div at bounding box center [782, 269] width 527 height 110
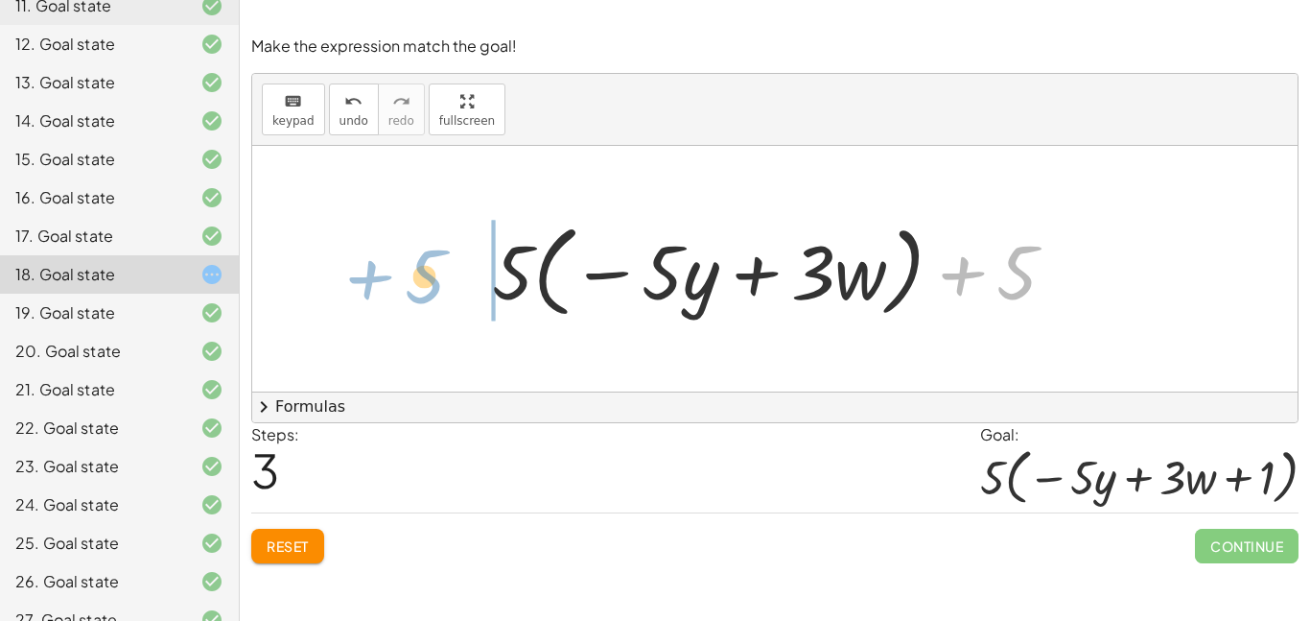
drag, startPoint x: 1022, startPoint y: 284, endPoint x: 498, endPoint y: 274, distance: 523.9
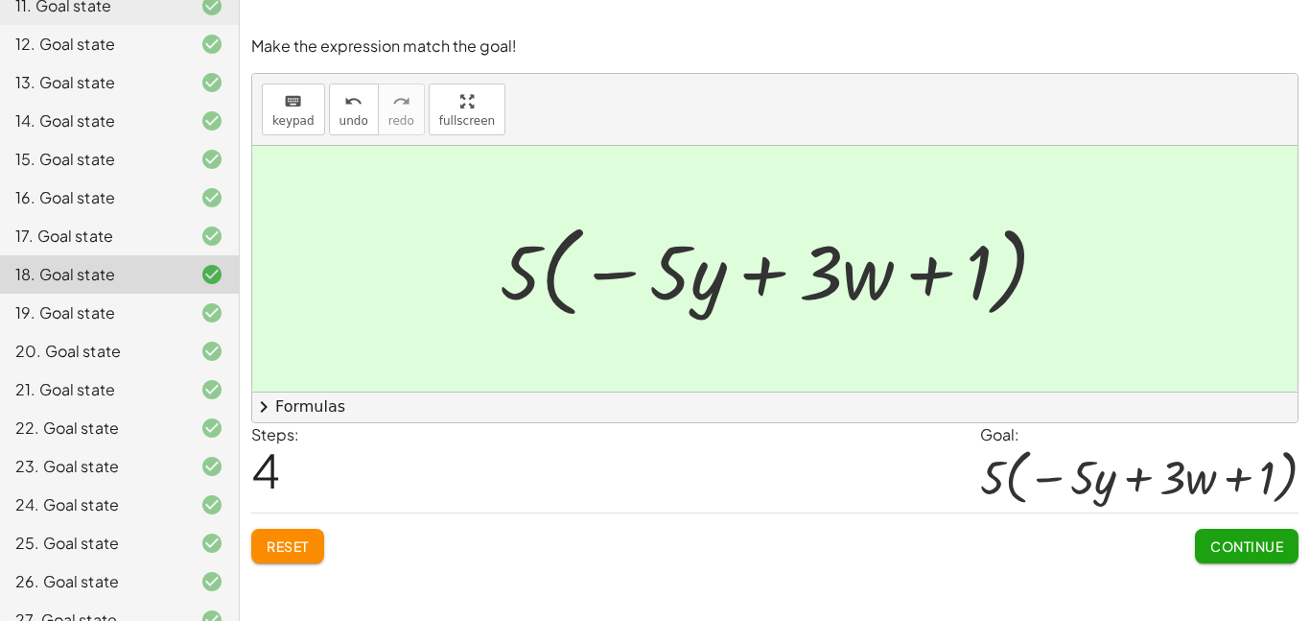
click at [1246, 543] on span "Continue" at bounding box center [1247, 545] width 73 height 17
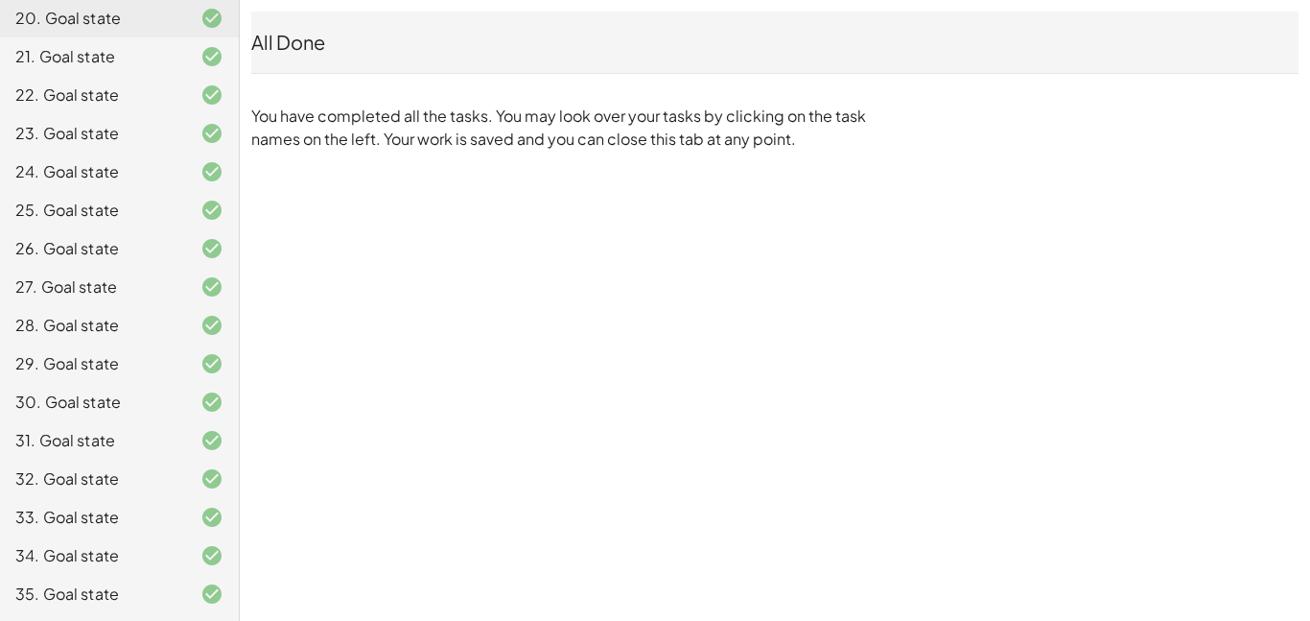
scroll to position [0, 0]
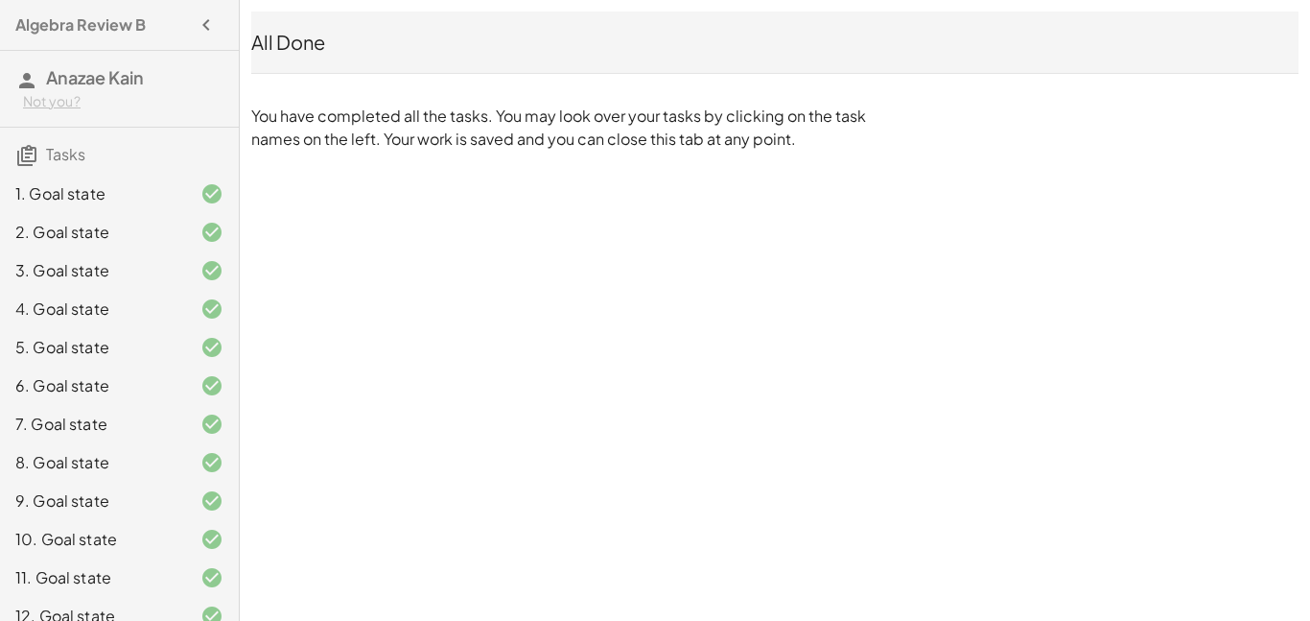
click at [138, 152] on h3 "Tasks" at bounding box center [119, 148] width 239 height 40
